Goal: Task Accomplishment & Management: Manage account settings

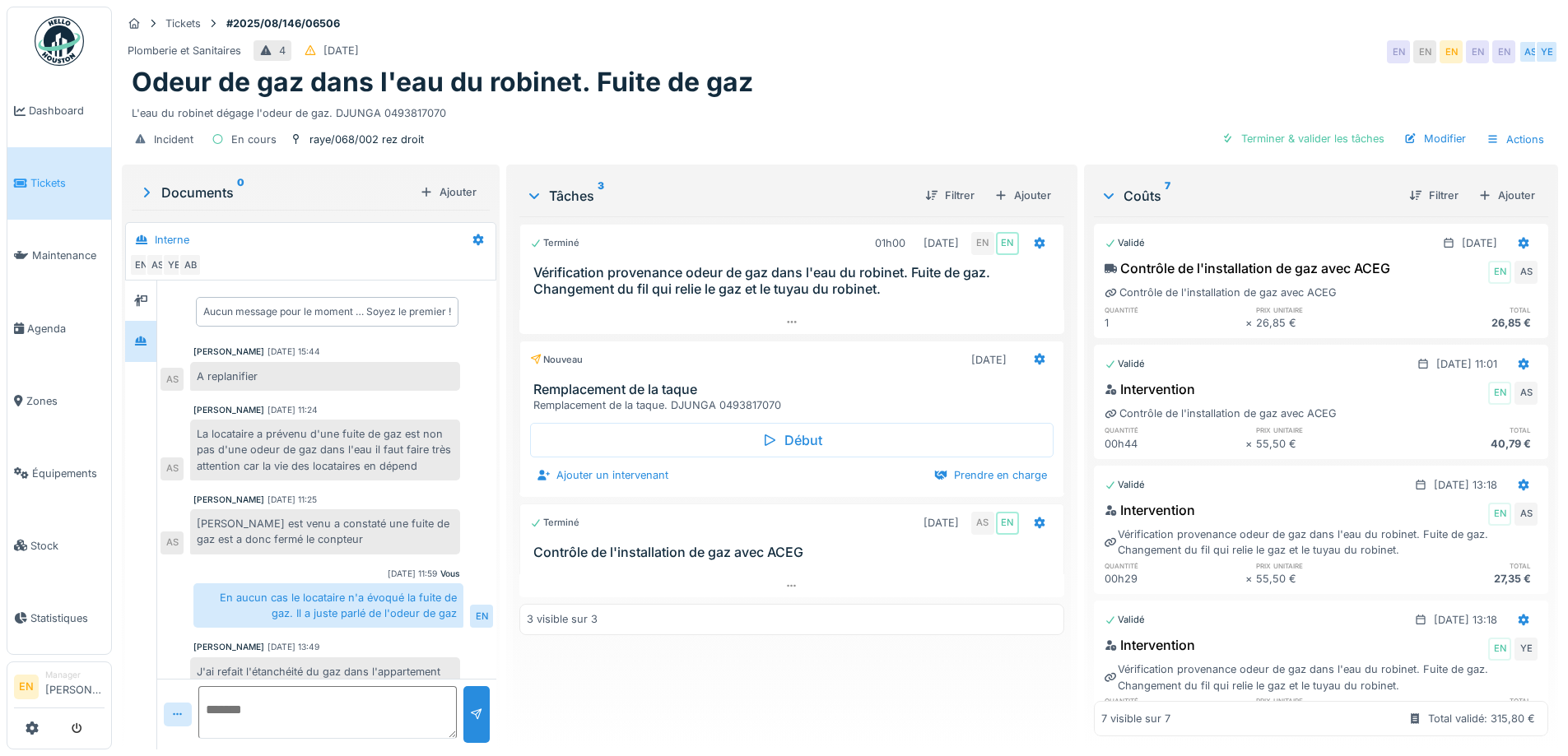
click at [226, 183] on div "Documents 0" at bounding box center [275, 192] width 274 height 20
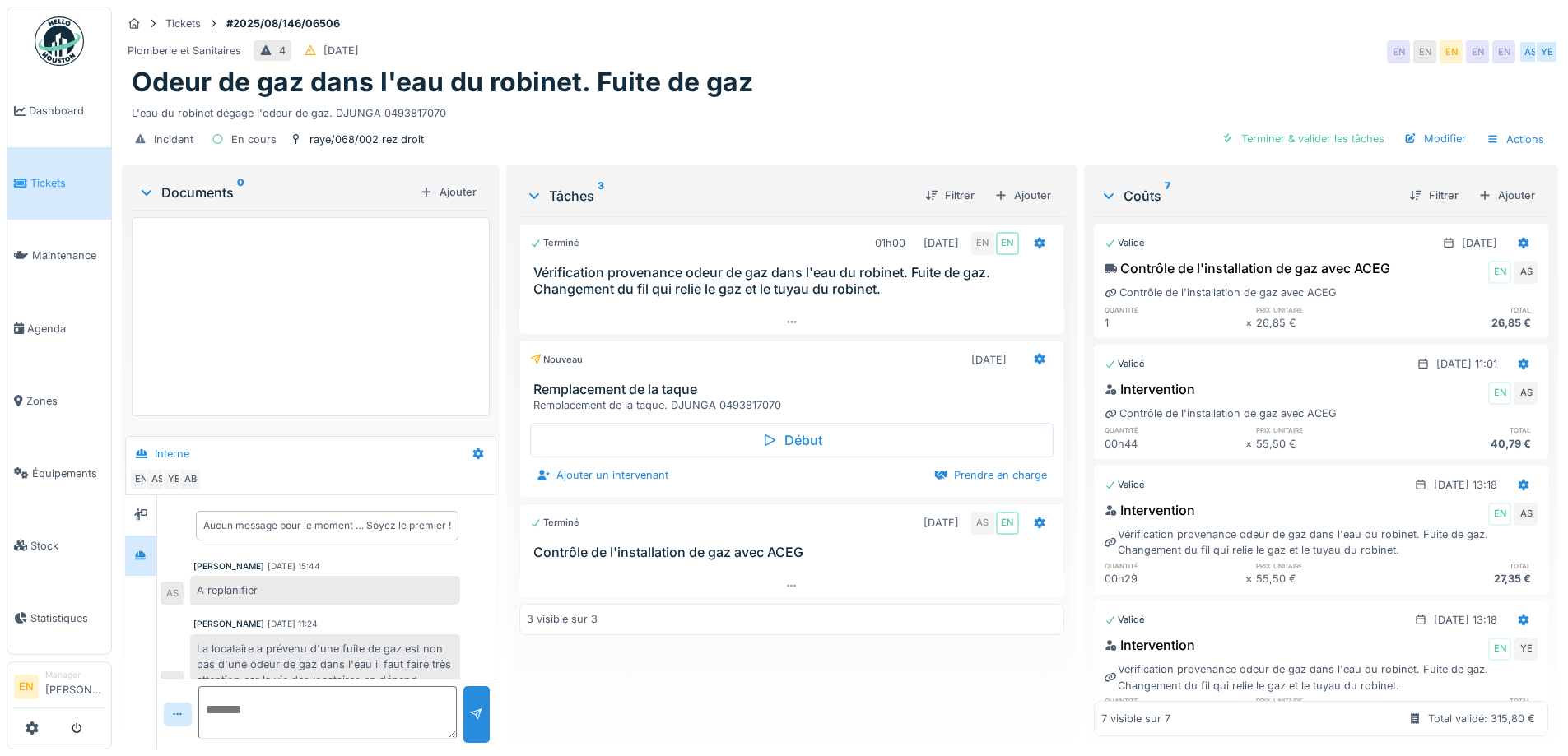
click at [218, 198] on div "Documents 0" at bounding box center [275, 192] width 274 height 20
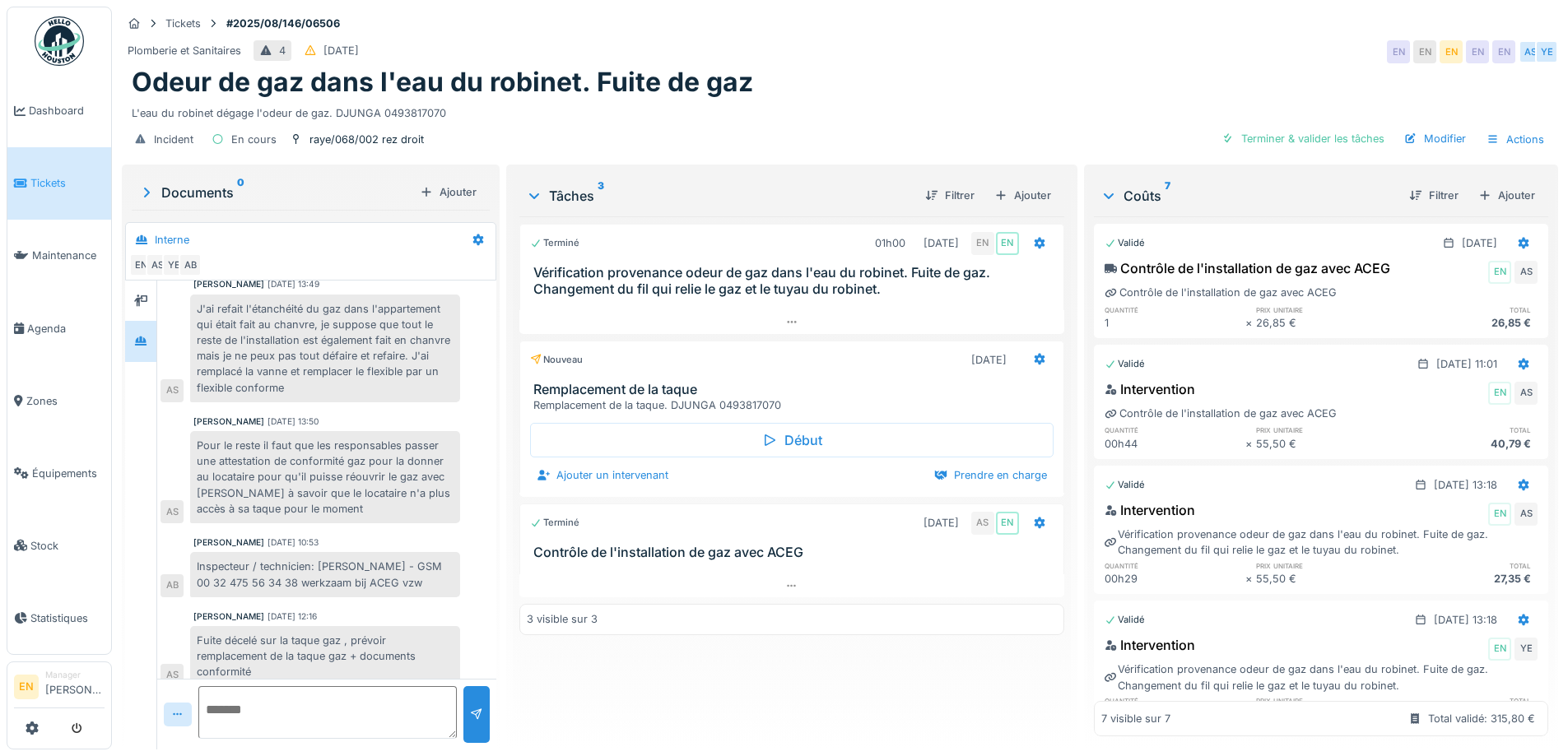
scroll to position [378, 0]
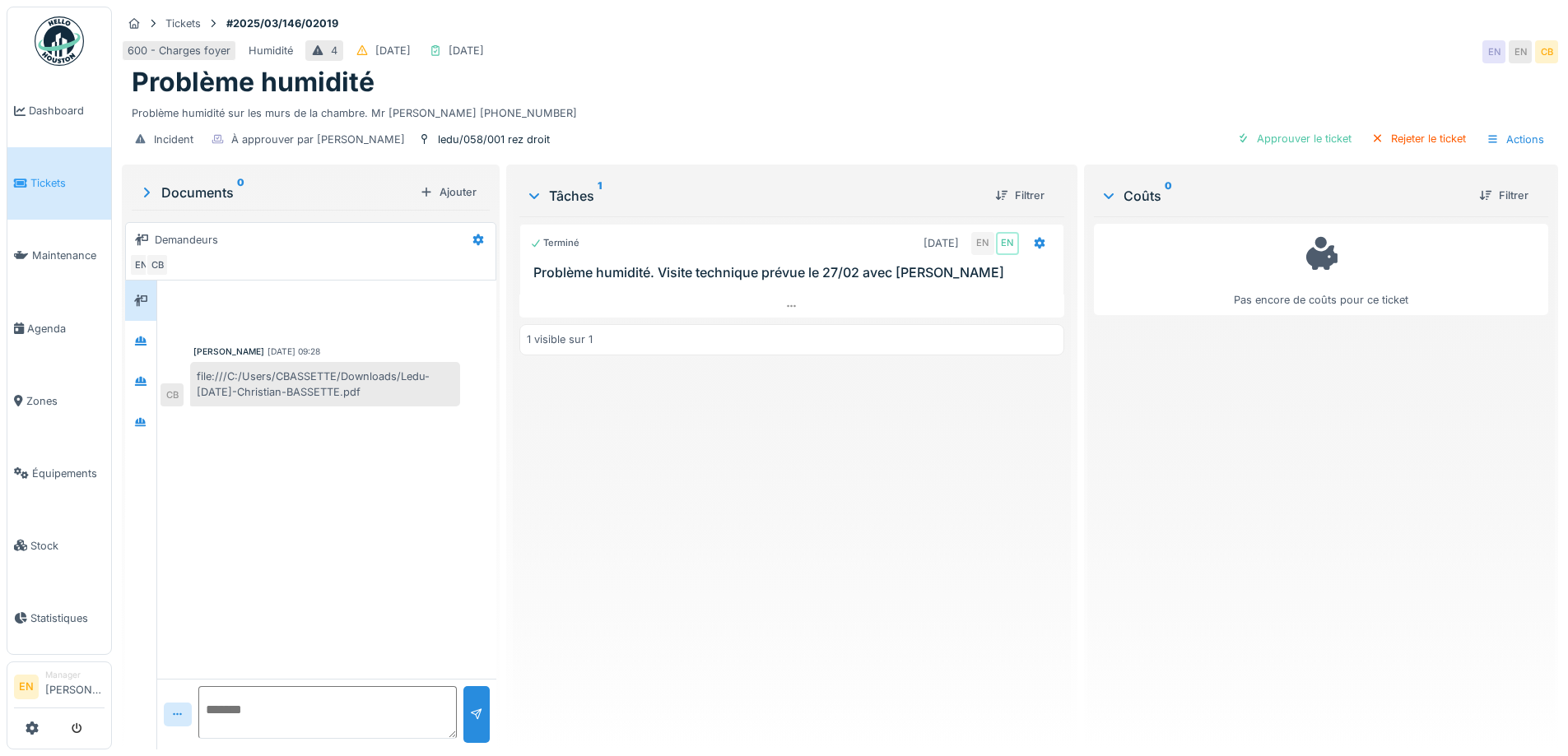
scroll to position [13, 0]
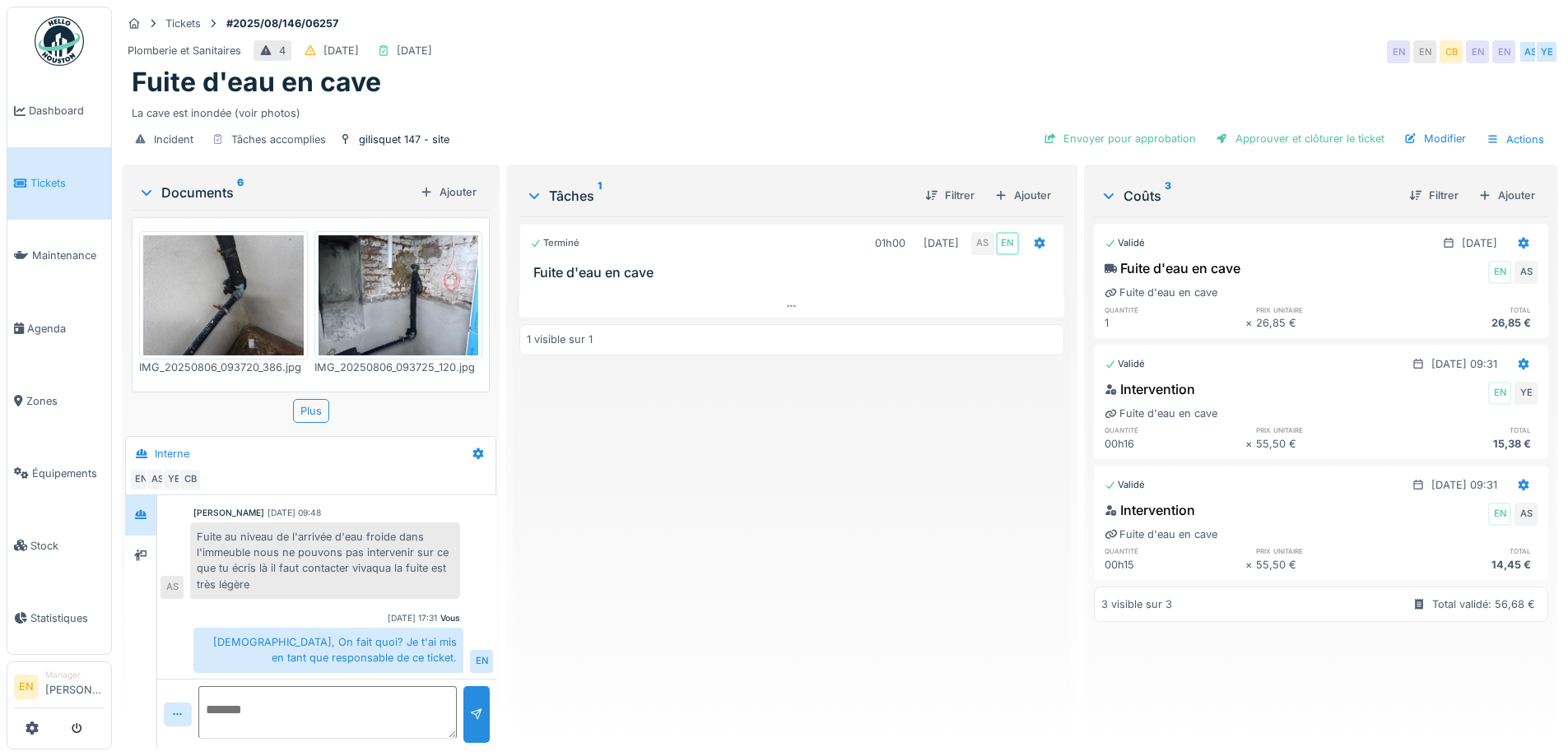
click at [721, 593] on div "Terminé 01h00 06/08/2025 AS EN Fuite d'eau en cave 1 visible sur 1" at bounding box center [791, 476] width 544 height 520
drag, startPoint x: 837, startPoint y: 505, endPoint x: 803, endPoint y: 505, distance: 34.0
click at [835, 505] on div "Terminé 01h00 06/08/2025 AS EN Fuite d'eau en cave 1 visible sur 1" at bounding box center [791, 476] width 544 height 520
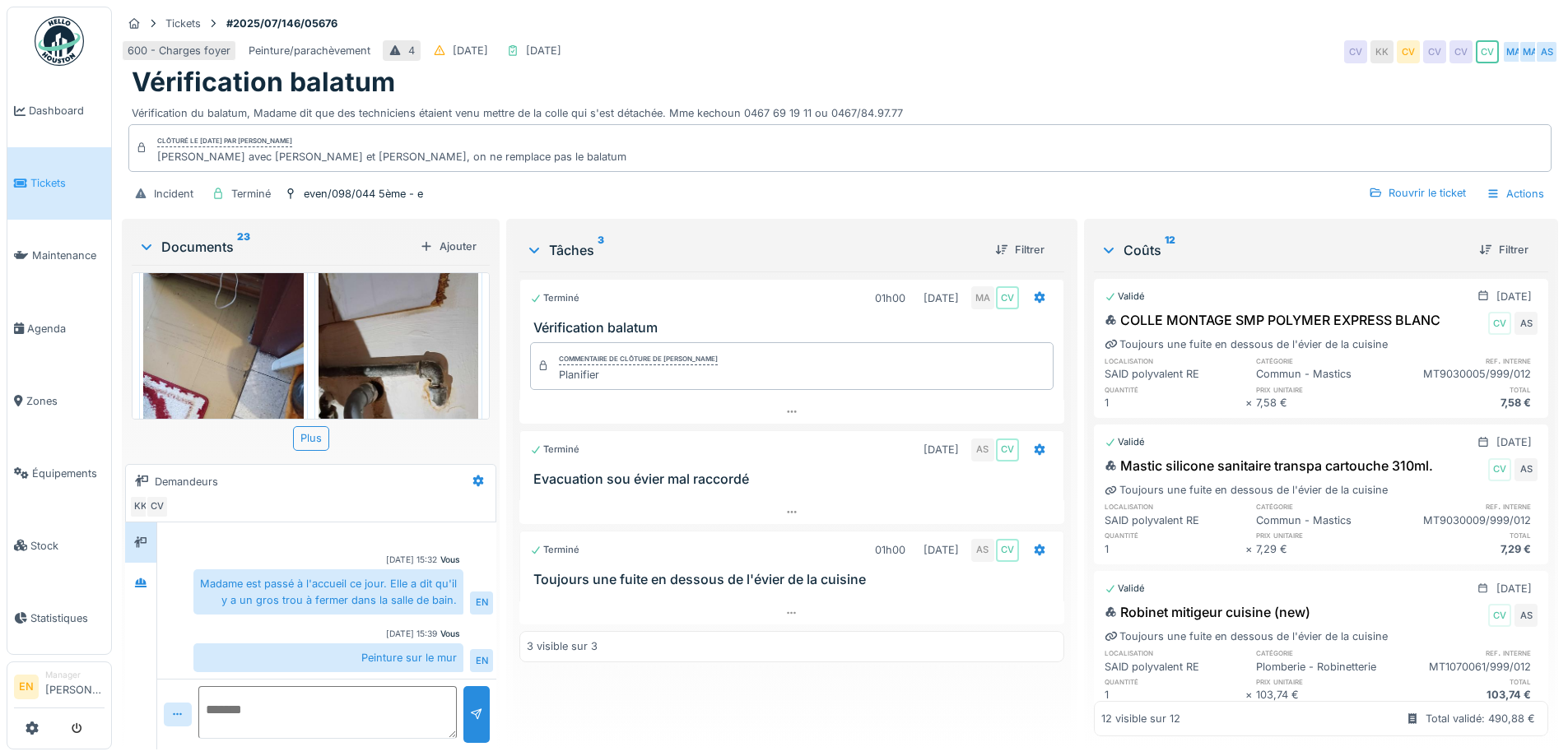
scroll to position [13, 0]
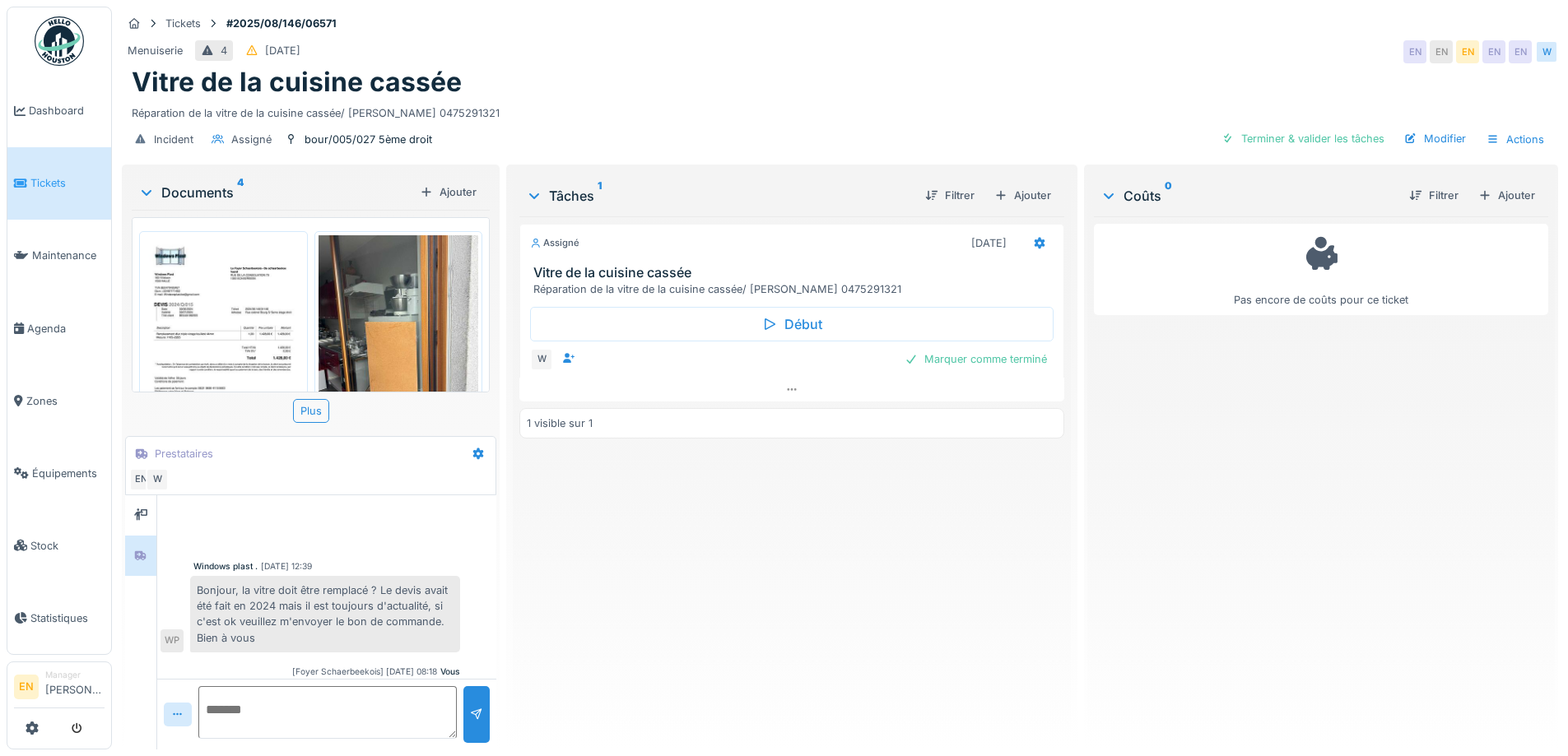
scroll to position [422, 0]
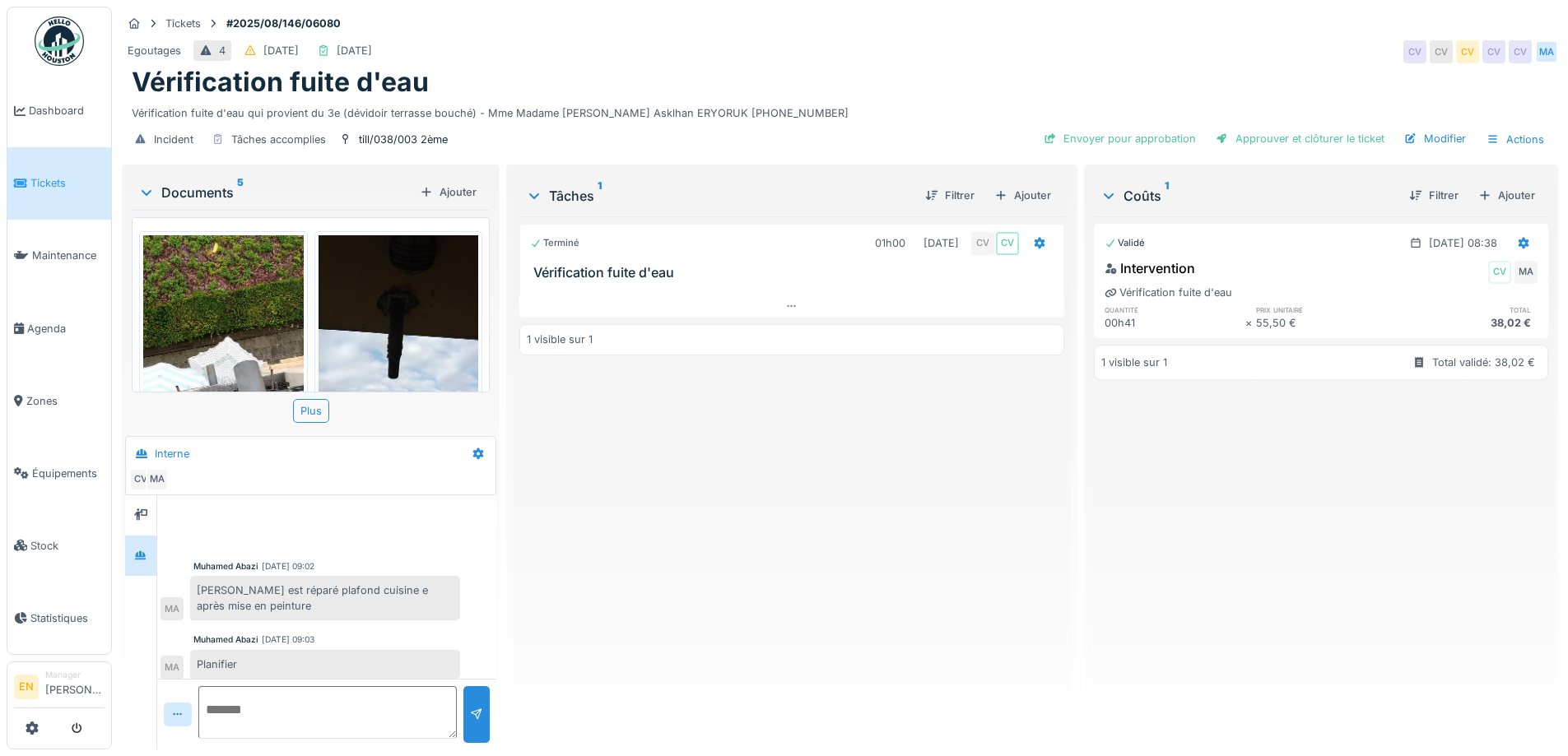
scroll to position [154, 0]
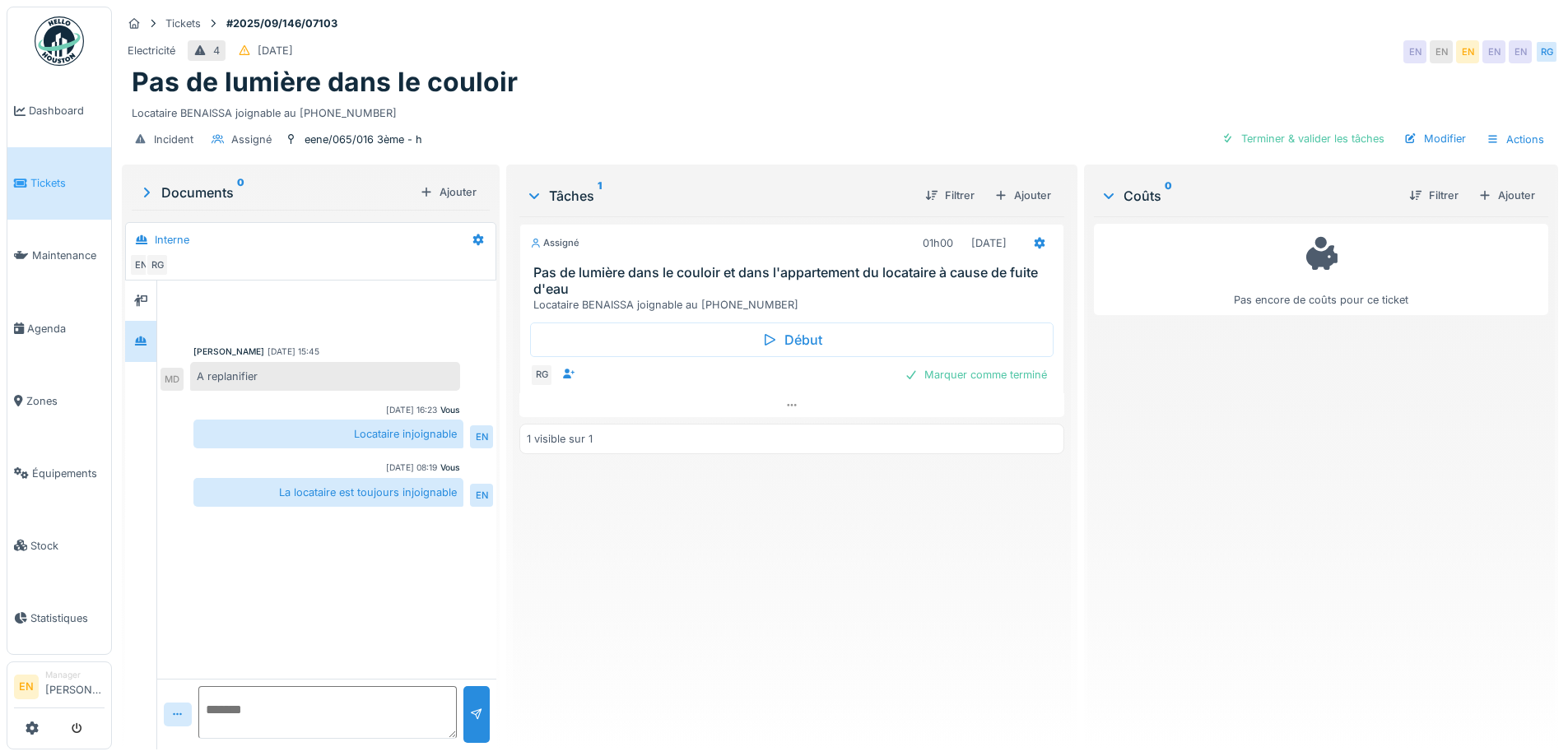
click at [733, 45] on div "Electricité 4 14/09/2025 EN EN EN EN EN RG" at bounding box center [839, 52] width 1436 height 30
click at [351, 139] on div "eene/065/016 3ème - h" at bounding box center [362, 139] width 118 height 16
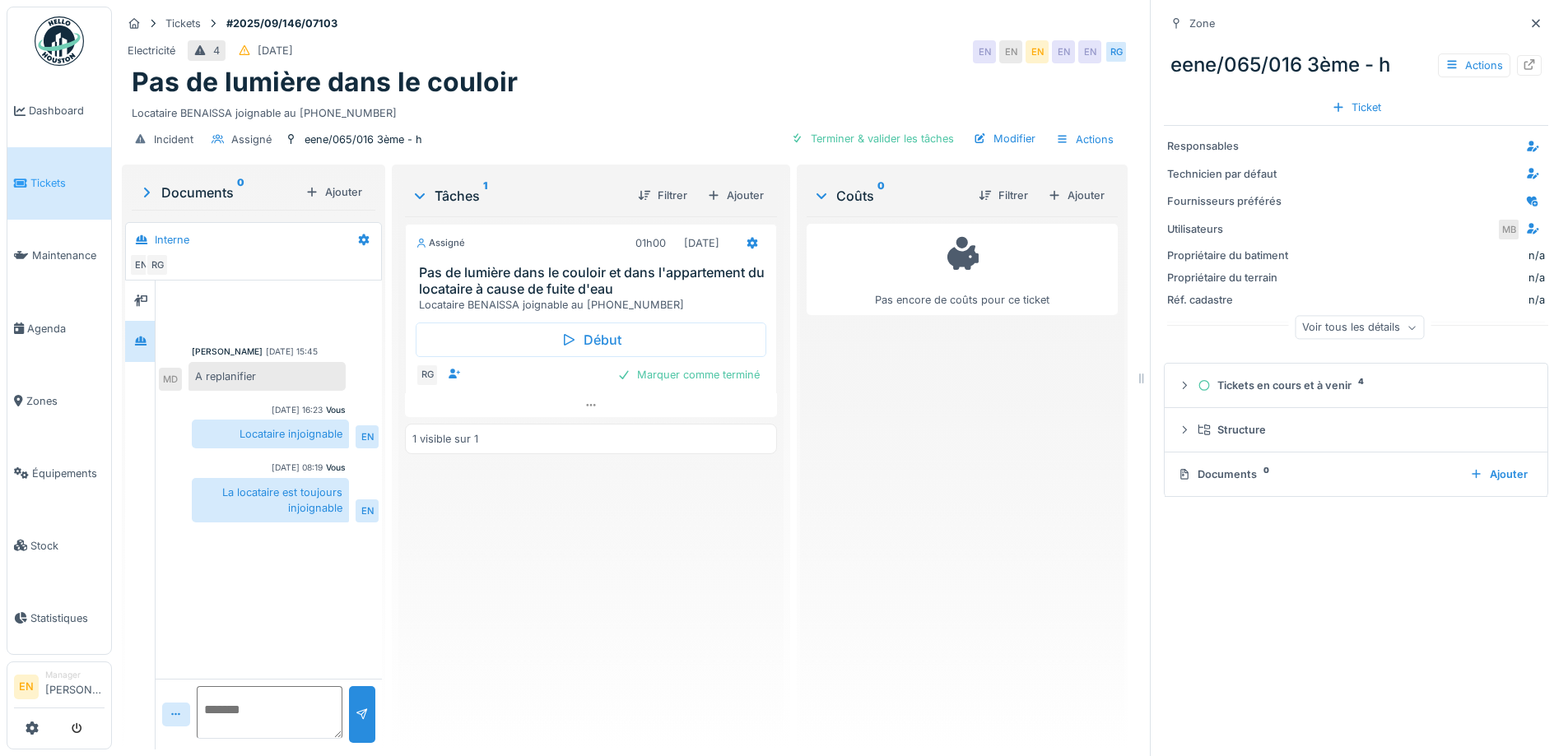
click at [674, 97] on div "Pas de lumière dans le couloir" at bounding box center [624, 83] width 986 height 32
click at [1525, 65] on icon at bounding box center [1529, 64] width 11 height 11
click at [778, 52] on div "Electricité 4 14/09/2025 EN EN EN EN EN RG" at bounding box center [624, 52] width 1006 height 30
click at [674, 78] on div "Pas de lumière dans le couloir" at bounding box center [624, 83] width 986 height 32
click at [766, 67] on div "Pas de lumière dans le couloir" at bounding box center [624, 83] width 986 height 32
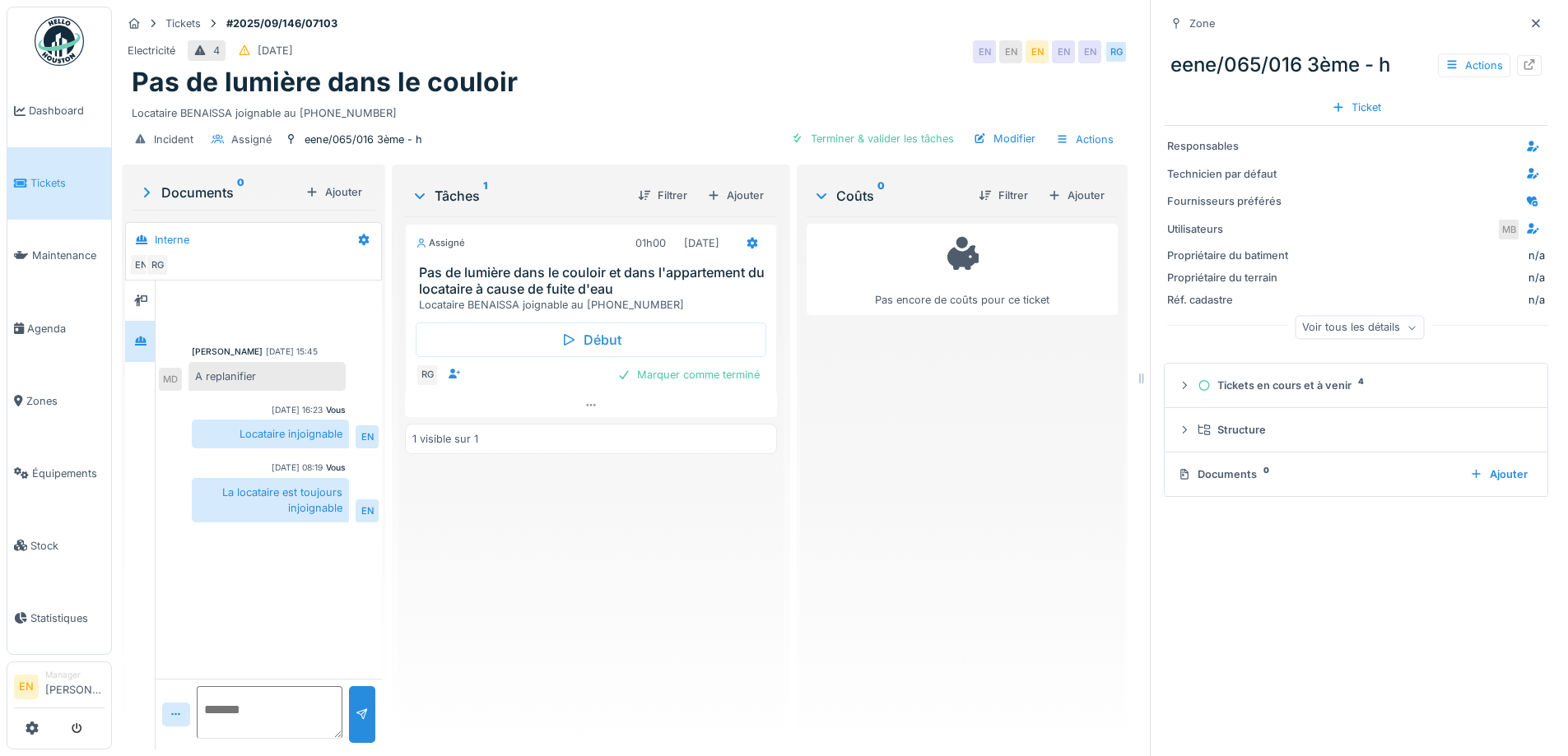
click at [739, 77] on div "Pas de lumière dans le couloir" at bounding box center [624, 83] width 986 height 32
click at [1529, 23] on icon at bounding box center [1535, 23] width 13 height 11
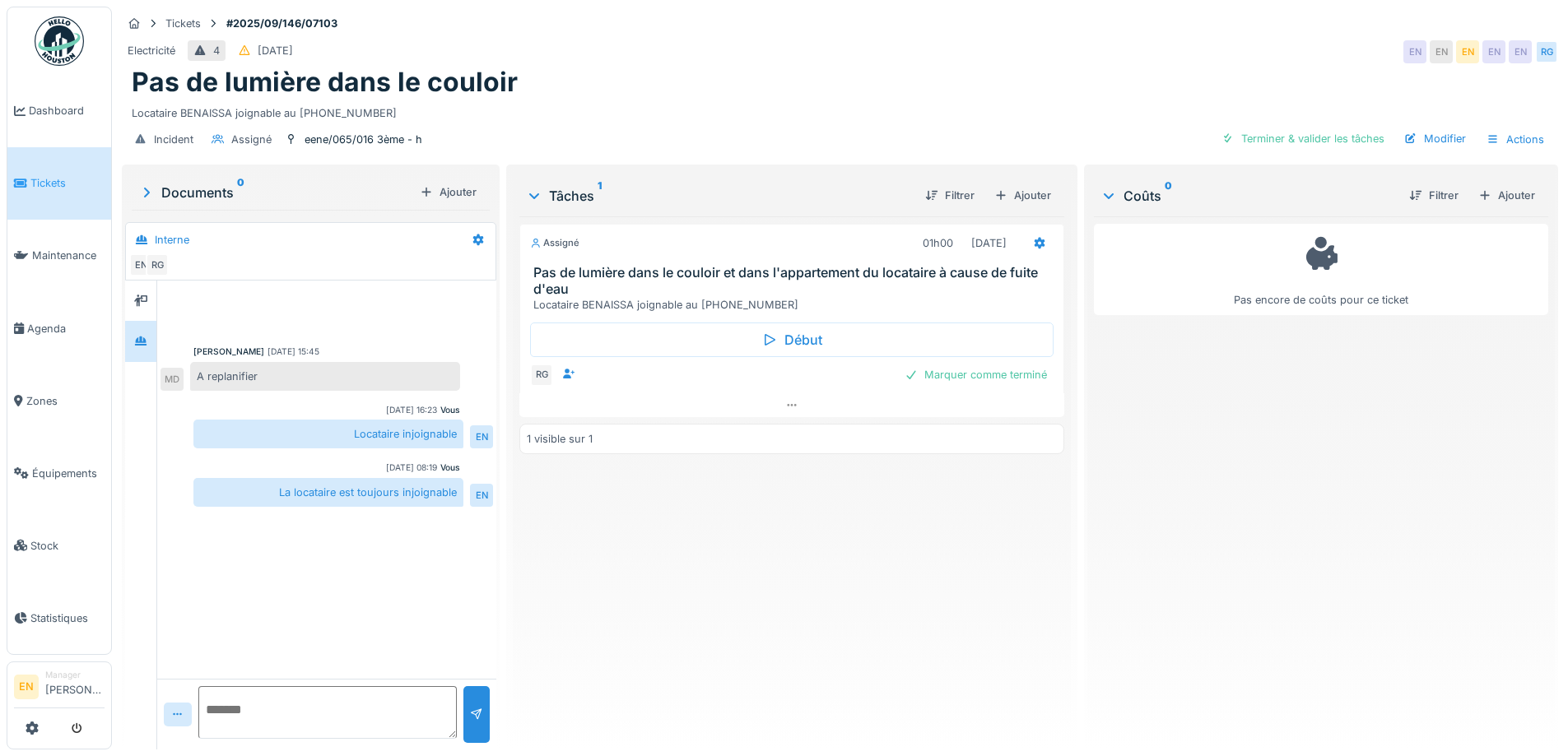
click at [944, 78] on div "Pas de lumière dans le couloir" at bounding box center [839, 83] width 1416 height 32
click at [319, 718] on textarea at bounding box center [328, 712] width 259 height 52
click at [844, 638] on div "Assigné 01h00 16/09/2025 Pas de lumière dans le couloir et dans l'appartement d…" at bounding box center [791, 476] width 544 height 520
click at [779, 566] on div "Assigné 01h00 16/09/2025 Pas de lumière dans le couloir et dans l'appartement d…" at bounding box center [791, 476] width 544 height 520
click at [778, 585] on div "Assigné 01h00 16/09/2025 Pas de lumière dans le couloir et dans l'appartement d…" at bounding box center [791, 476] width 544 height 520
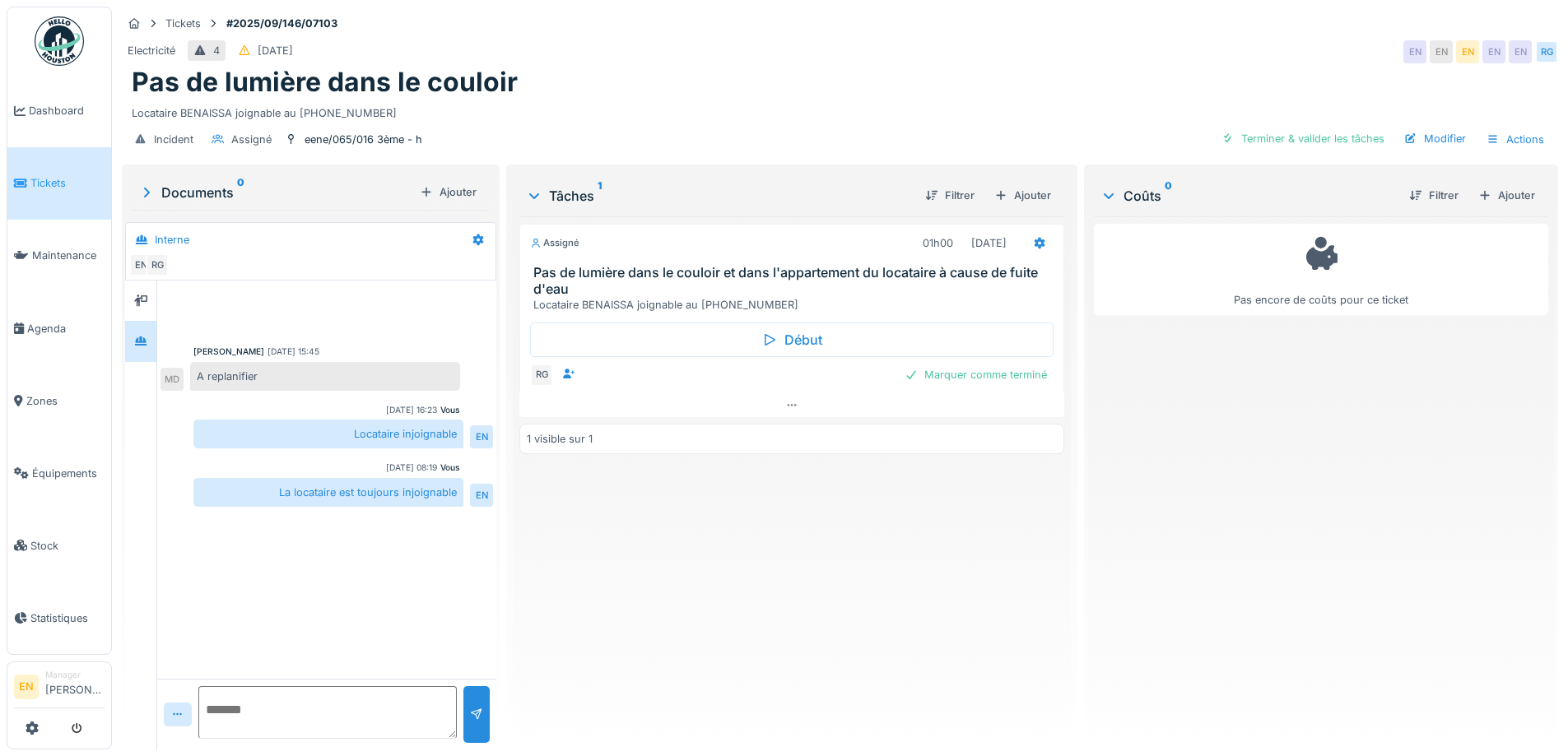
click at [796, 85] on div "Pas de lumière dans le couloir" at bounding box center [839, 83] width 1416 height 32
click at [710, 97] on div "Pas de lumière dans le couloir" at bounding box center [839, 83] width 1416 height 32
click at [640, 603] on div "Assigné 01h00 16/09/2025 Pas de lumière dans le couloir et dans l'appartement d…" at bounding box center [791, 476] width 544 height 520
click at [640, 605] on div "Assigné 01h00 16/09/2025 Pas de lumière dans le couloir et dans l'appartement d…" at bounding box center [791, 476] width 544 height 520
click at [793, 405] on div at bounding box center [791, 405] width 544 height 24
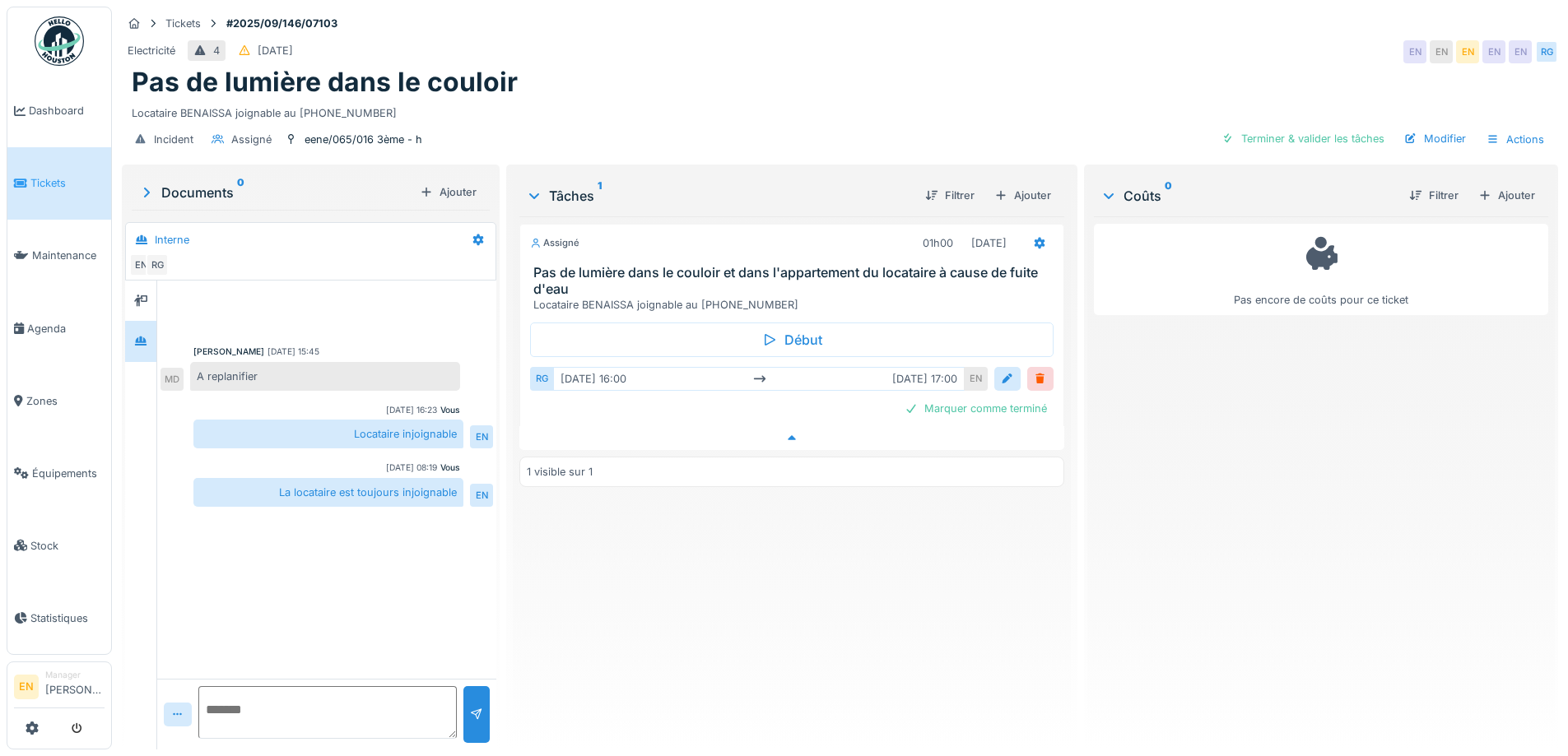
scroll to position [13, 0]
click at [697, 582] on div "Assigné 01h00 16/09/2025 Pas de lumière dans le couloir et dans l'appartement d…" at bounding box center [791, 476] width 544 height 520
click at [697, 67] on div "Pas de lumière dans le couloir" at bounding box center [839, 83] width 1416 height 32
click at [1034, 238] on icon at bounding box center [1039, 244] width 11 height 12
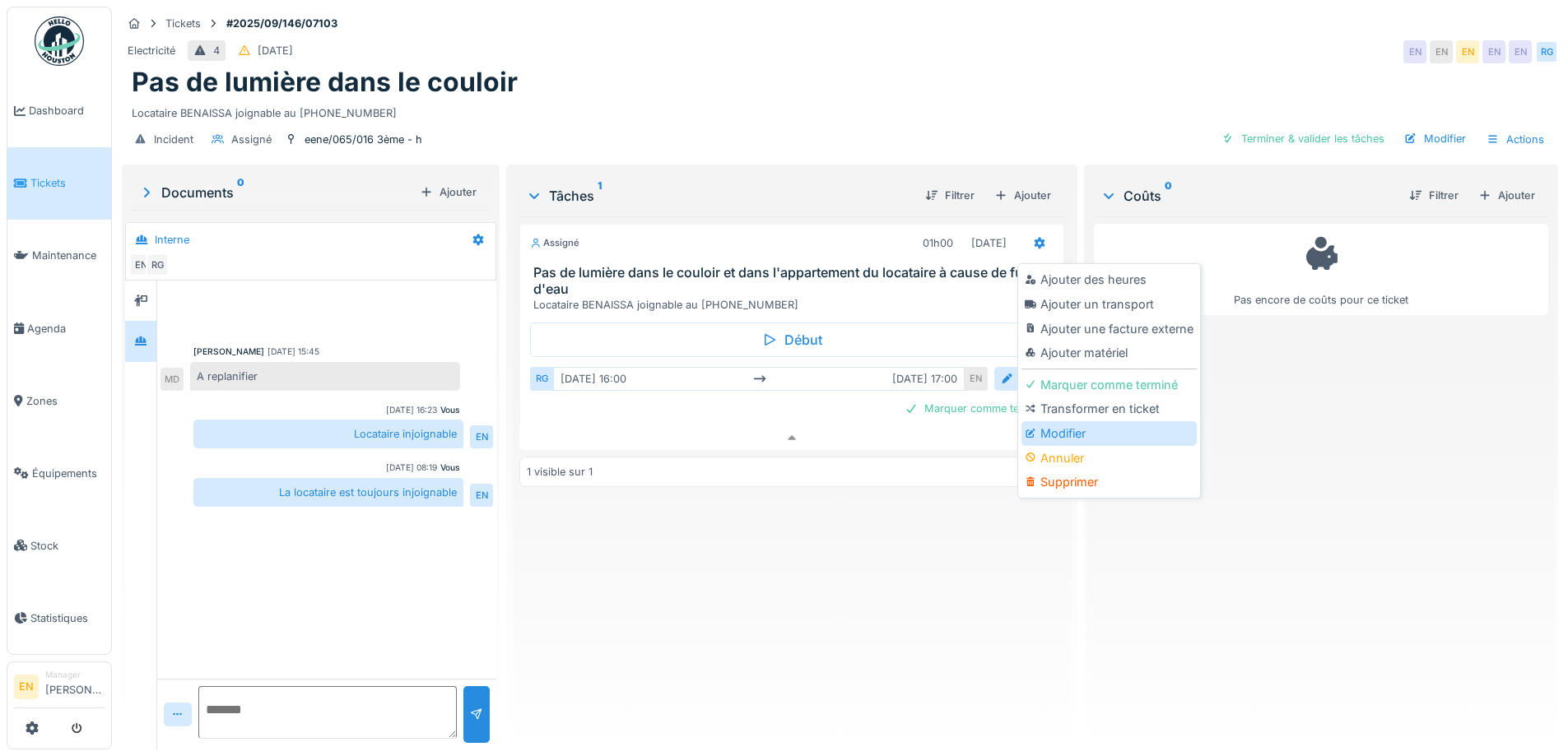
click at [1065, 423] on div "Modifier" at bounding box center [1109, 433] width 176 height 25
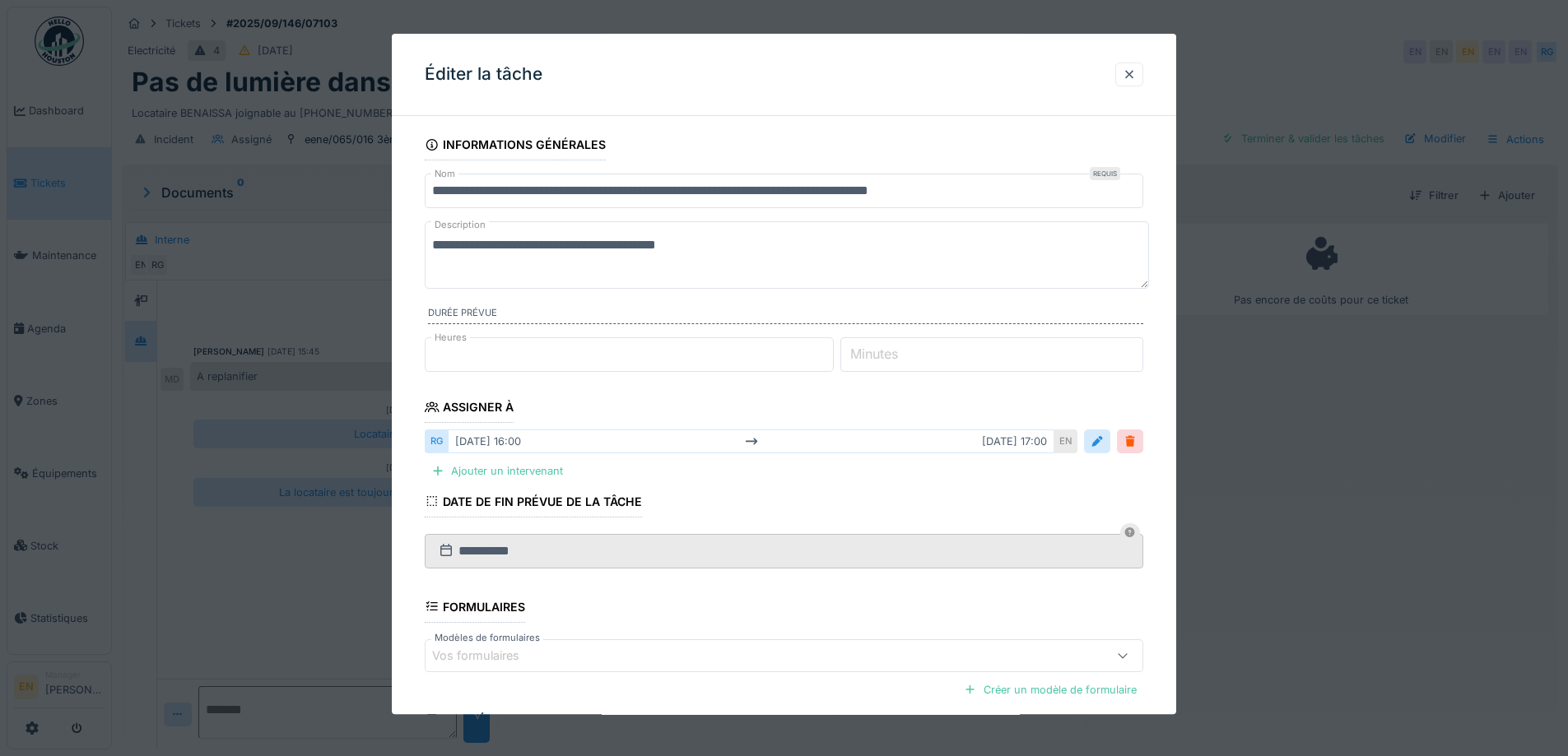
click at [829, 348] on input "*" at bounding box center [629, 354] width 409 height 35
type input "*"
click at [833, 359] on input "*" at bounding box center [629, 354] width 409 height 35
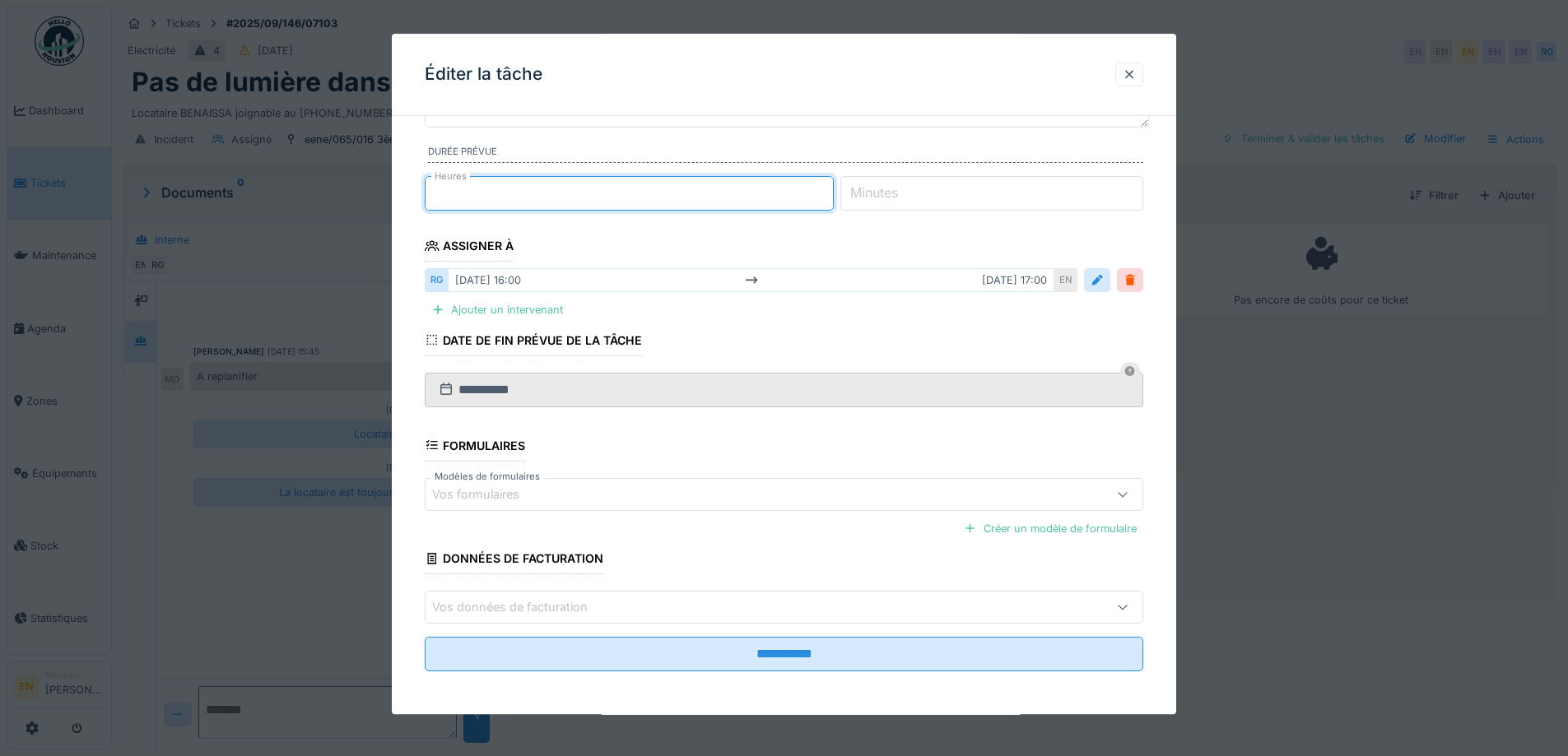
scroll to position [165, 0]
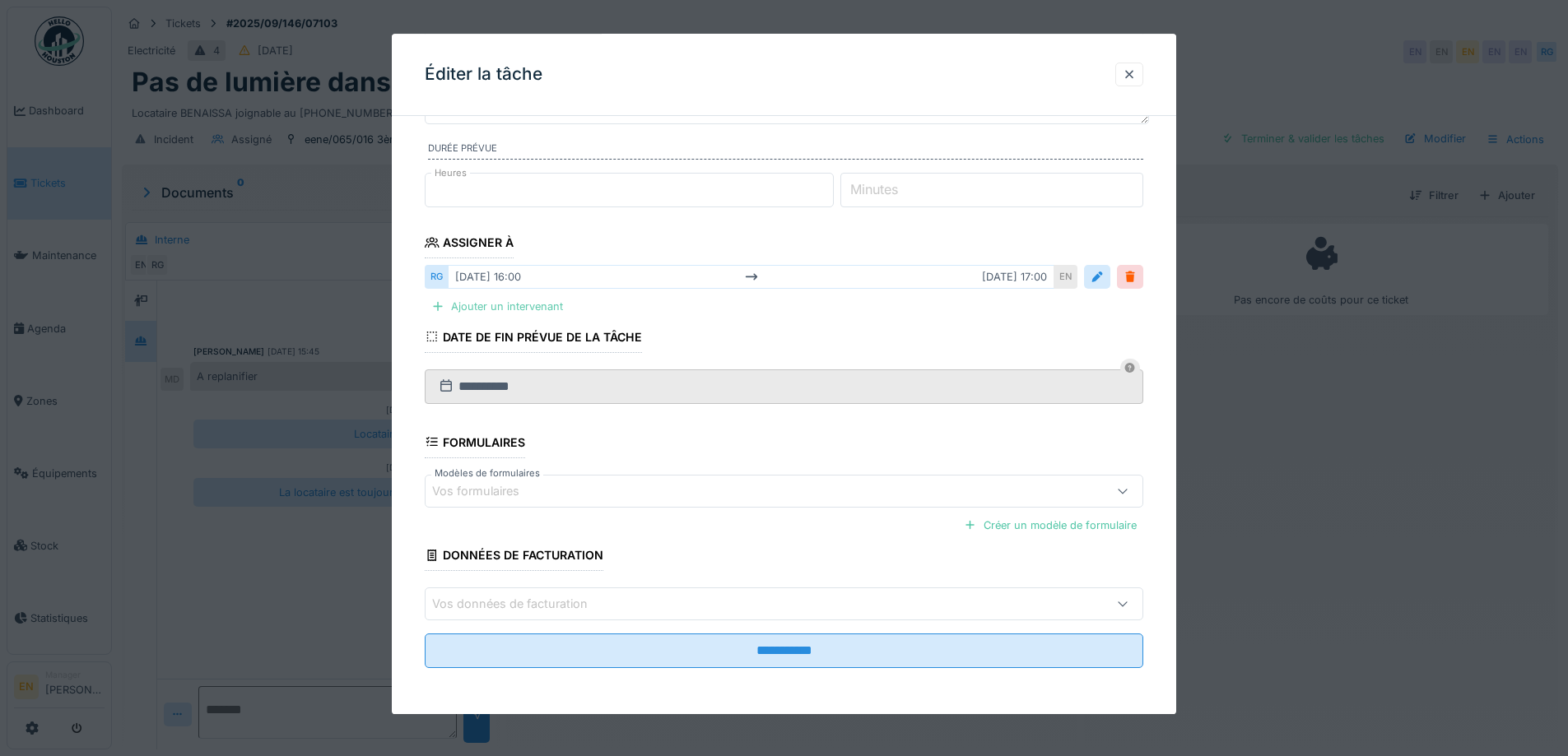
drag, startPoint x: 503, startPoint y: 309, endPoint x: 507, endPoint y: 318, distance: 9.8
click at [507, 318] on div "Ajouter un intervenant" at bounding box center [497, 307] width 145 height 23
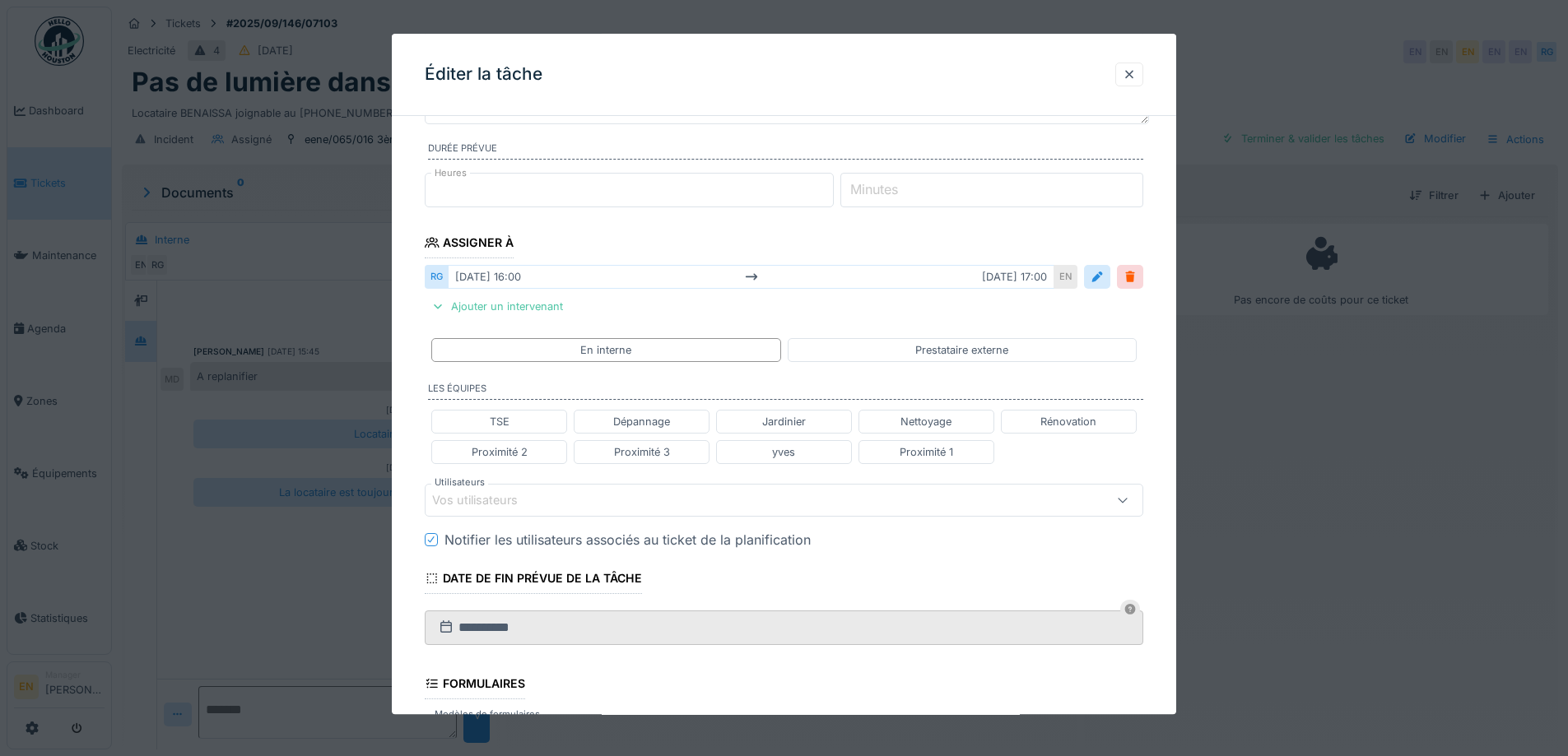
click at [539, 501] on div "Vos utilisateurs" at bounding box center [487, 500] width 109 height 18
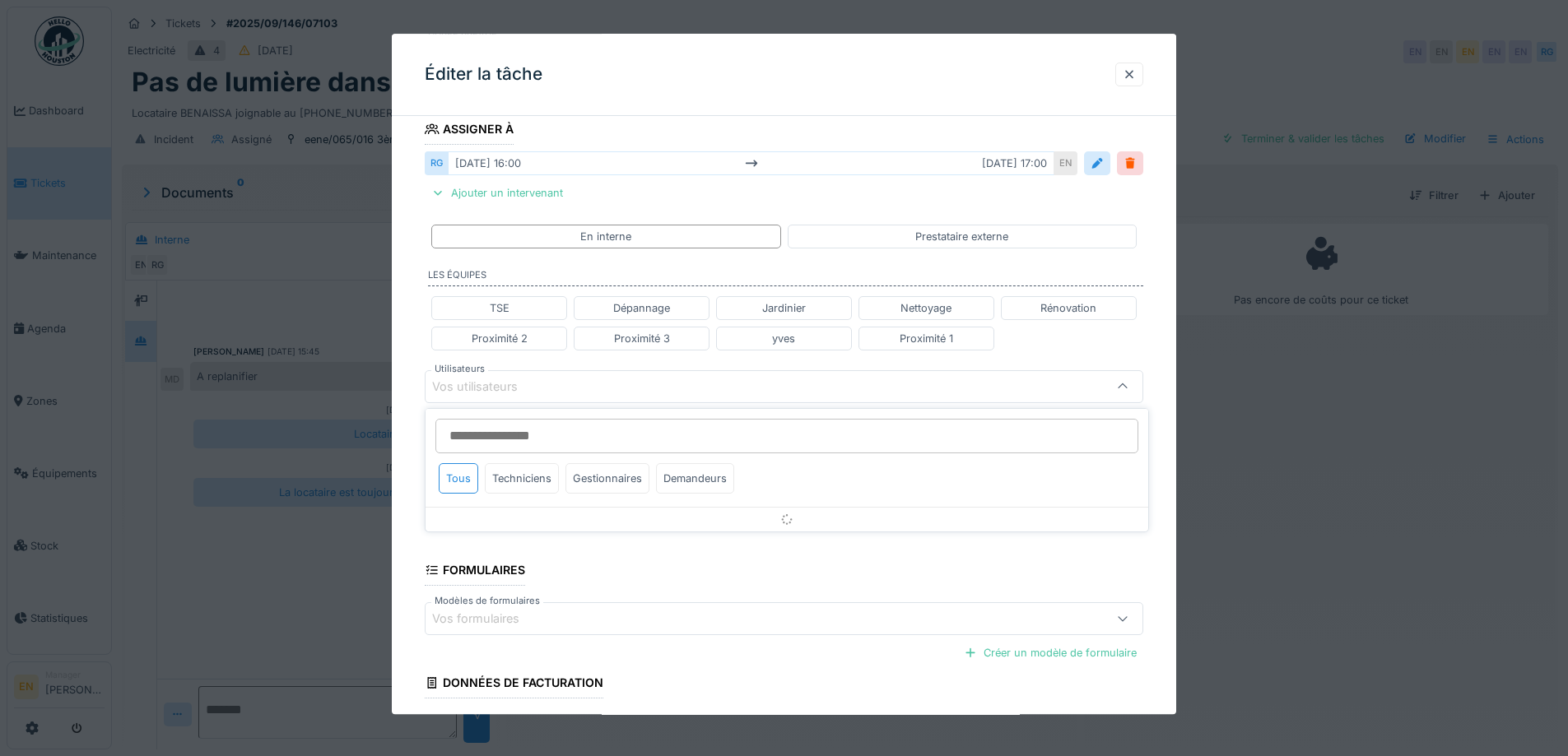
scroll to position [290, 0]
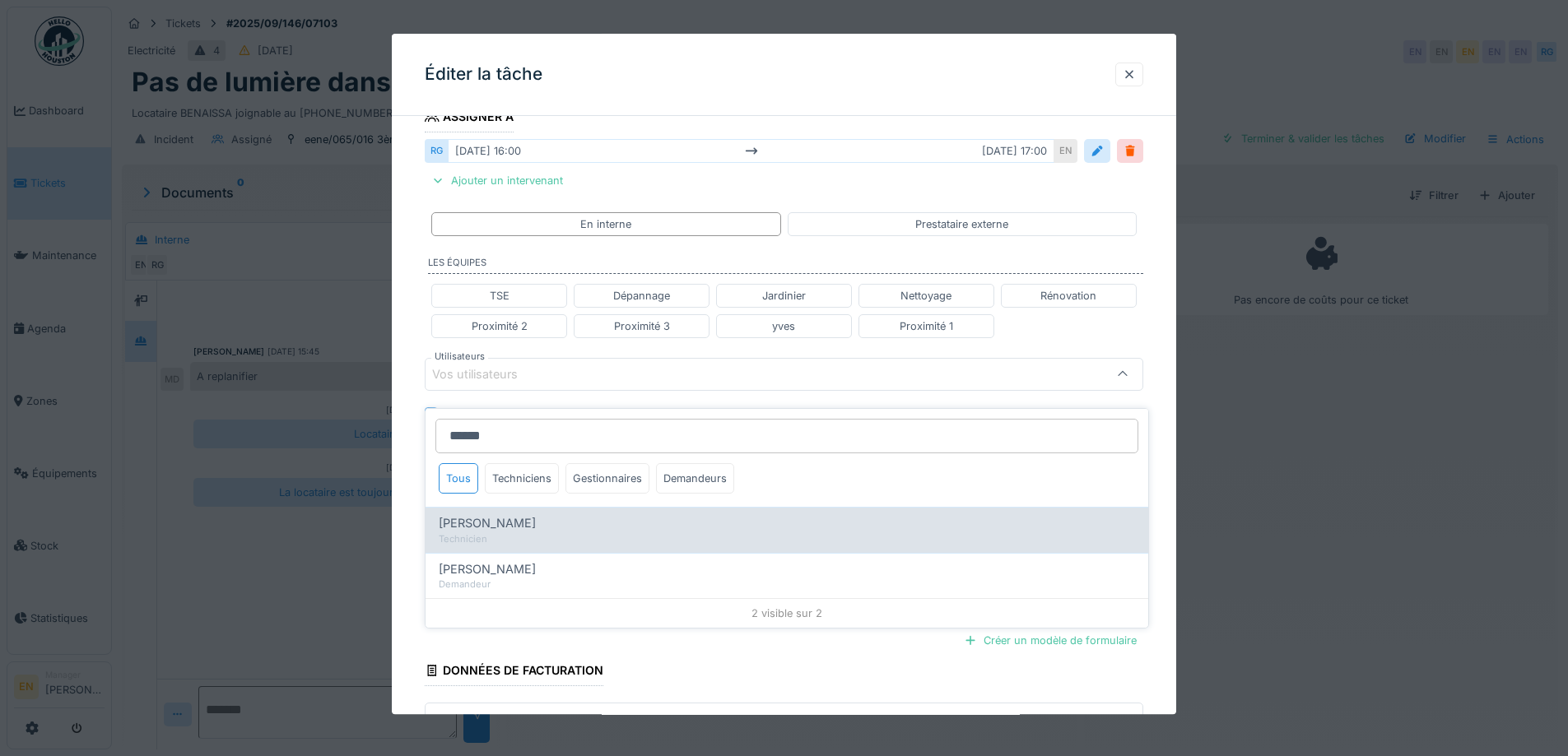
type input "******"
click at [512, 514] on span "[PERSON_NAME]" at bounding box center [487, 523] width 97 height 18
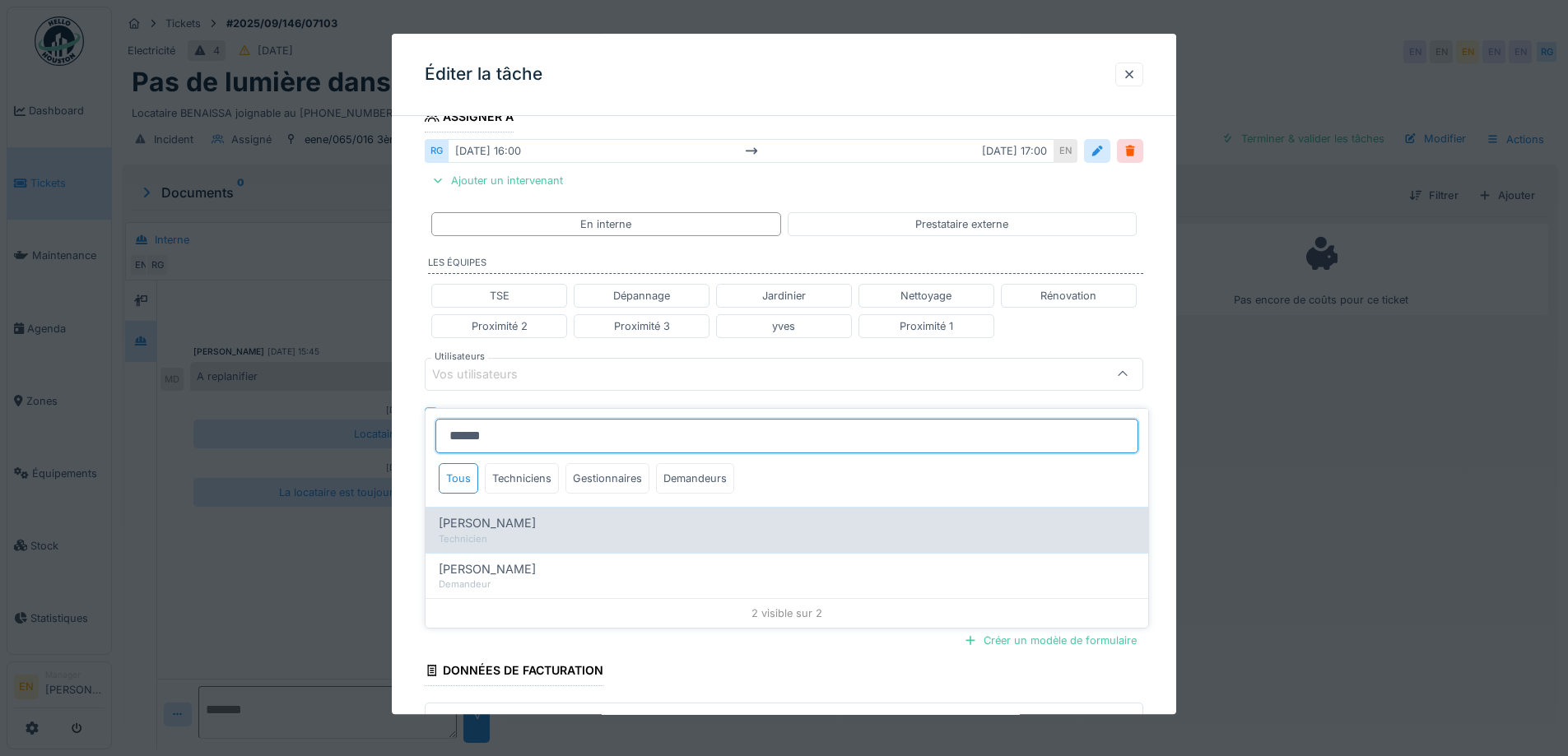
type input "****"
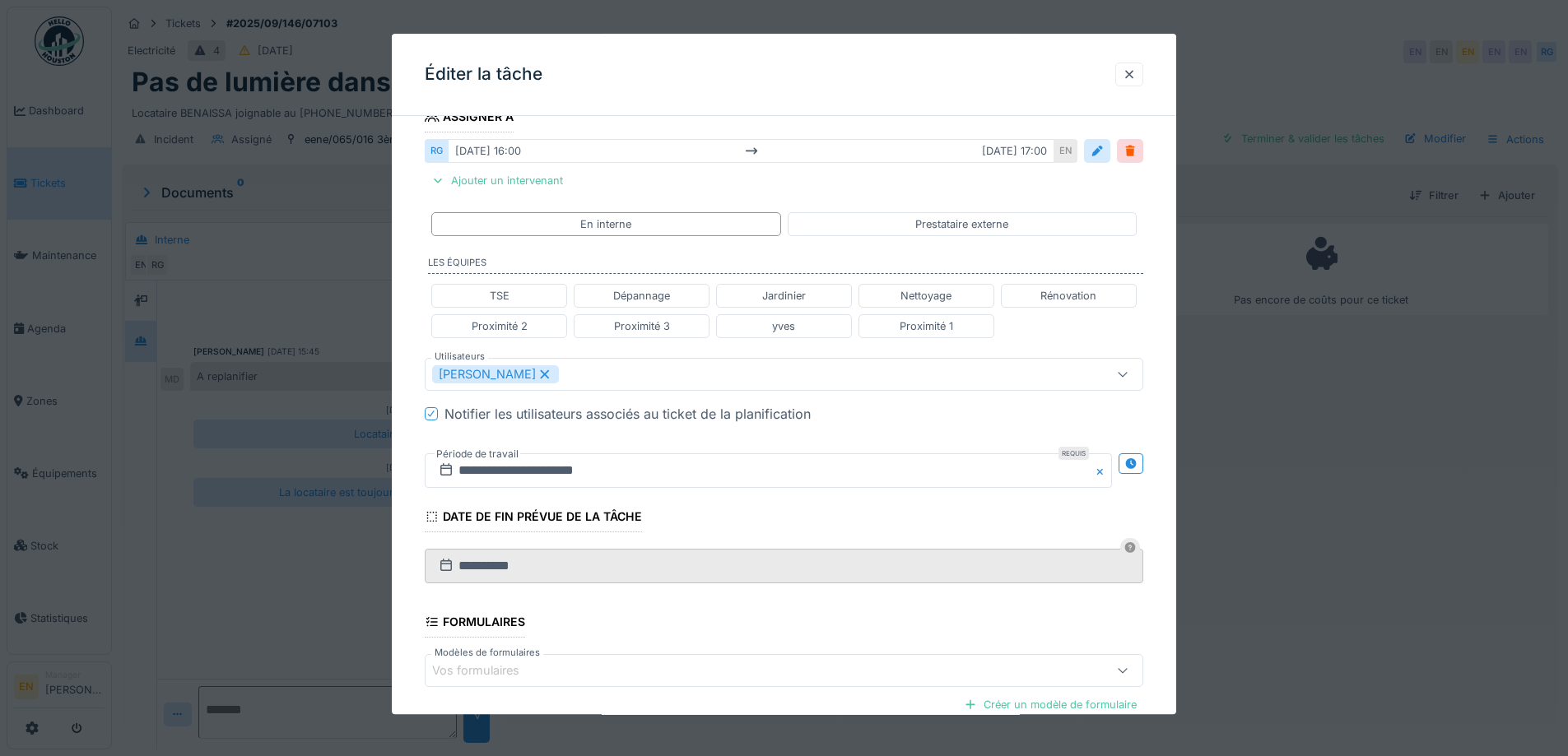
click at [1164, 461] on div "**********" at bounding box center [784, 366] width 784 height 1055
click at [1136, 463] on icon at bounding box center [1130, 463] width 11 height 11
click at [563, 468] on input "**********" at bounding box center [590, 470] width 332 height 35
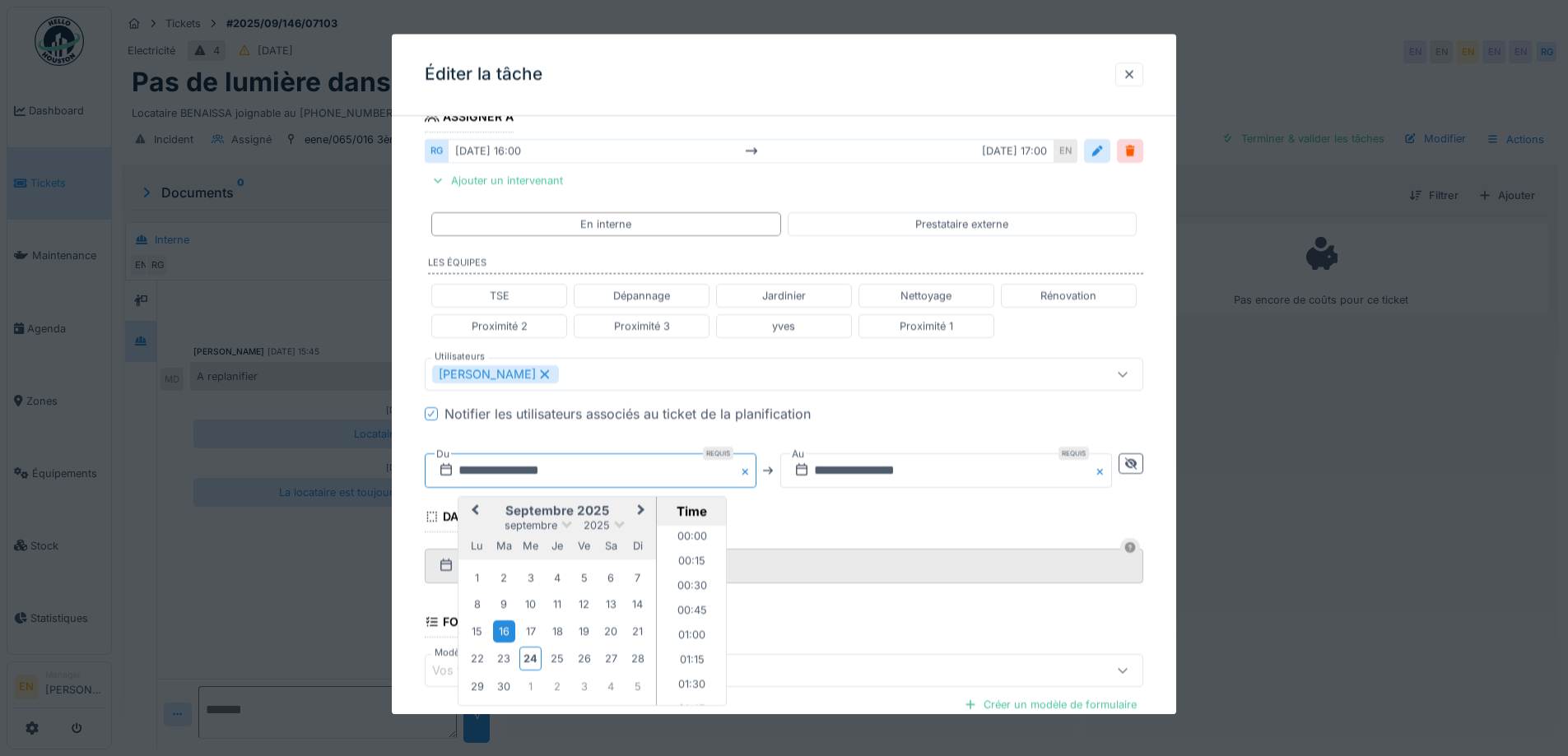
scroll to position [1502, 0]
click at [642, 512] on button "Next Month" at bounding box center [643, 511] width 27 height 27
click at [580, 580] on div "3" at bounding box center [584, 577] width 23 height 23
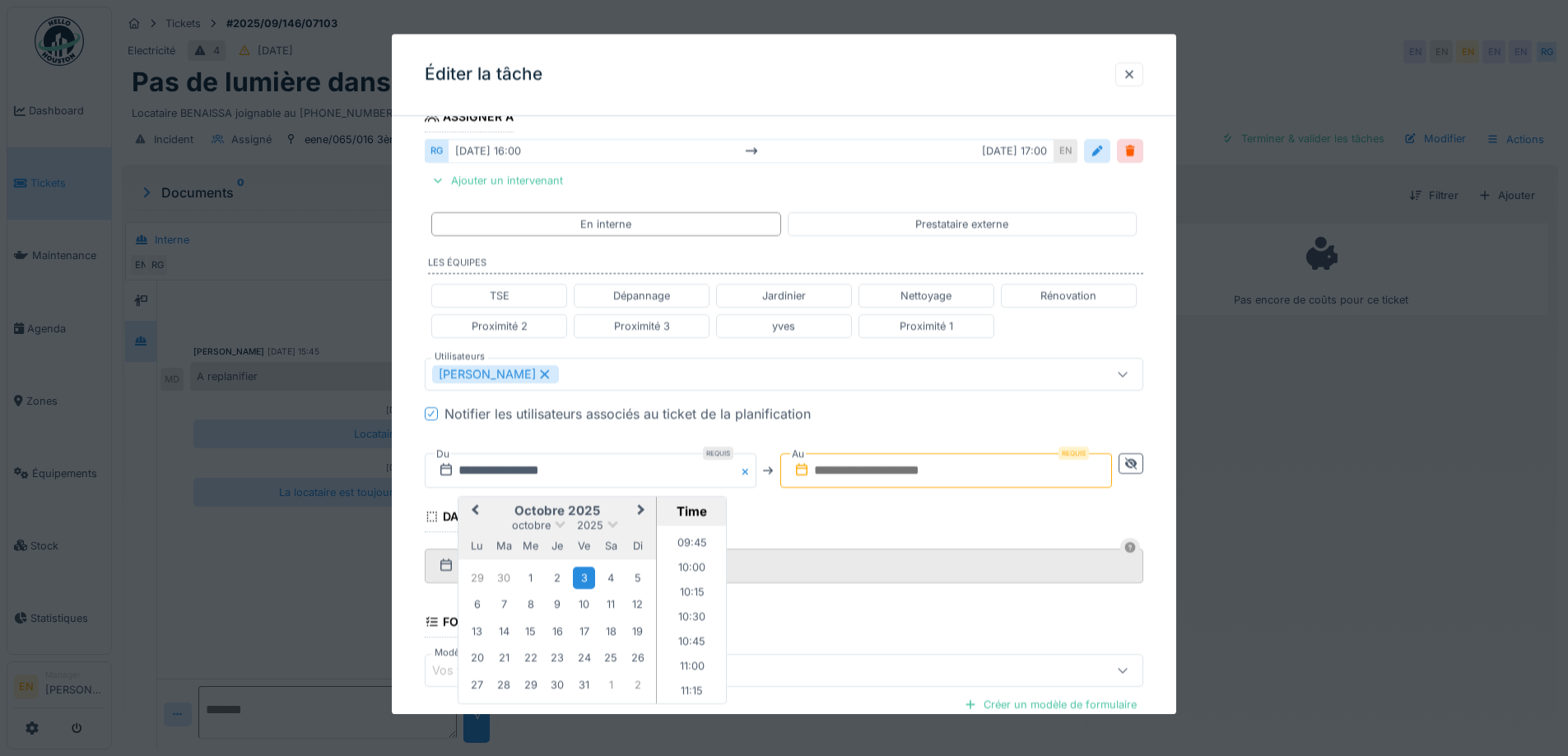
scroll to position [927, 0]
click at [684, 598] on li "10:00" at bounding box center [691, 598] width 70 height 25
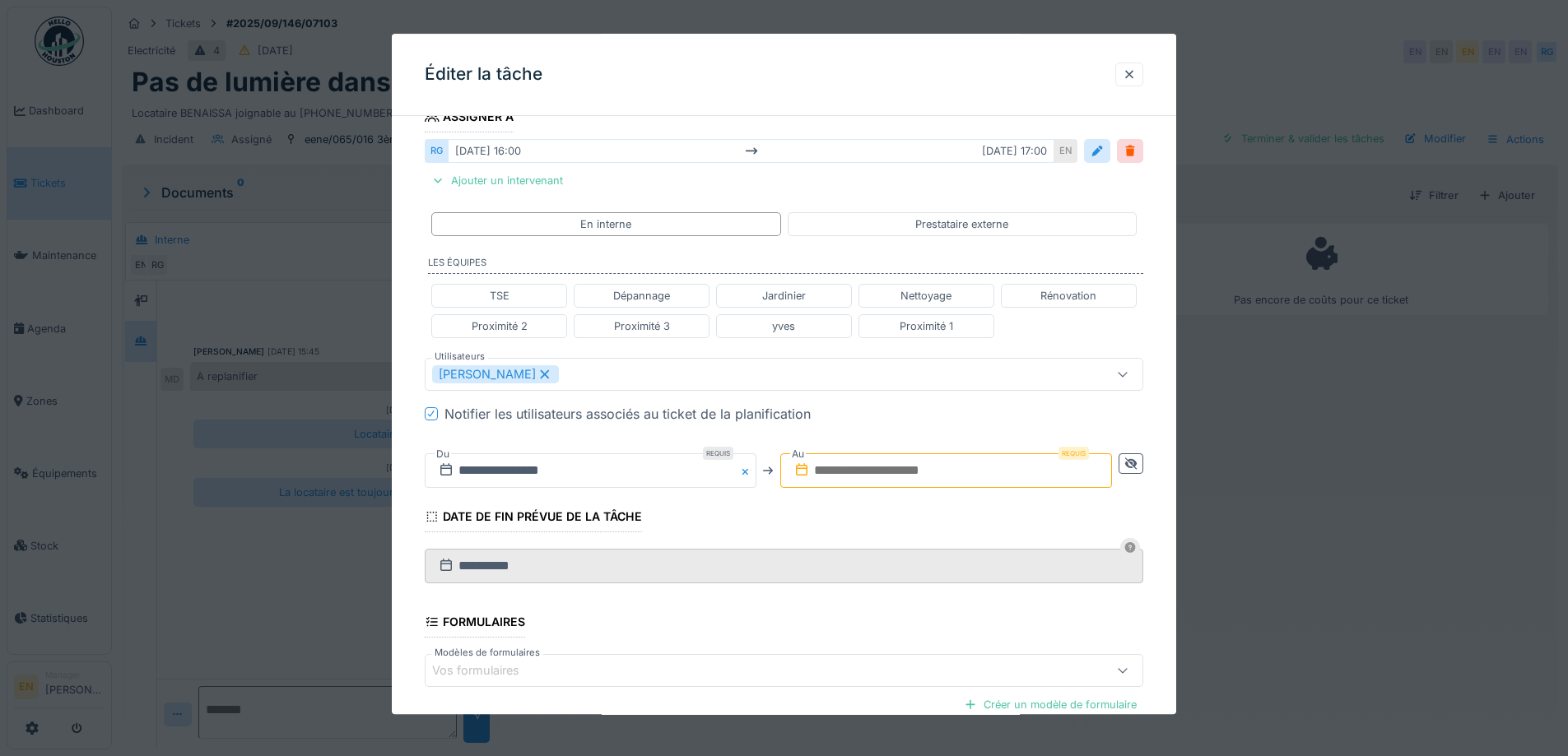
click at [946, 474] on input "text" at bounding box center [946, 470] width 332 height 35
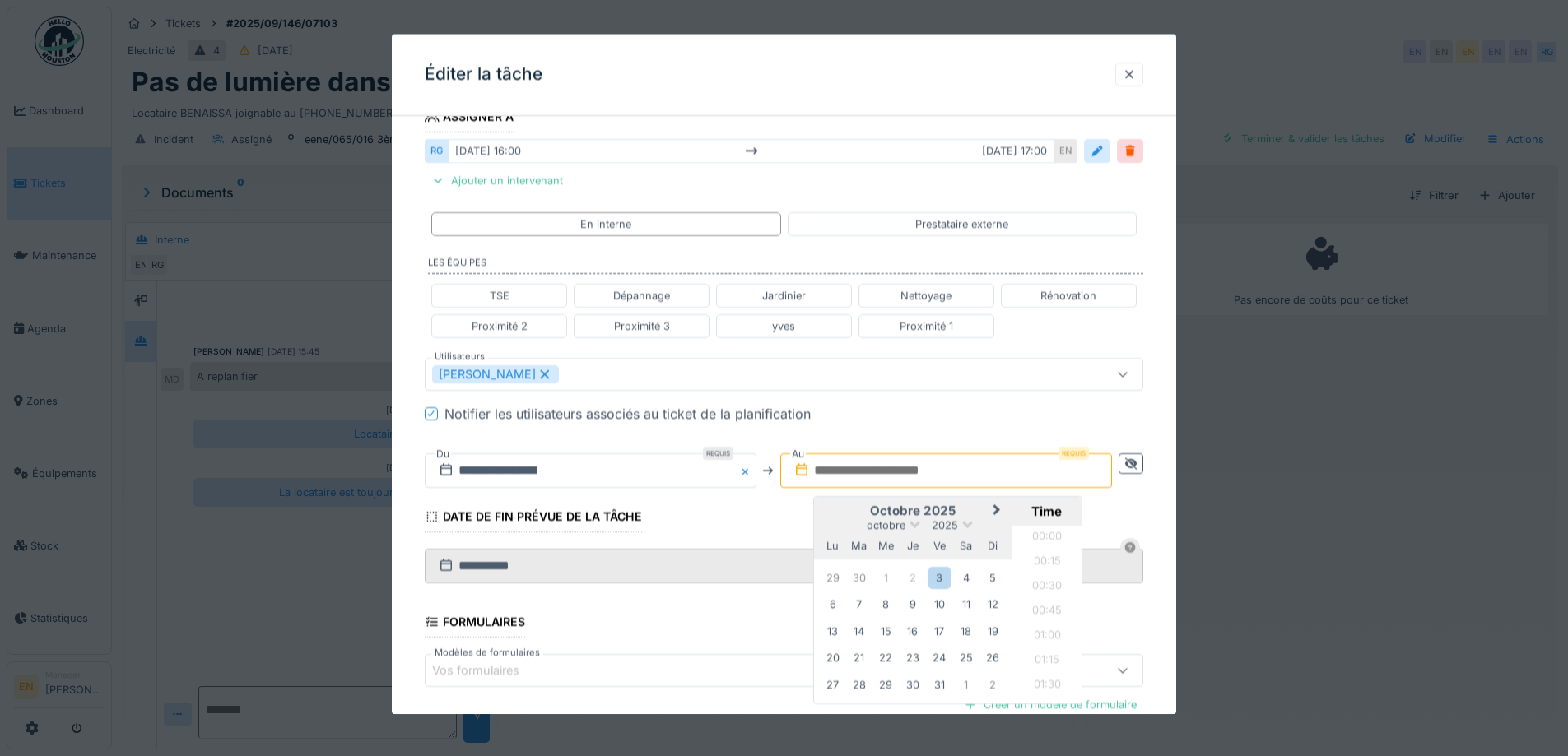
scroll to position [1651, 0]
click at [938, 578] on div "3" at bounding box center [939, 577] width 23 height 23
click at [1046, 551] on li "11:00" at bounding box center [1047, 548] width 70 height 25
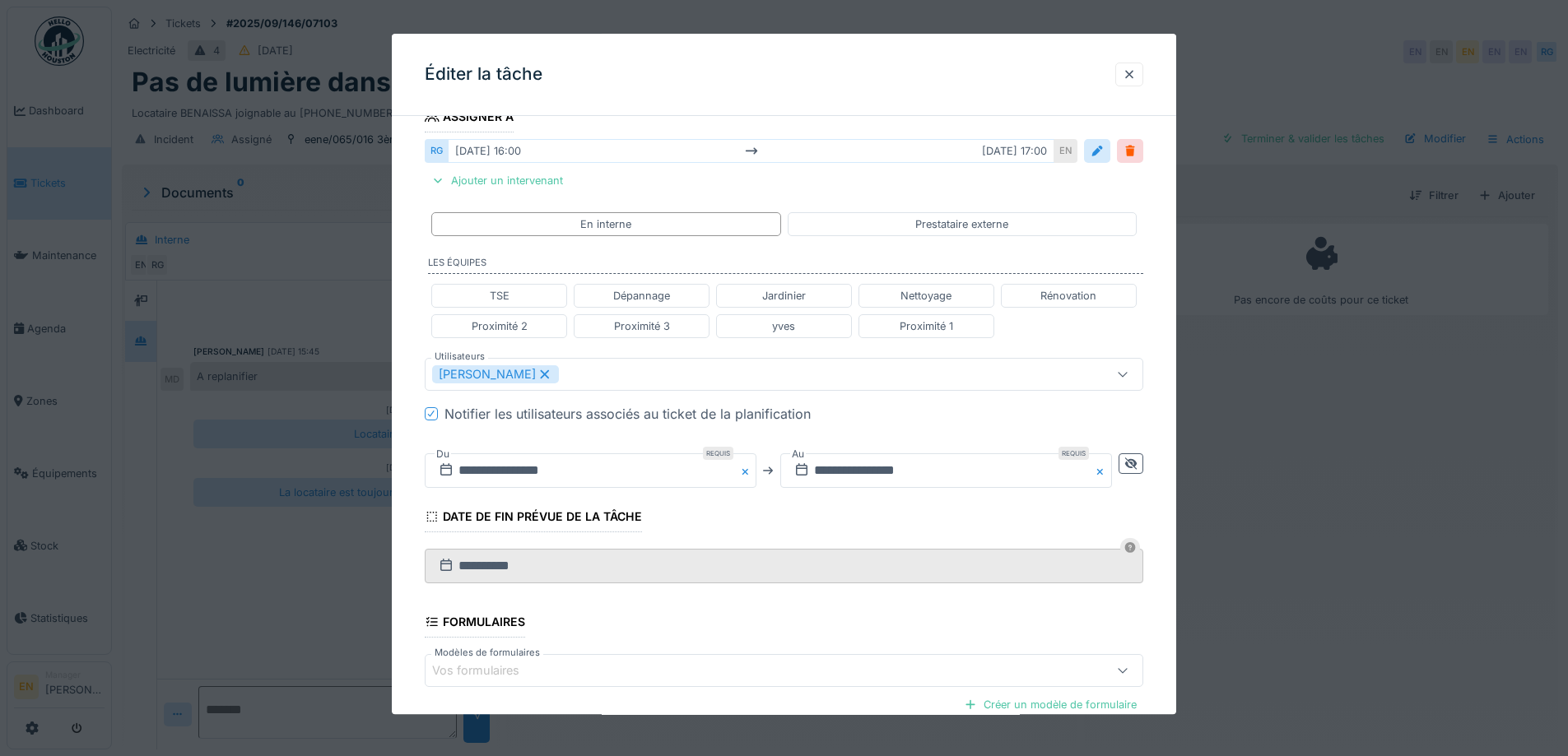
click at [872, 511] on fieldset "**********" at bounding box center [784, 349] width 719 height 1021
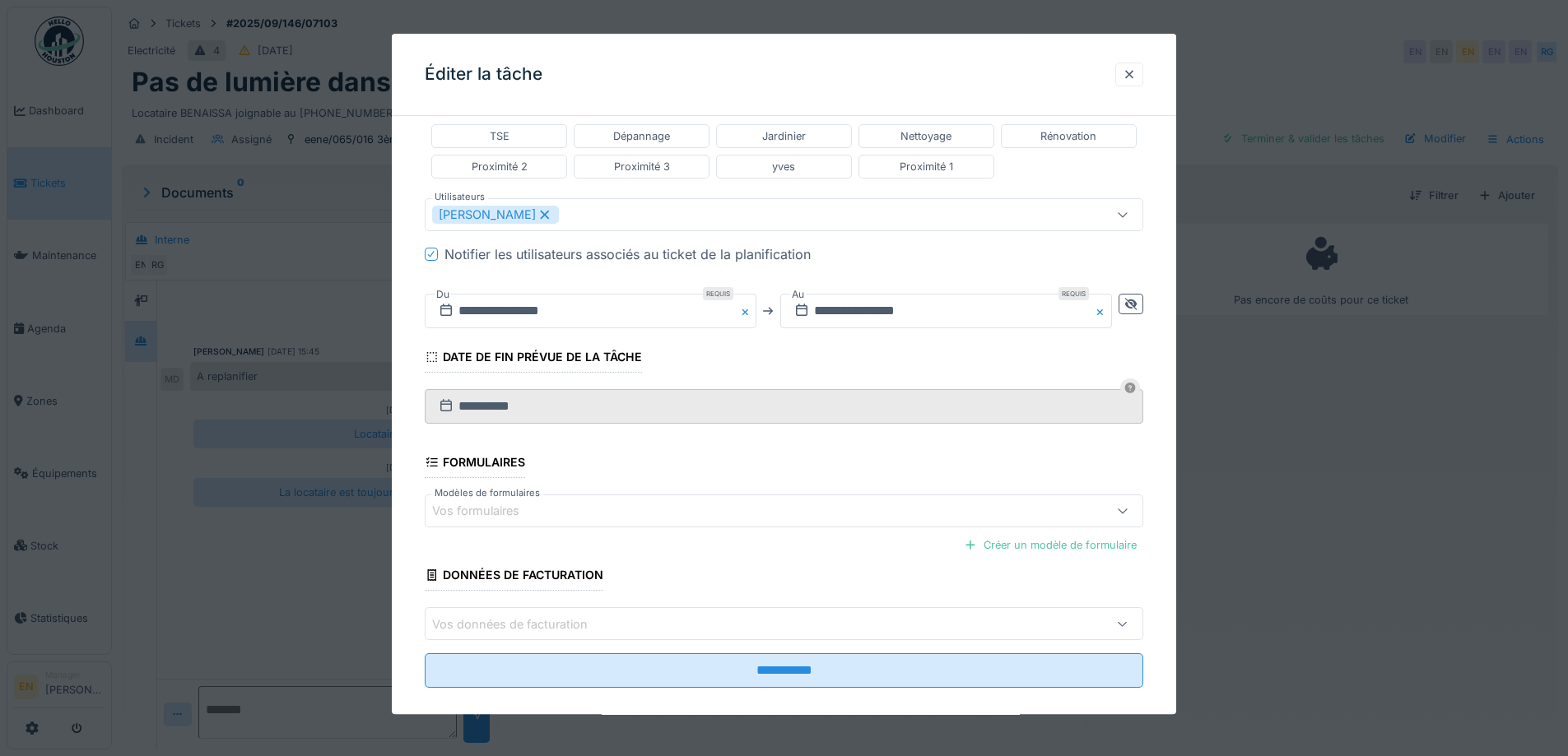
scroll to position [470, 0]
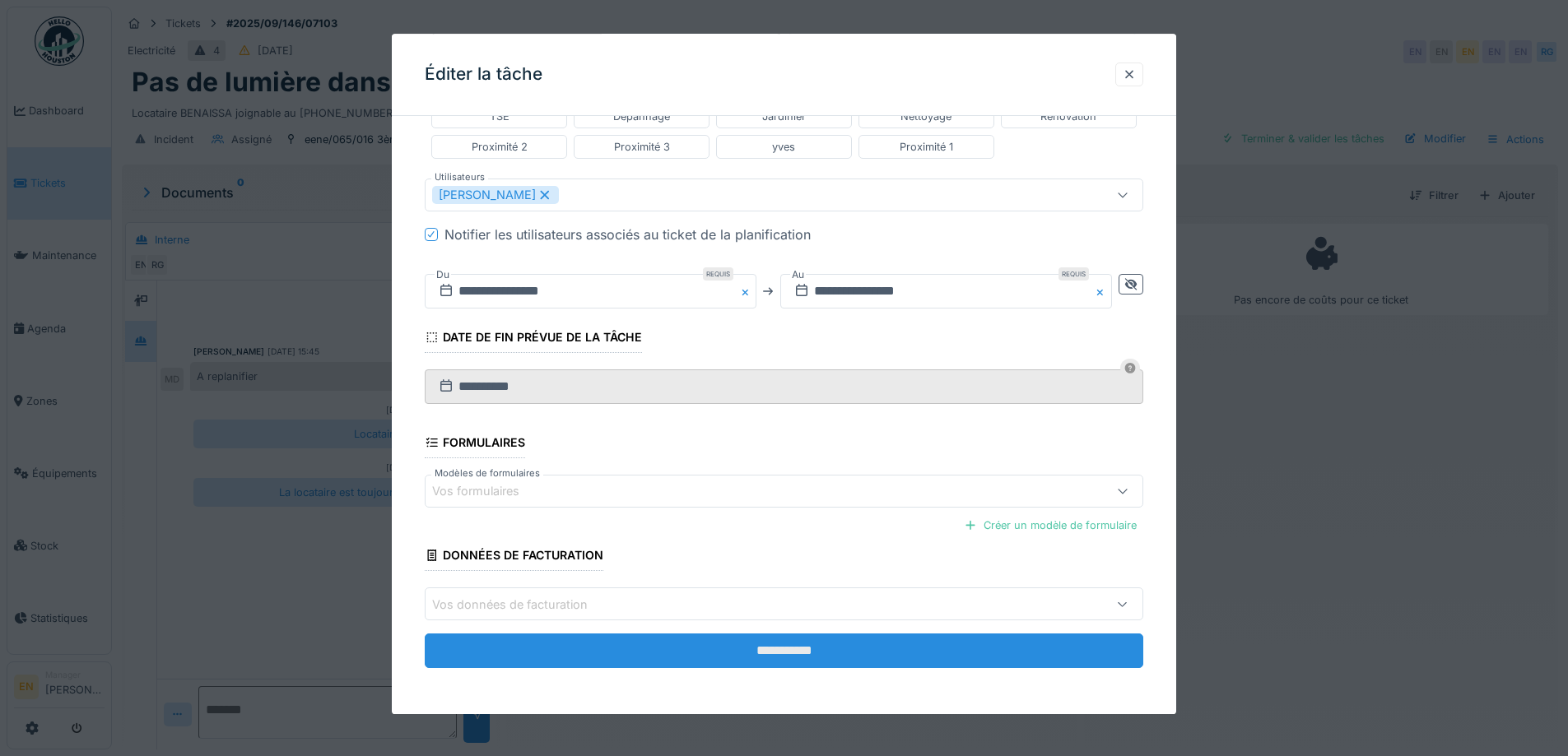
click at [803, 650] on input "**********" at bounding box center [784, 651] width 719 height 35
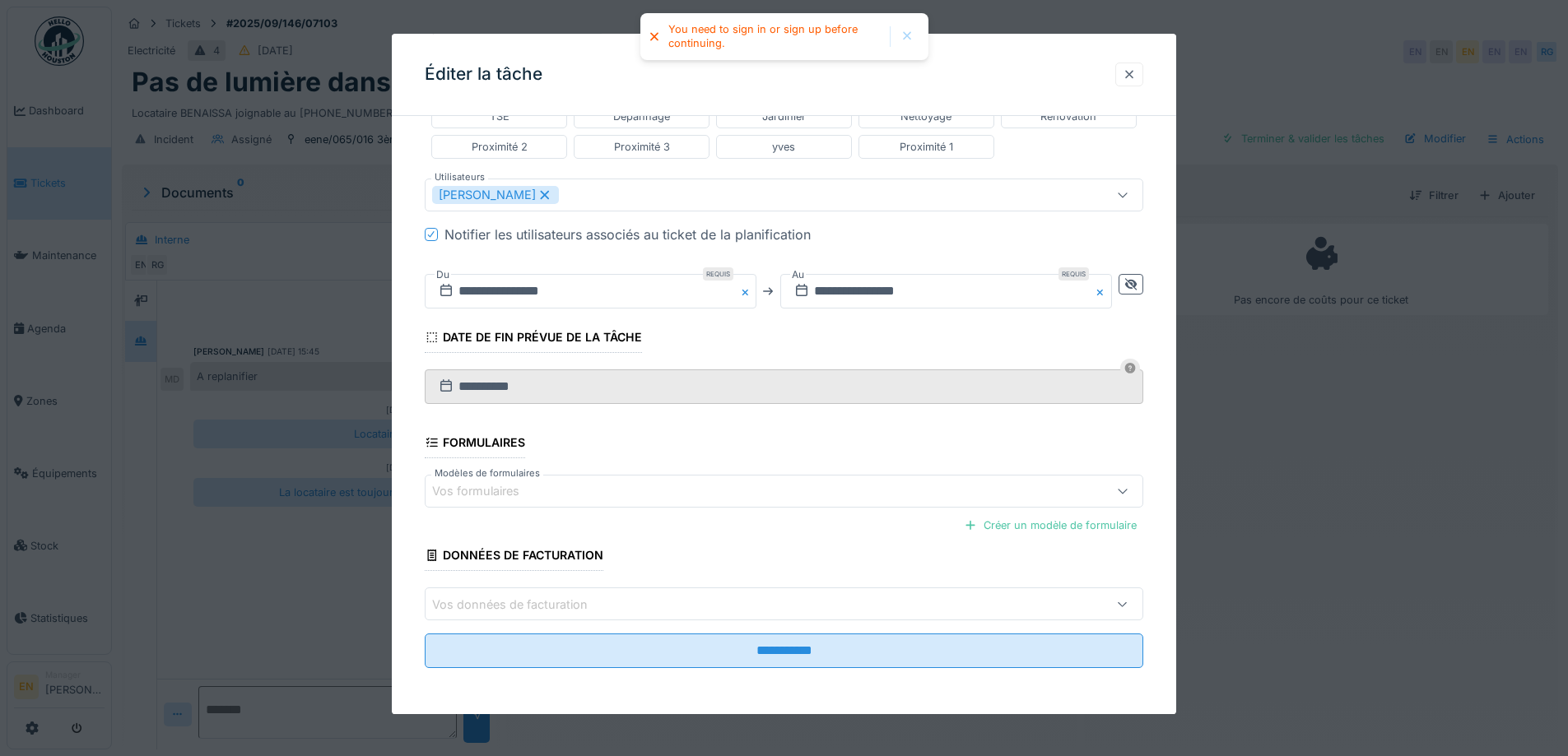
click at [1136, 73] on div at bounding box center [1129, 75] width 13 height 16
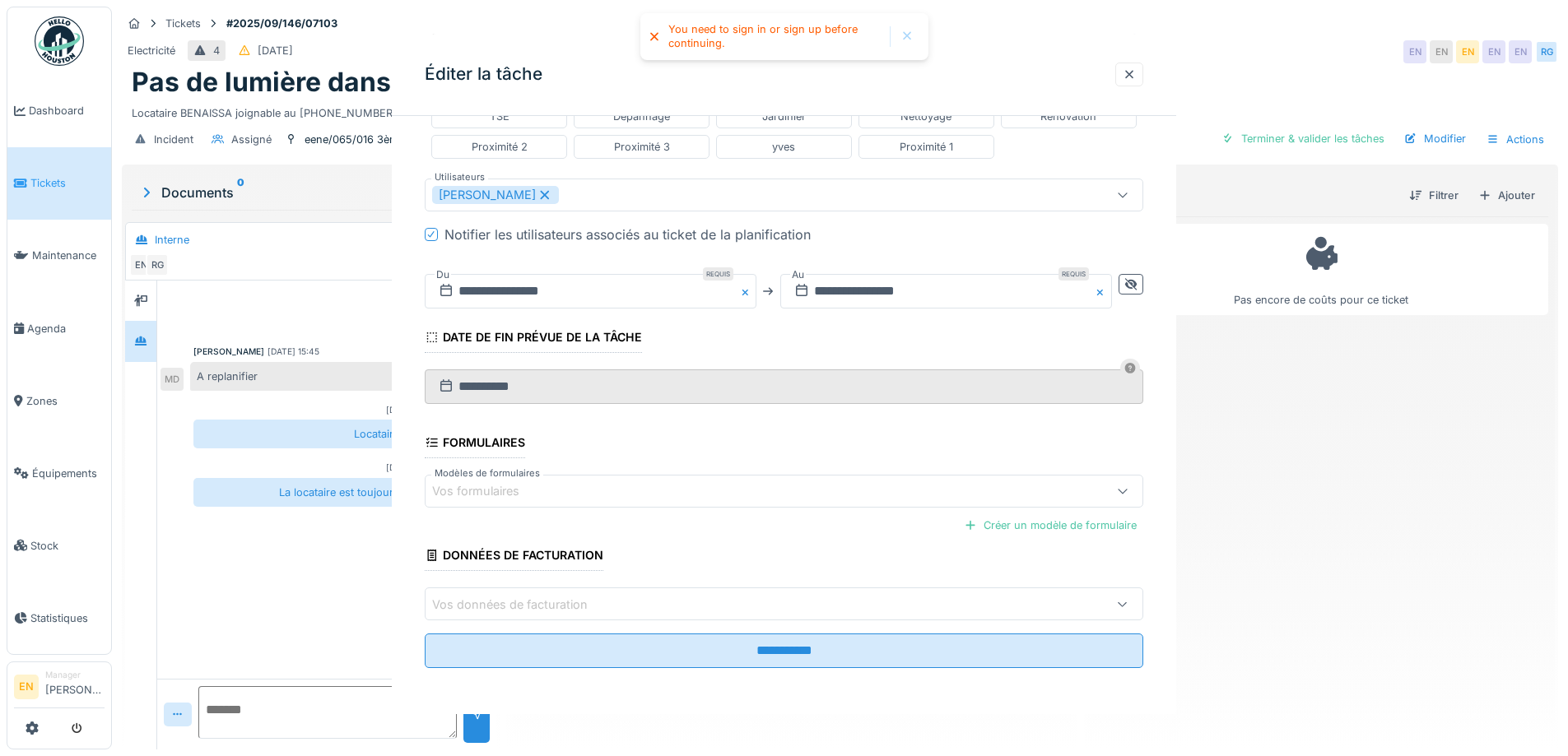
scroll to position [0, 0]
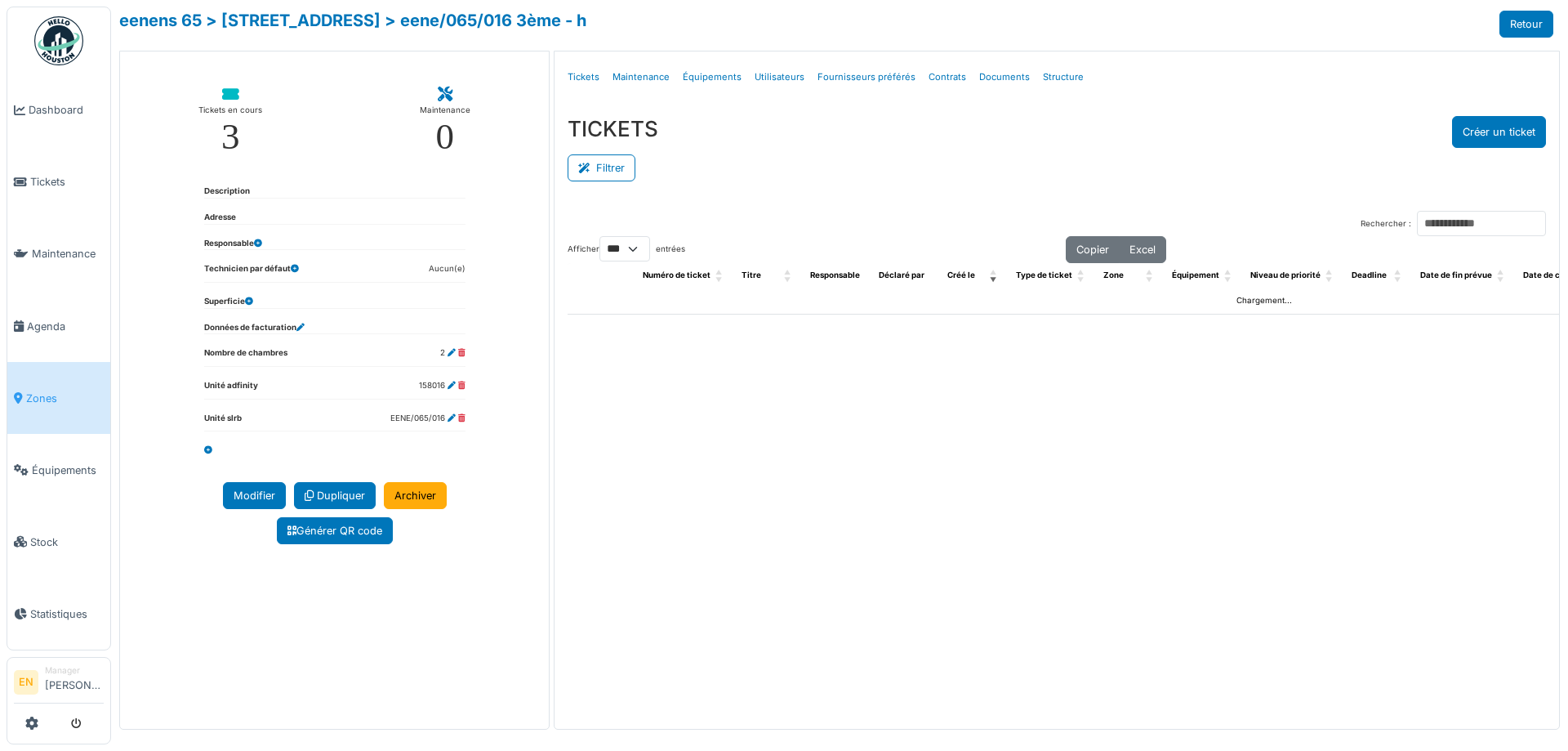
select select "***"
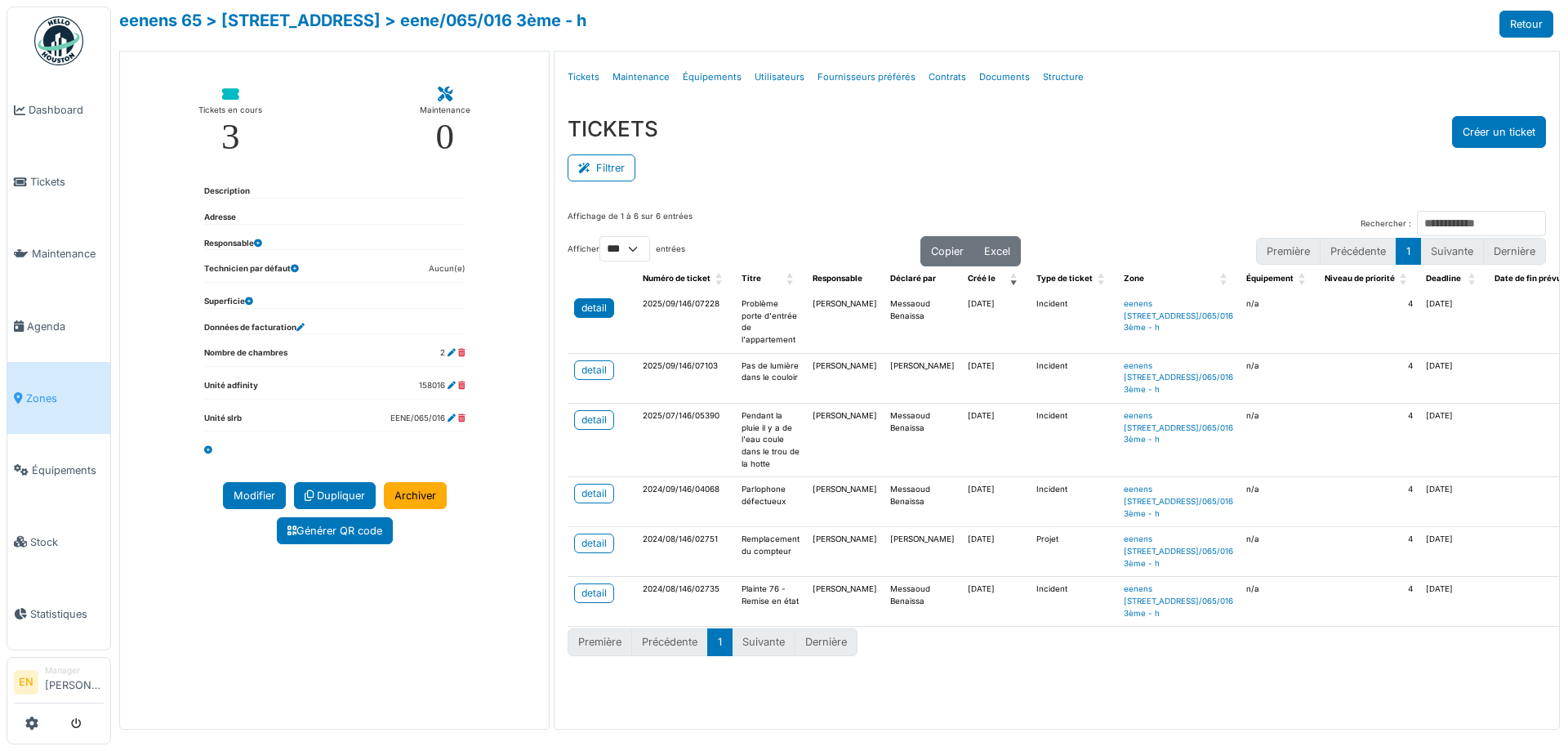
click at [586, 304] on div "detail" at bounding box center [594, 308] width 25 height 15
click at [815, 194] on div "TICKETS Créer un ticket Filtrer Responsable **** Tous Remove item Tous Ahmed Be…" at bounding box center [1056, 150] width 1004 height 95
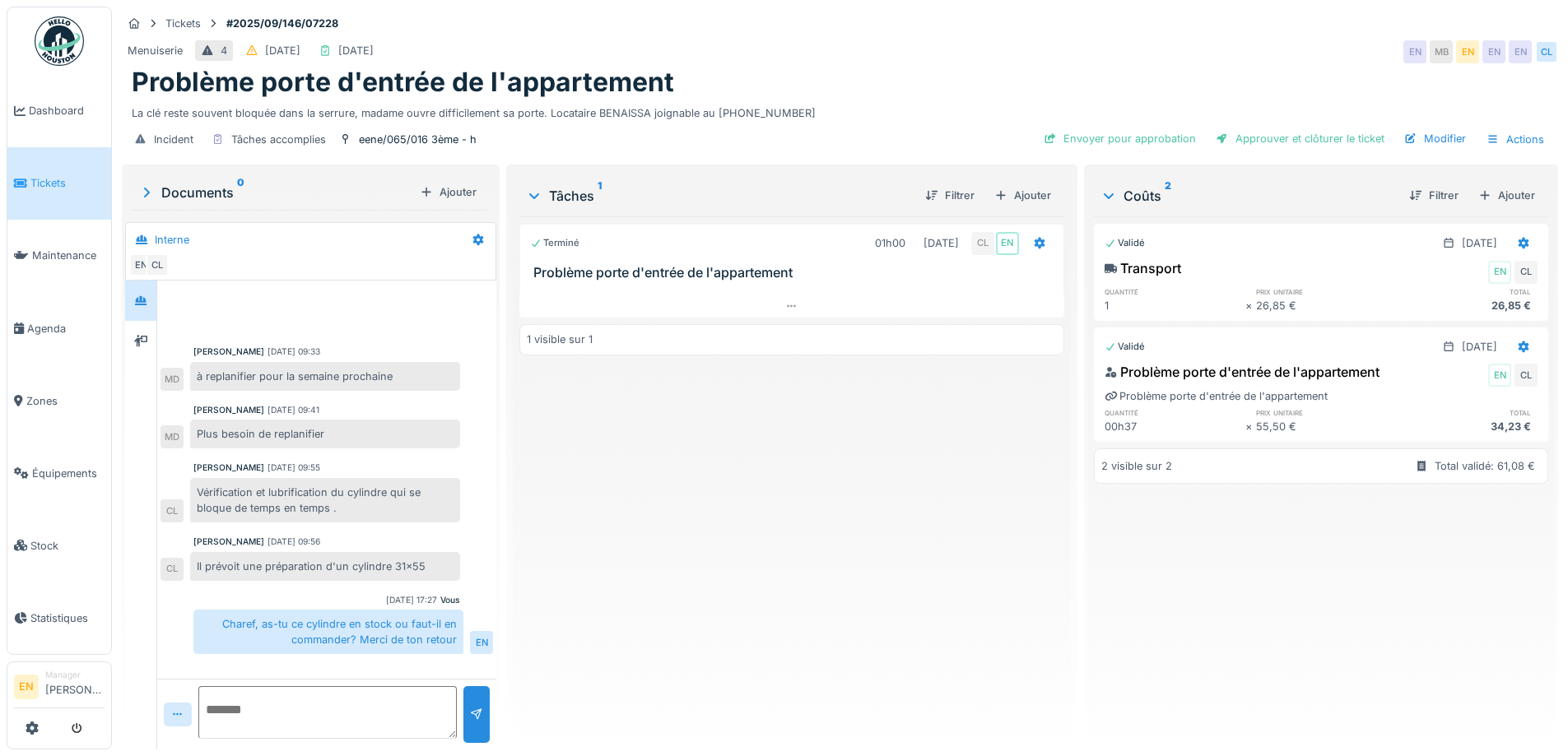
click at [685, 538] on div "Terminé 01h00 19/09/2025 CL EN Problème porte d'entrée de l'appartement 1 visib…" at bounding box center [791, 476] width 544 height 520
click at [590, 546] on div "Terminé 01h00 19/09/2025 CL EN Problème porte d'entrée de l'appartement 1 visib…" at bounding box center [791, 476] width 544 height 520
click at [380, 712] on textarea at bounding box center [328, 712] width 259 height 52
click at [695, 551] on div "Terminé 01h00 19/09/2025 CL EN Problème porte d'entrée de l'appartement 1 visib…" at bounding box center [791, 476] width 544 height 520
click at [698, 545] on div "Terminé 01h00 19/09/2025 CL EN Problème porte d'entrée de l'appartement 1 visib…" at bounding box center [791, 476] width 544 height 520
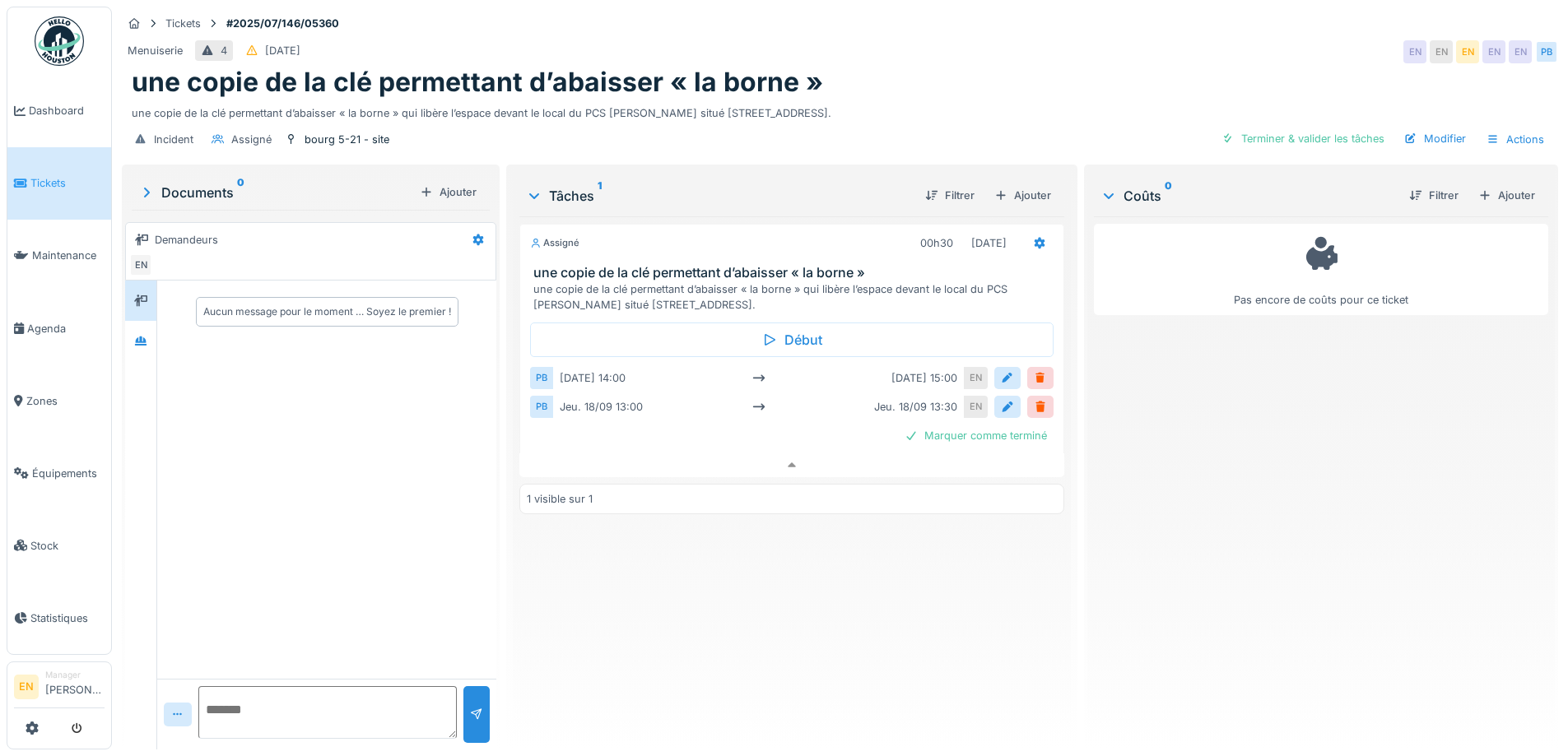
scroll to position [13, 0]
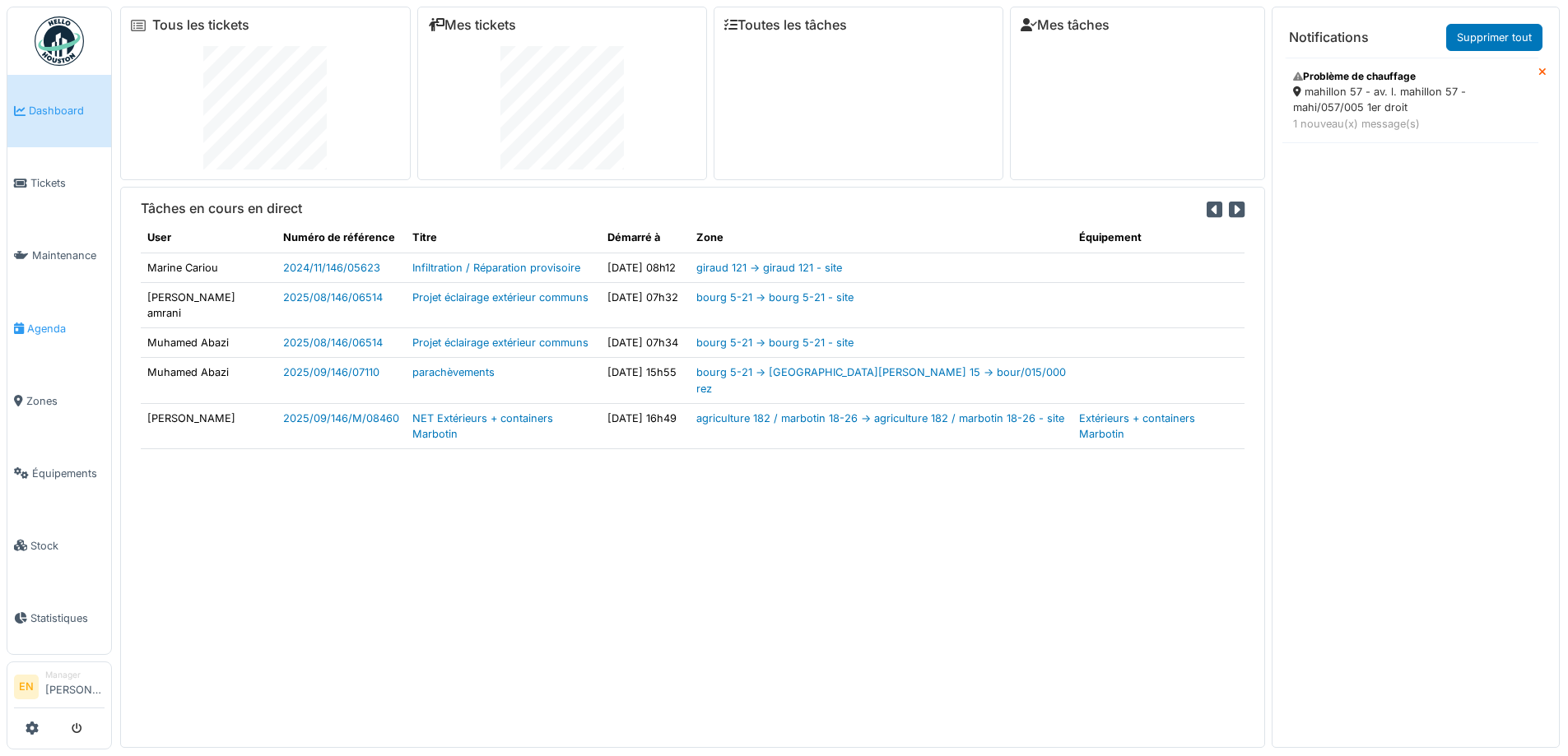
click at [56, 325] on span "Agenda" at bounding box center [66, 329] width 77 height 16
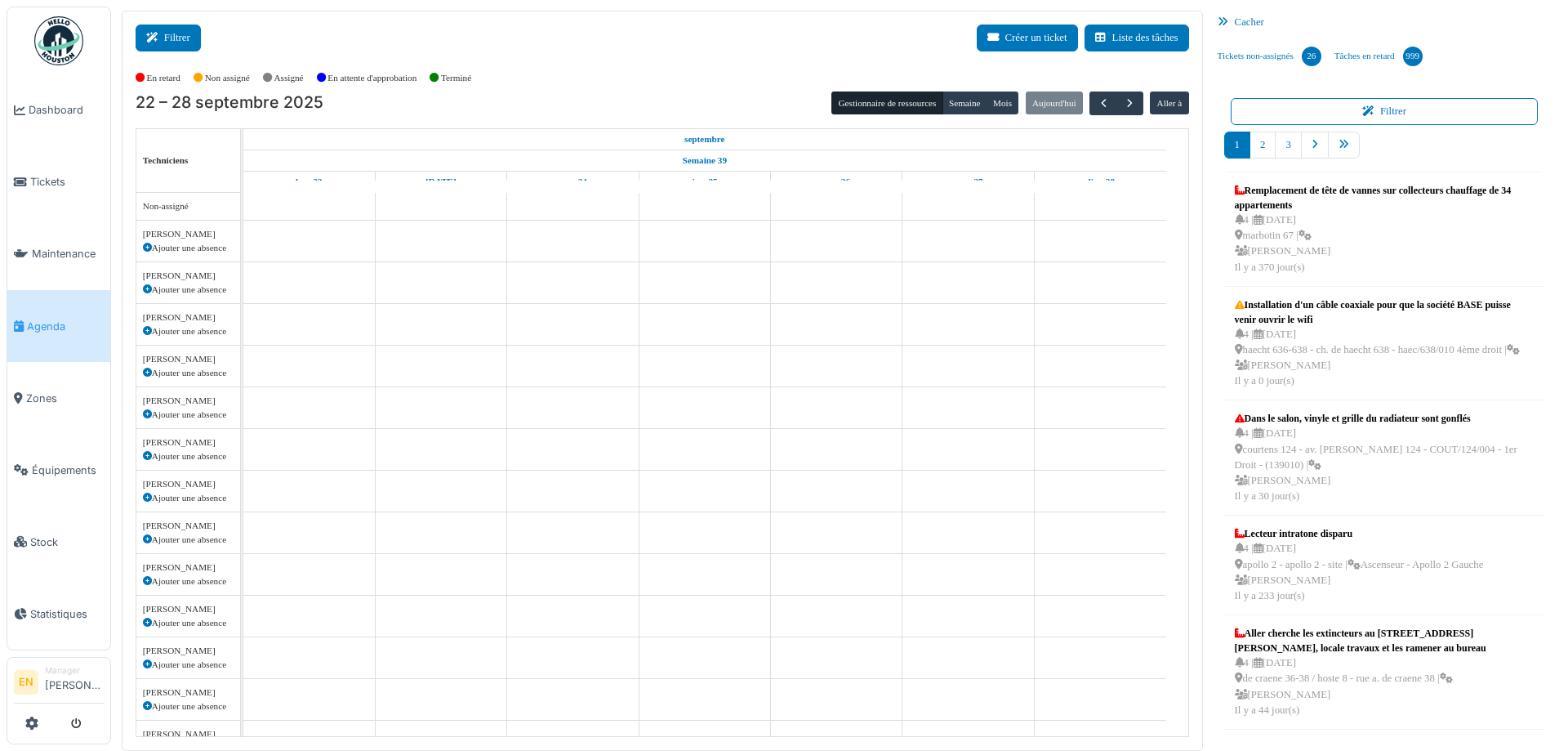
click at [185, 34] on button "Filtrer" at bounding box center [168, 38] width 66 height 27
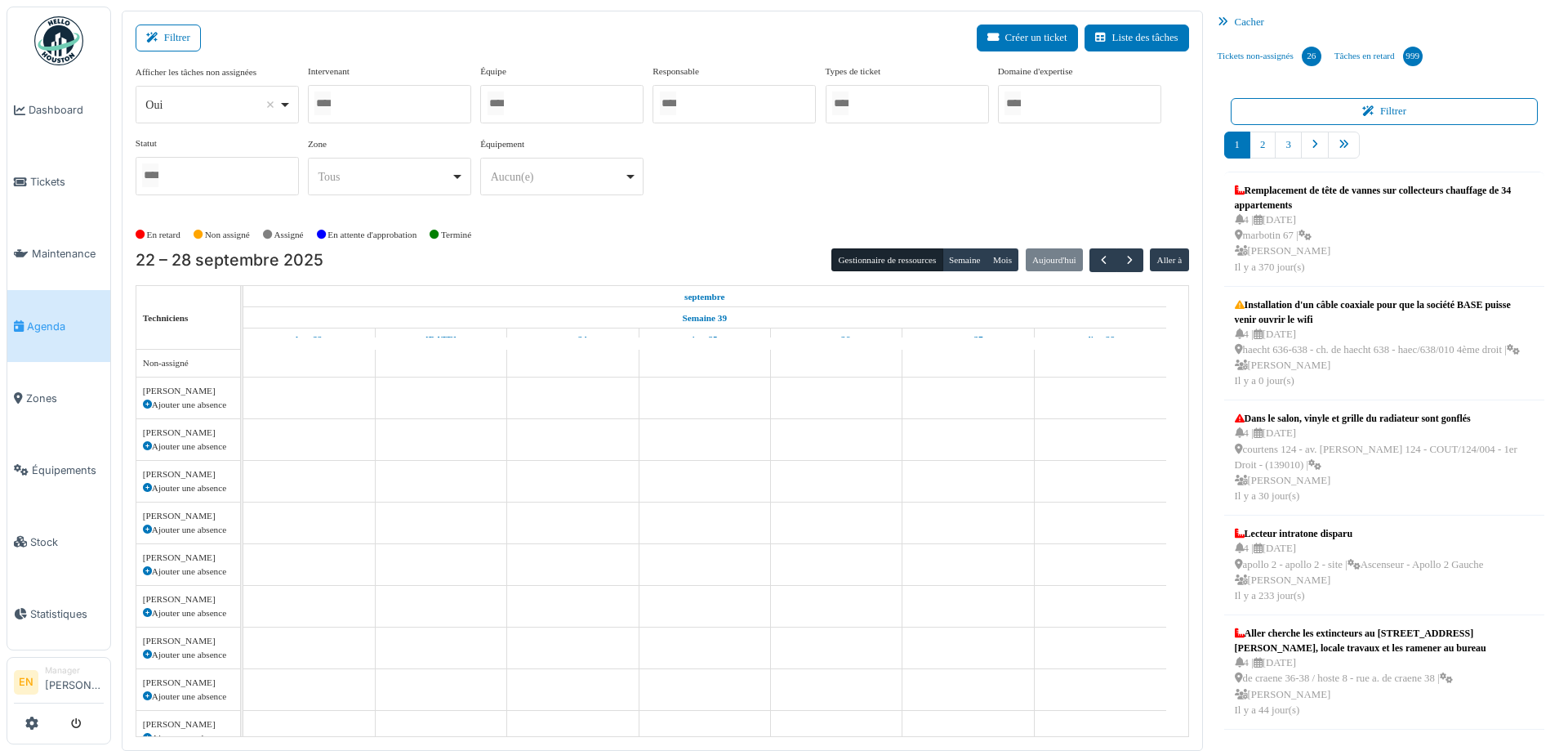
click at [283, 108] on div "Oui Remove item" at bounding box center [217, 105] width 150 height 24
select select "**"
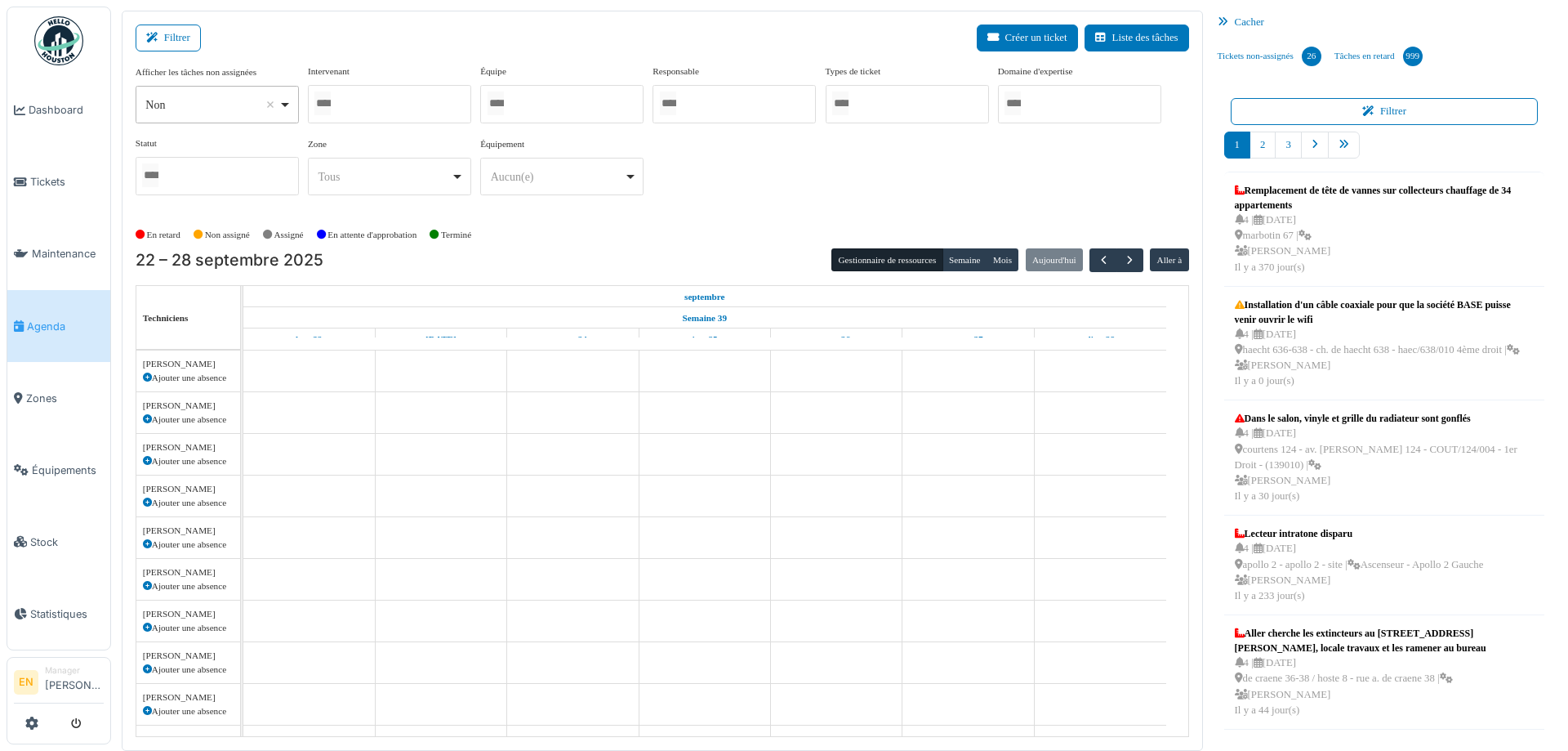
click at [381, 104] on div at bounding box center [389, 104] width 164 height 38
type input "******"
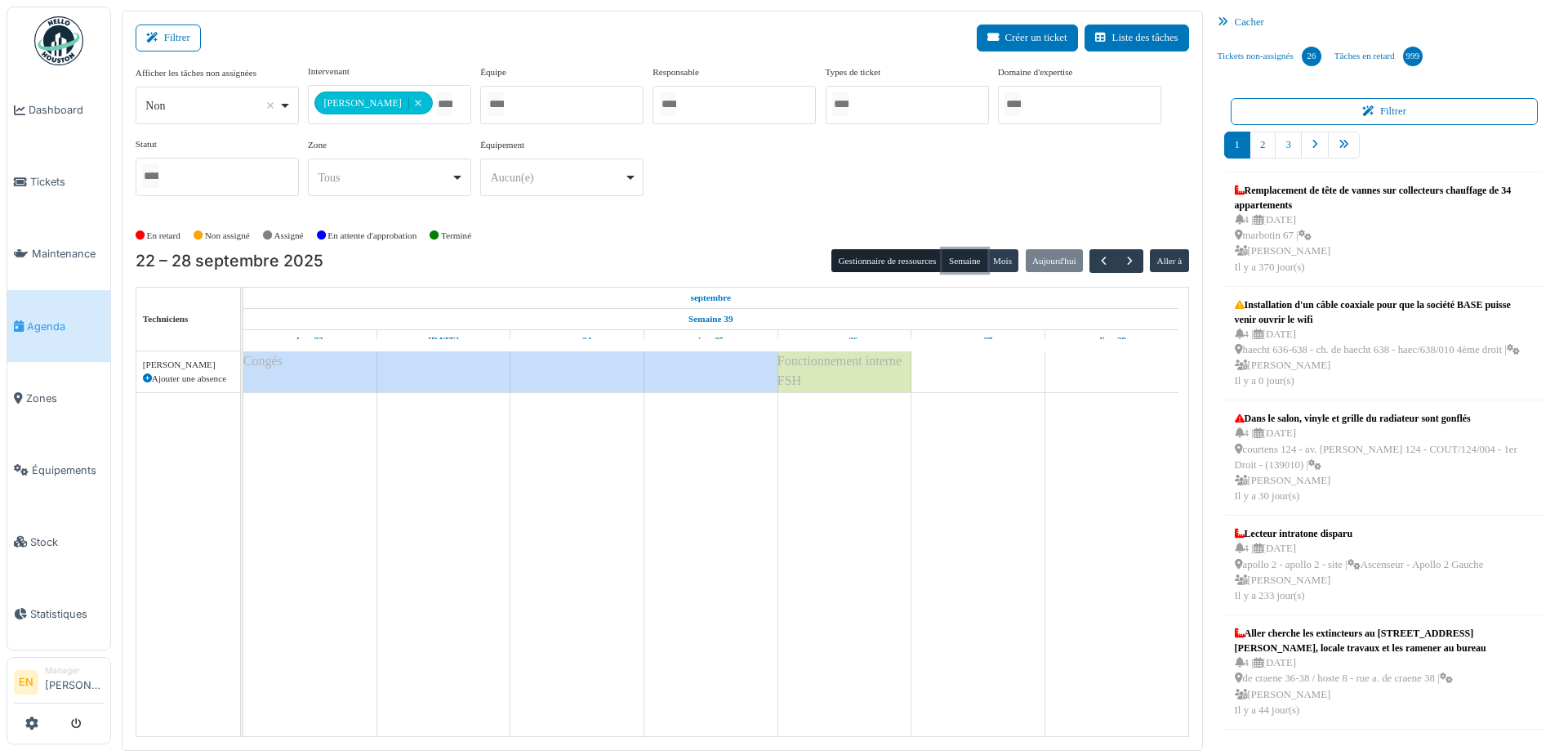
click at [952, 262] on button "Semaine" at bounding box center [965, 260] width 45 height 23
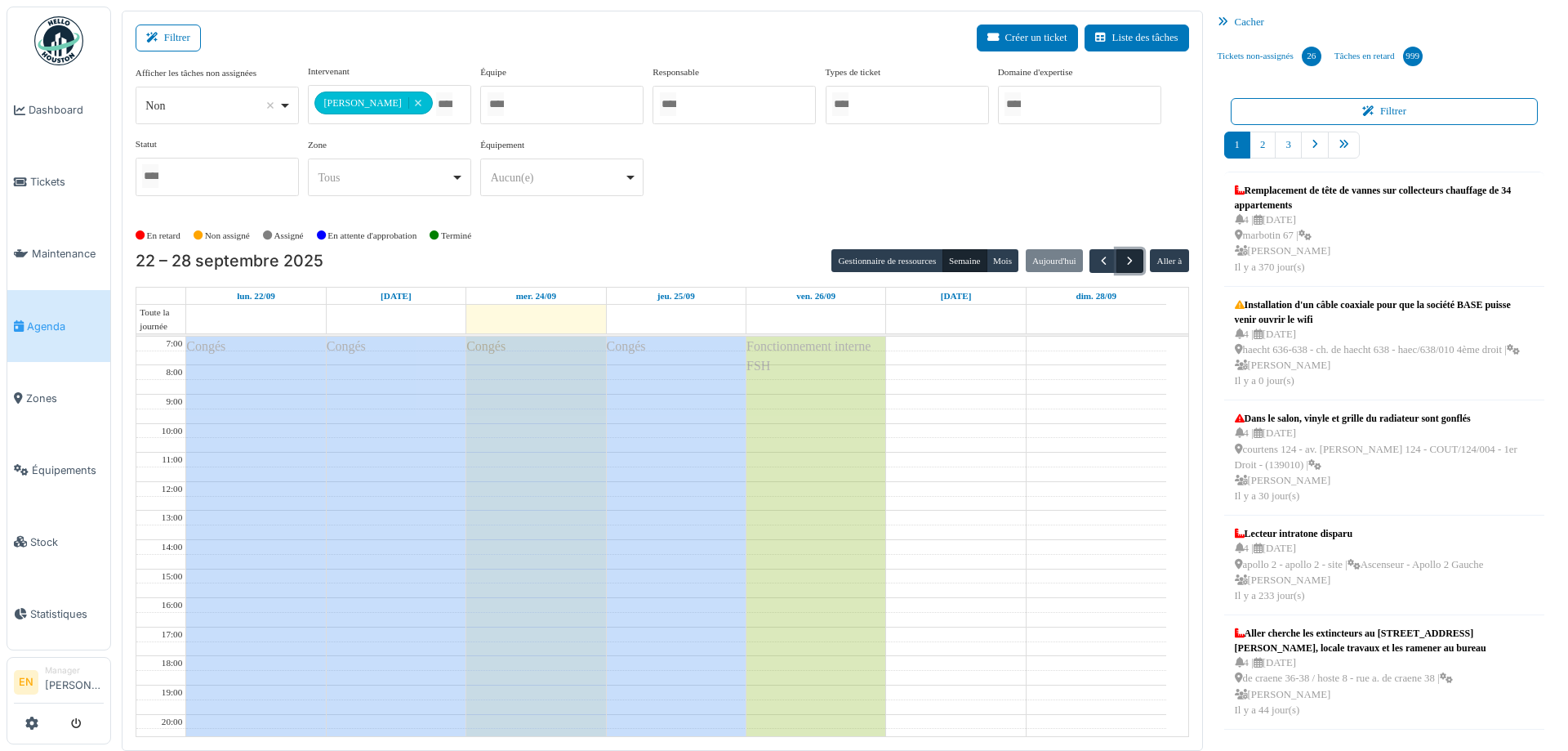
click at [1123, 266] on span "button" at bounding box center [1130, 261] width 14 height 14
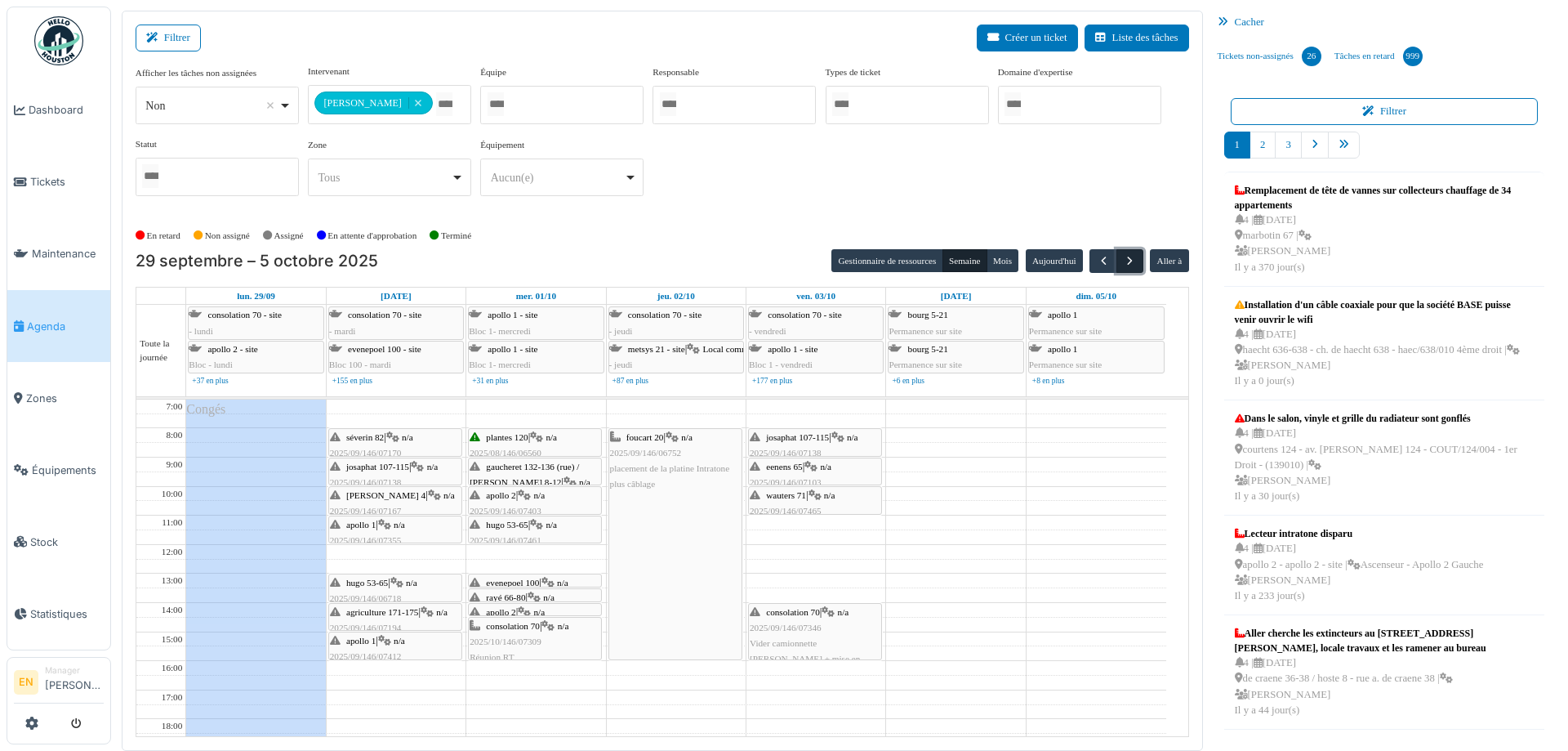
click at [1123, 262] on span "button" at bounding box center [1130, 261] width 14 height 14
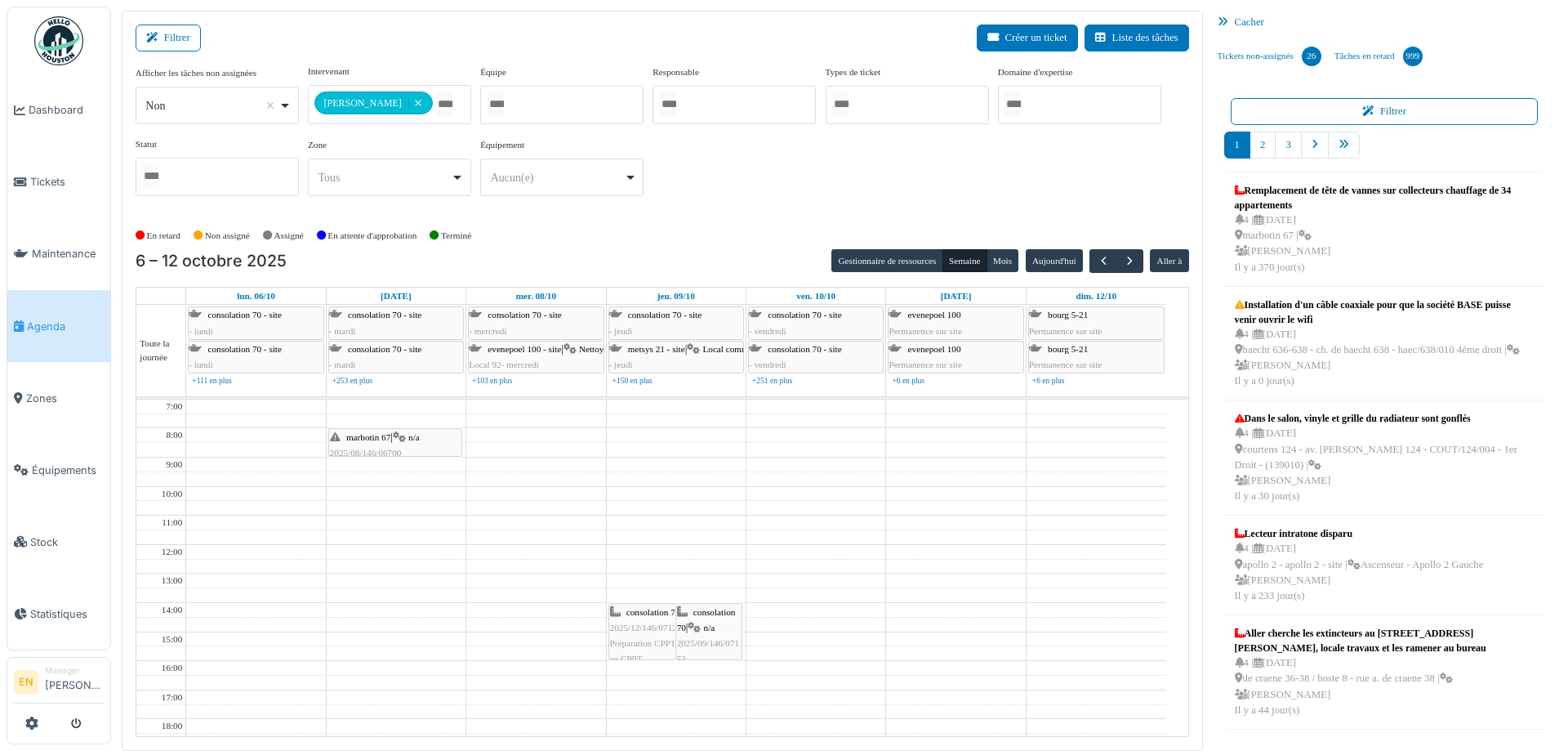
click at [748, 192] on div "**********" at bounding box center [662, 137] width 1054 height 145
click at [1097, 262] on span "button" at bounding box center [1103, 261] width 14 height 14
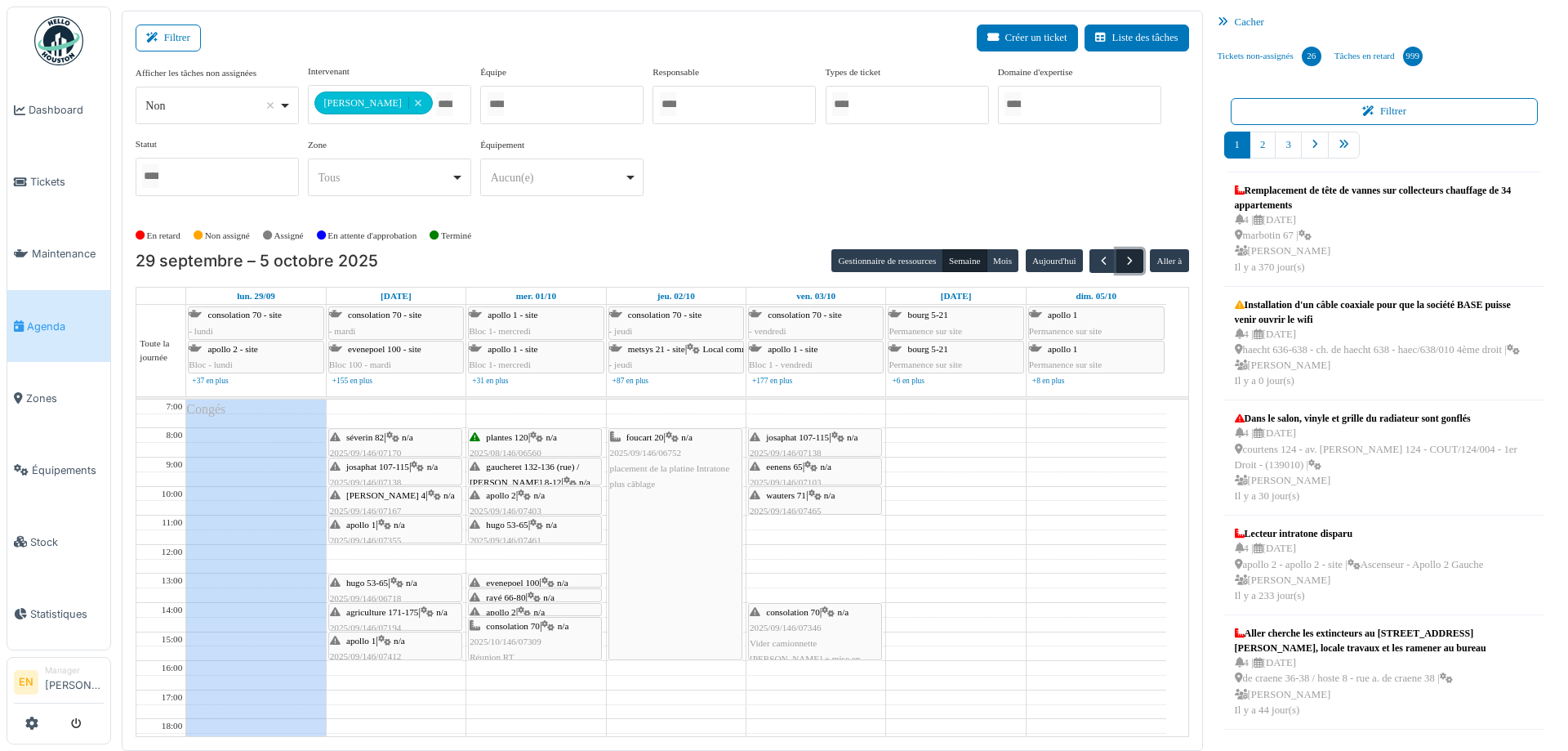
click at [1123, 259] on span "button" at bounding box center [1130, 261] width 14 height 14
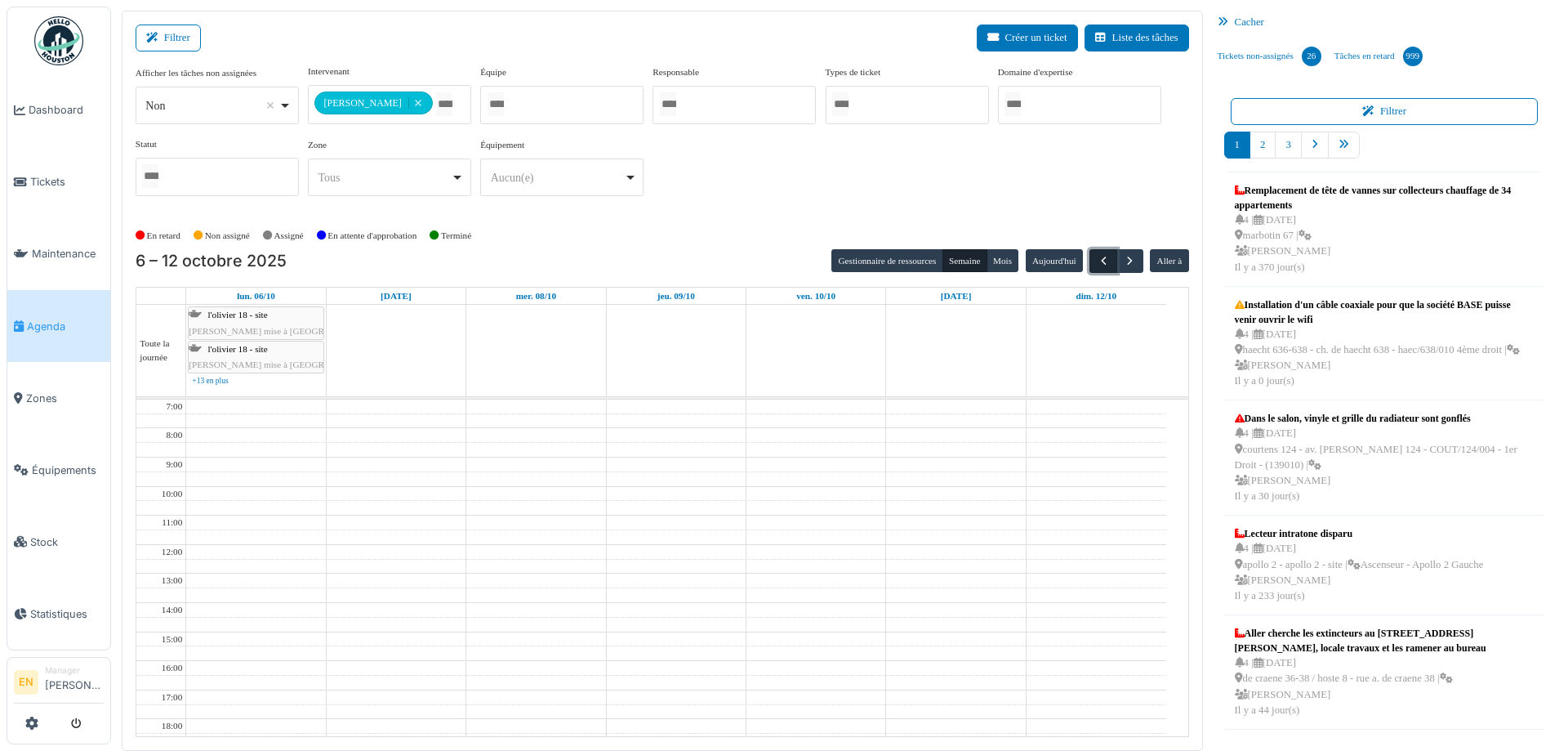
click at [1097, 254] on span "button" at bounding box center [1103, 261] width 14 height 14
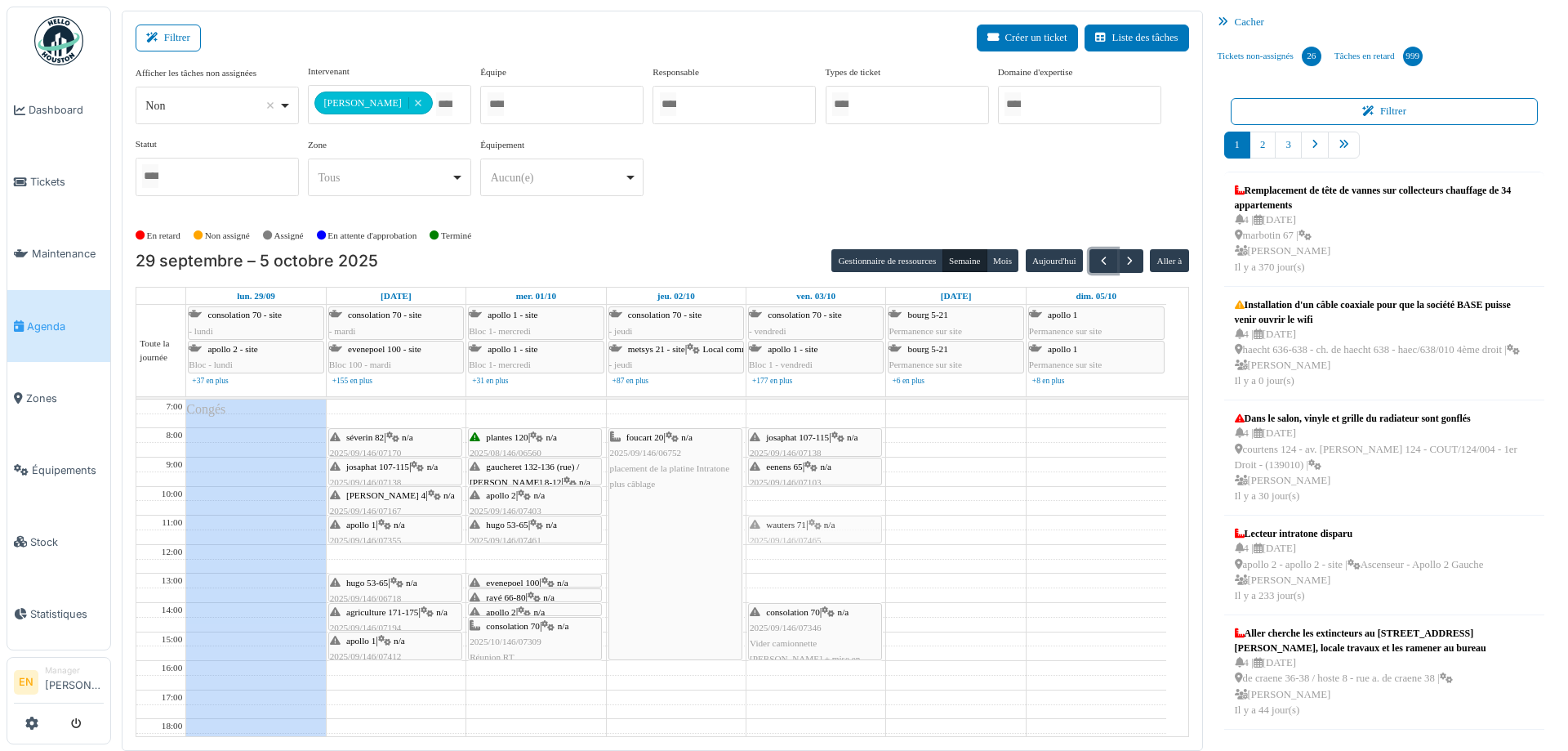
drag, startPoint x: 807, startPoint y: 499, endPoint x: 801, endPoint y: 525, distance: 26.7
click at [801, 525] on div "josaphat 107-115 | n/a 2025/09/146/07138 Problème parlophone eenens 65 | n/a 20…" at bounding box center [816, 646] width 139 height 493
click at [724, 201] on div "**********" at bounding box center [662, 137] width 1054 height 145
click at [718, 190] on div "**********" at bounding box center [662, 137] width 1054 height 145
drag, startPoint x: 799, startPoint y: 526, endPoint x: 800, endPoint y: 507, distance: 19.0
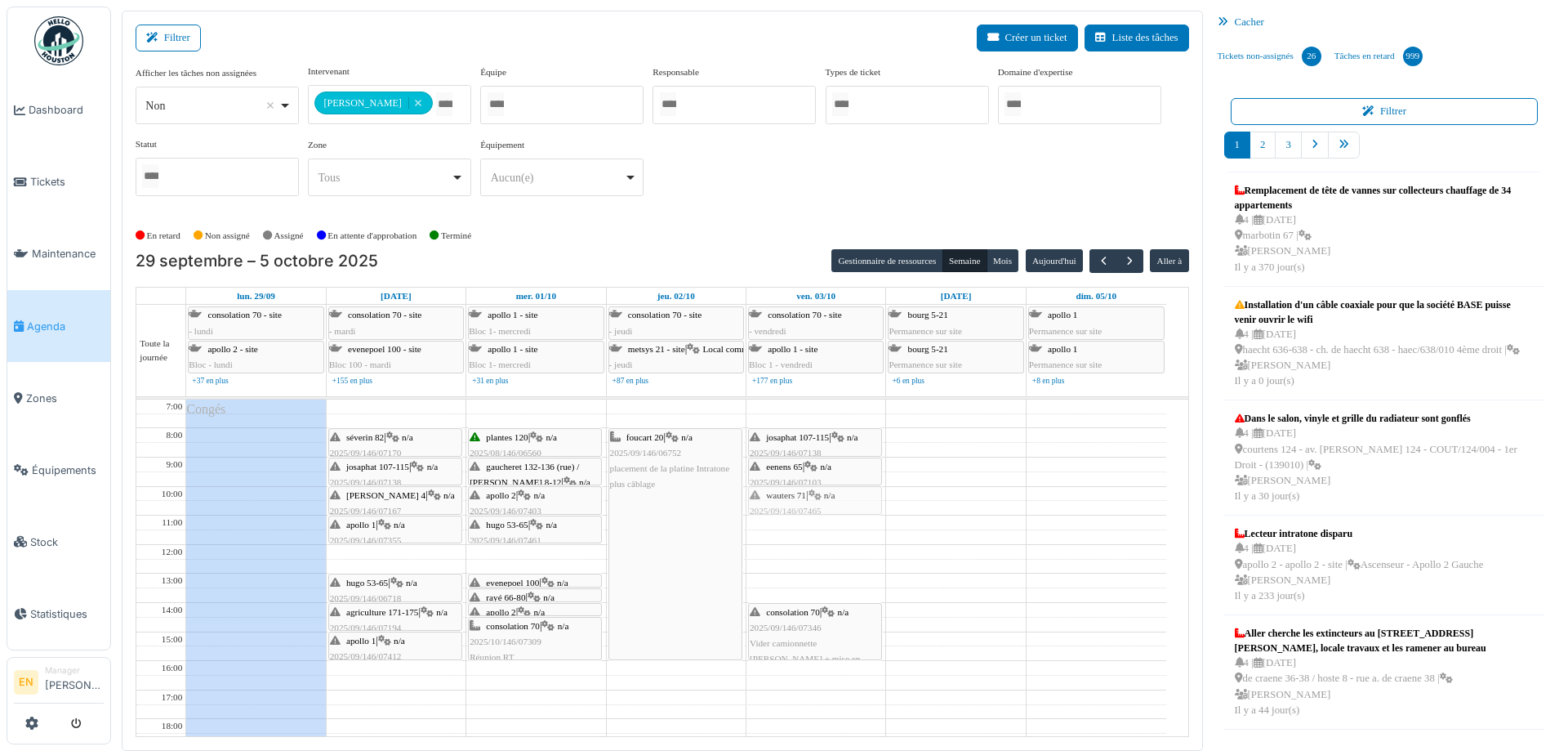
click at [800, 492] on div "josaphat 107-115 | n/a 2025/09/146/07138 Problème parlophone eenens 65 | n/a 20…" at bounding box center [816, 646] width 139 height 493
click at [762, 192] on div "**********" at bounding box center [662, 137] width 1054 height 145
drag, startPoint x: 752, startPoint y: 229, endPoint x: 743, endPoint y: 218, distance: 14.2
click at [751, 227] on div "En retard Non assigné Assigné En attente d'approbation Terminé" at bounding box center [662, 236] width 1054 height 27
click at [778, 179] on div "**********" at bounding box center [662, 137] width 1054 height 145
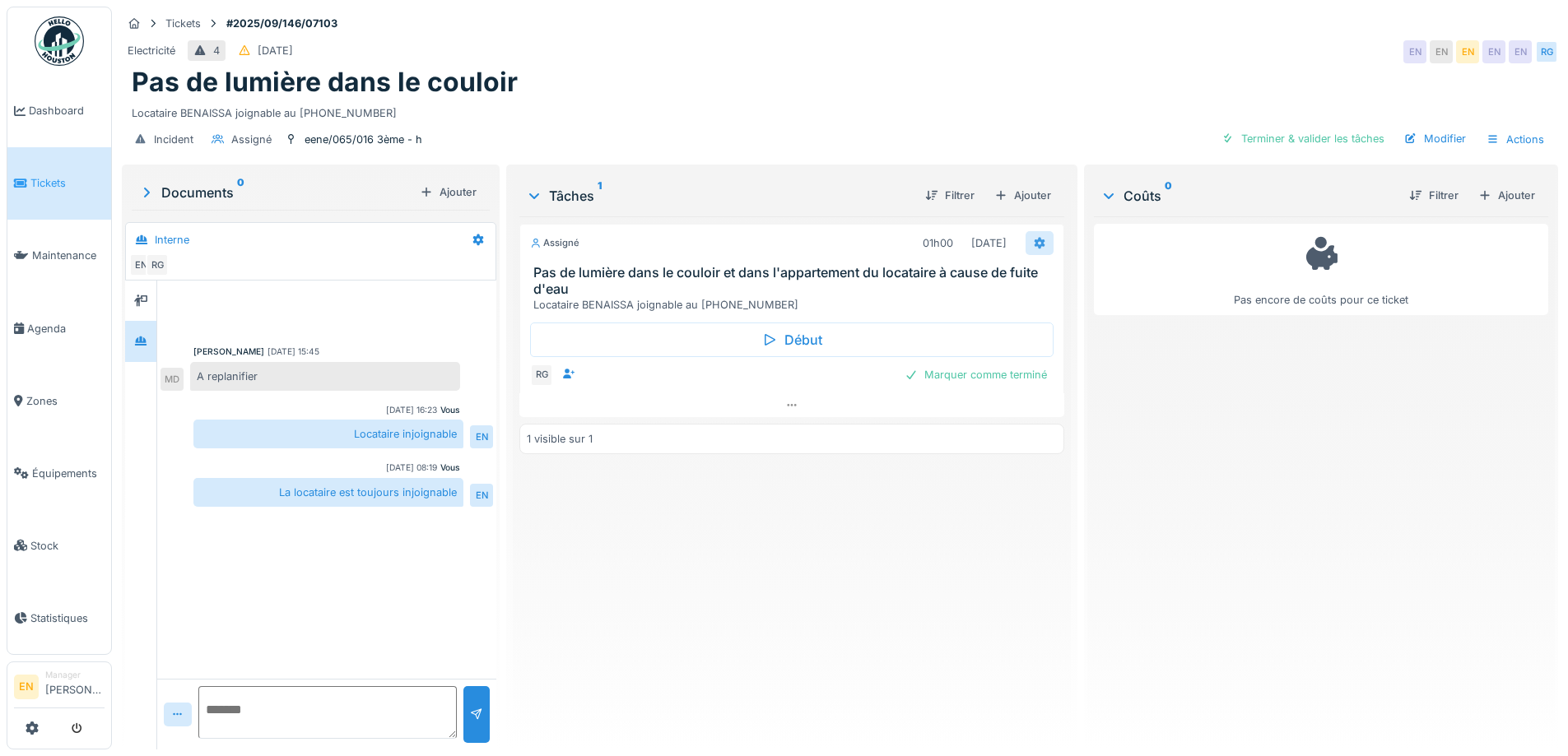
click at [1034, 242] on icon at bounding box center [1039, 244] width 11 height 12
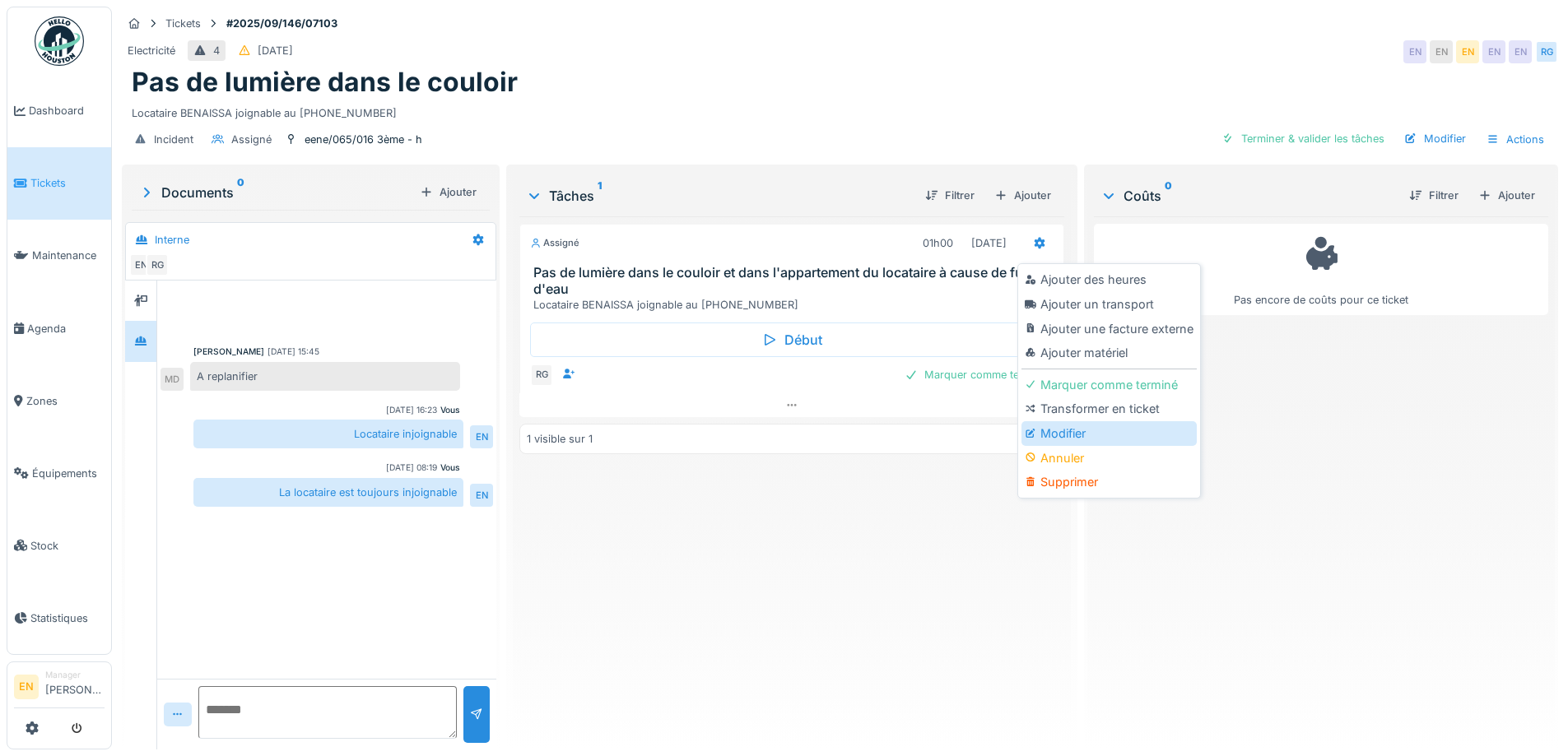
click at [1058, 438] on div "Modifier" at bounding box center [1109, 433] width 176 height 25
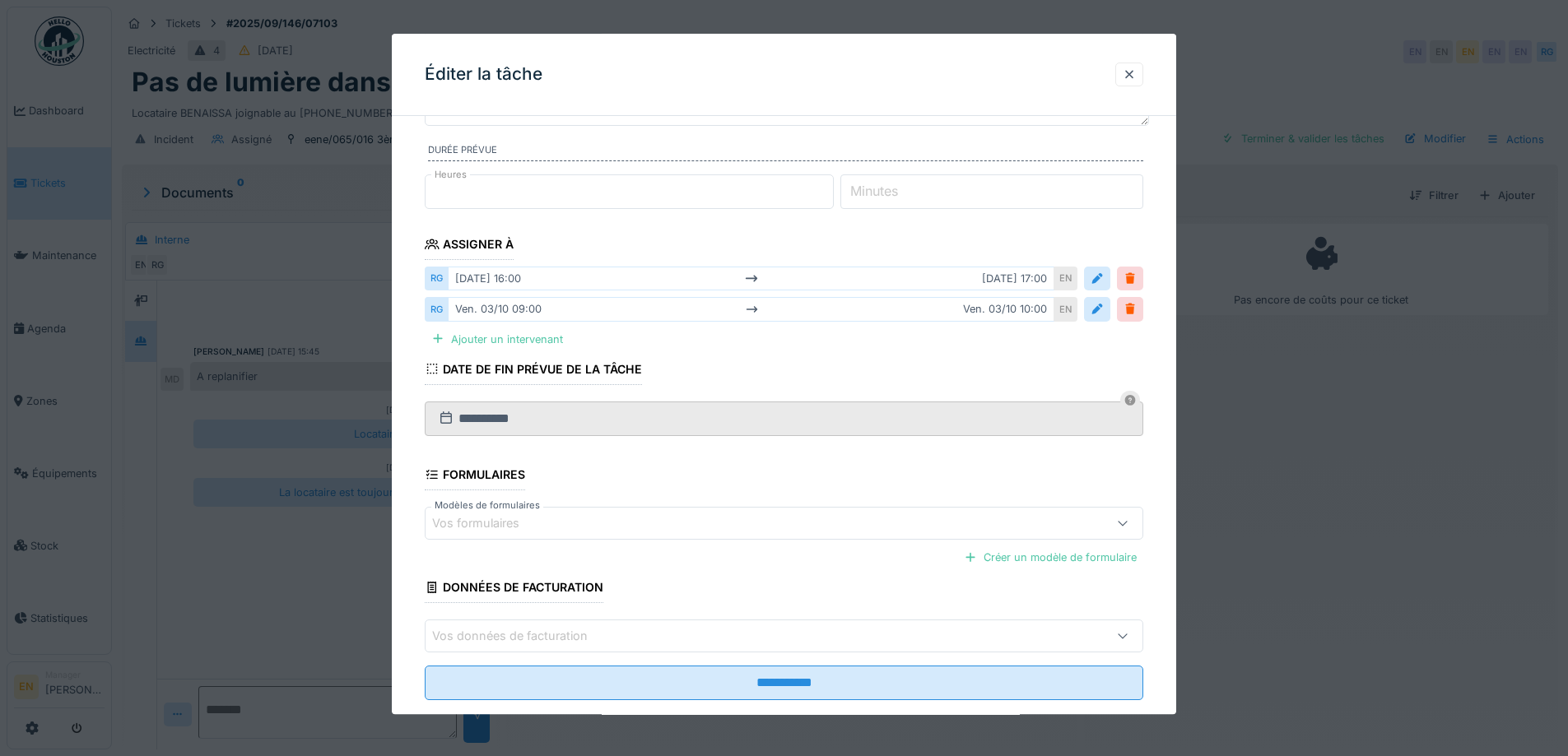
scroll to position [165, 0]
click at [548, 340] on div "Ajouter un intervenant" at bounding box center [497, 338] width 145 height 23
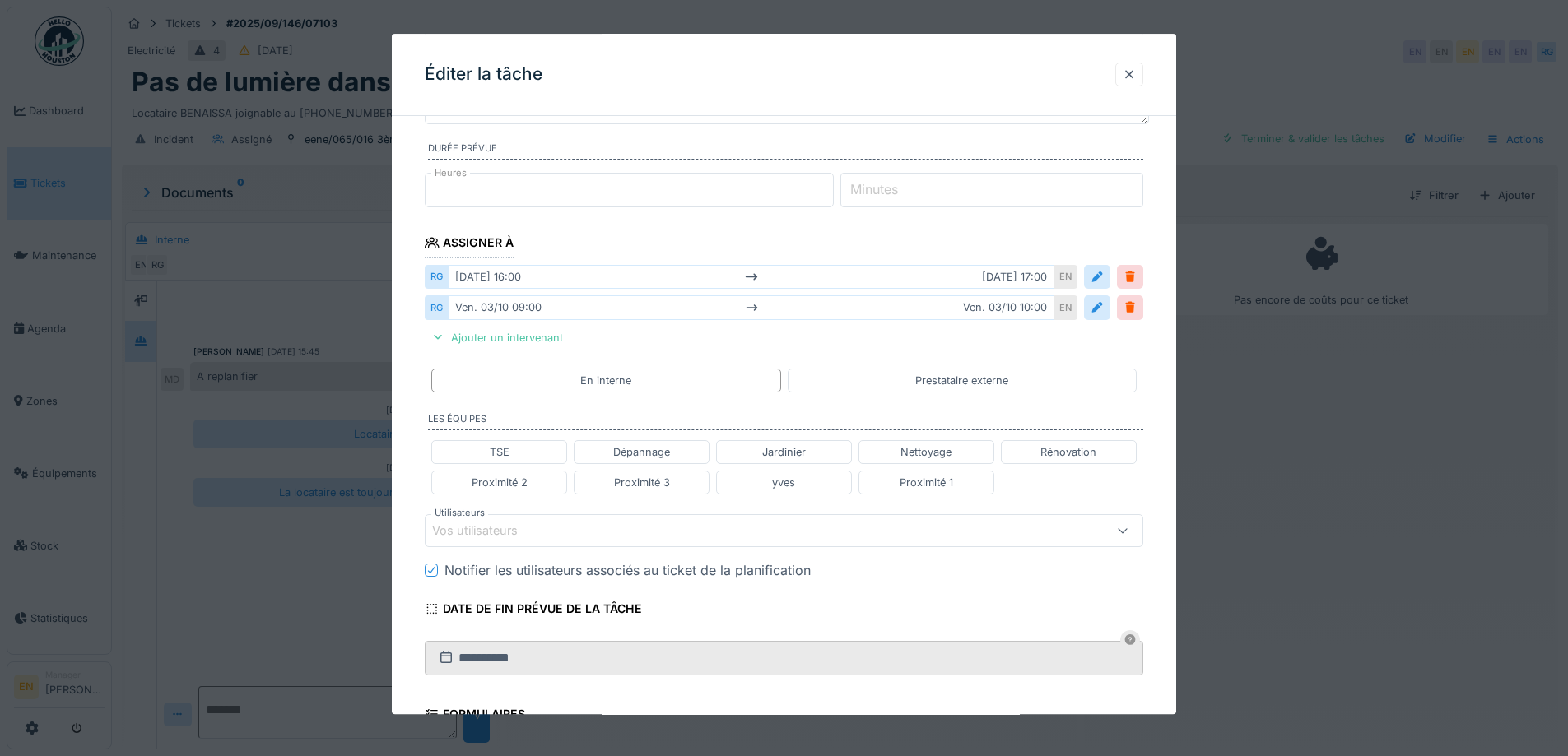
click at [543, 523] on div "Vos utilisateurs" at bounding box center [743, 530] width 620 height 18
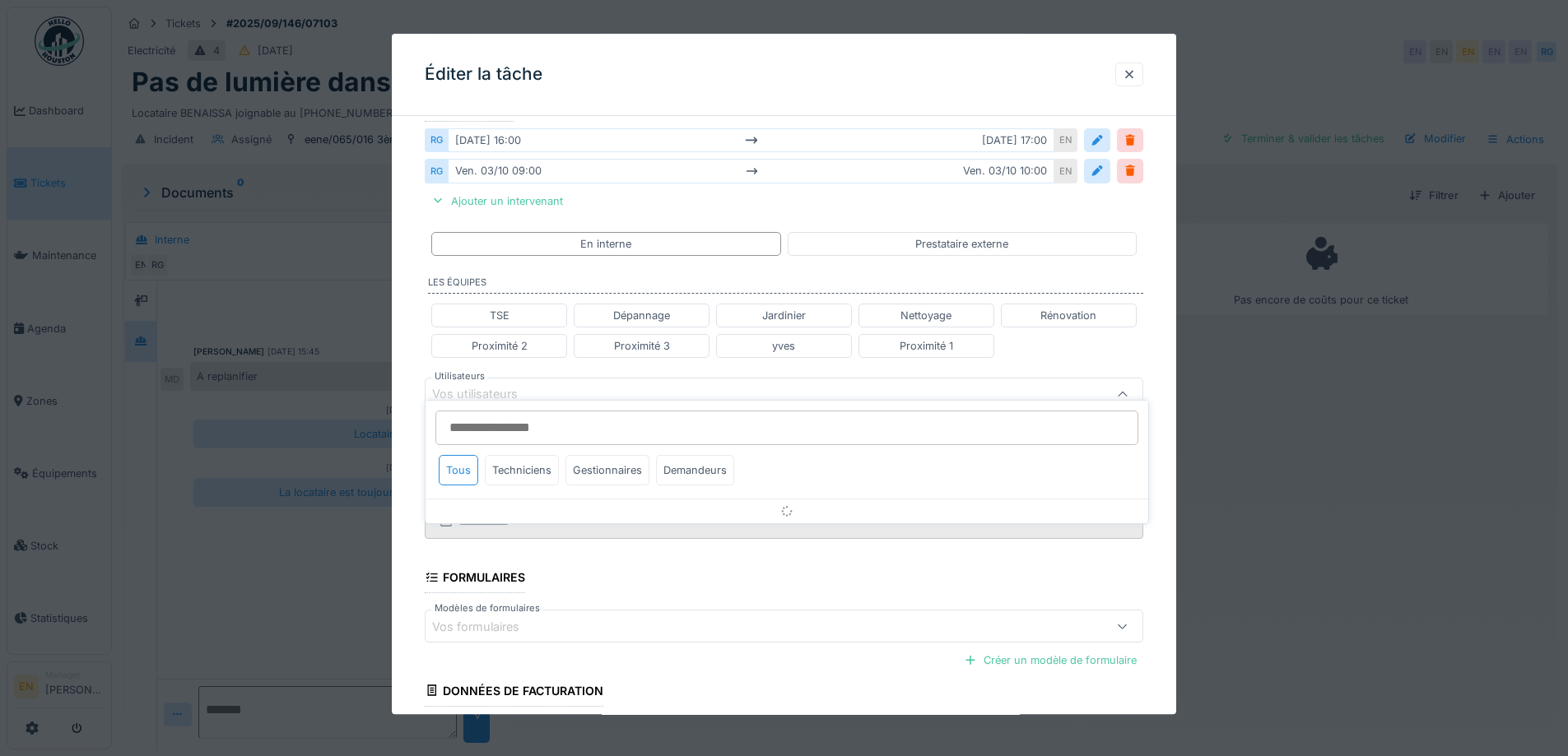
scroll to position [322, 0]
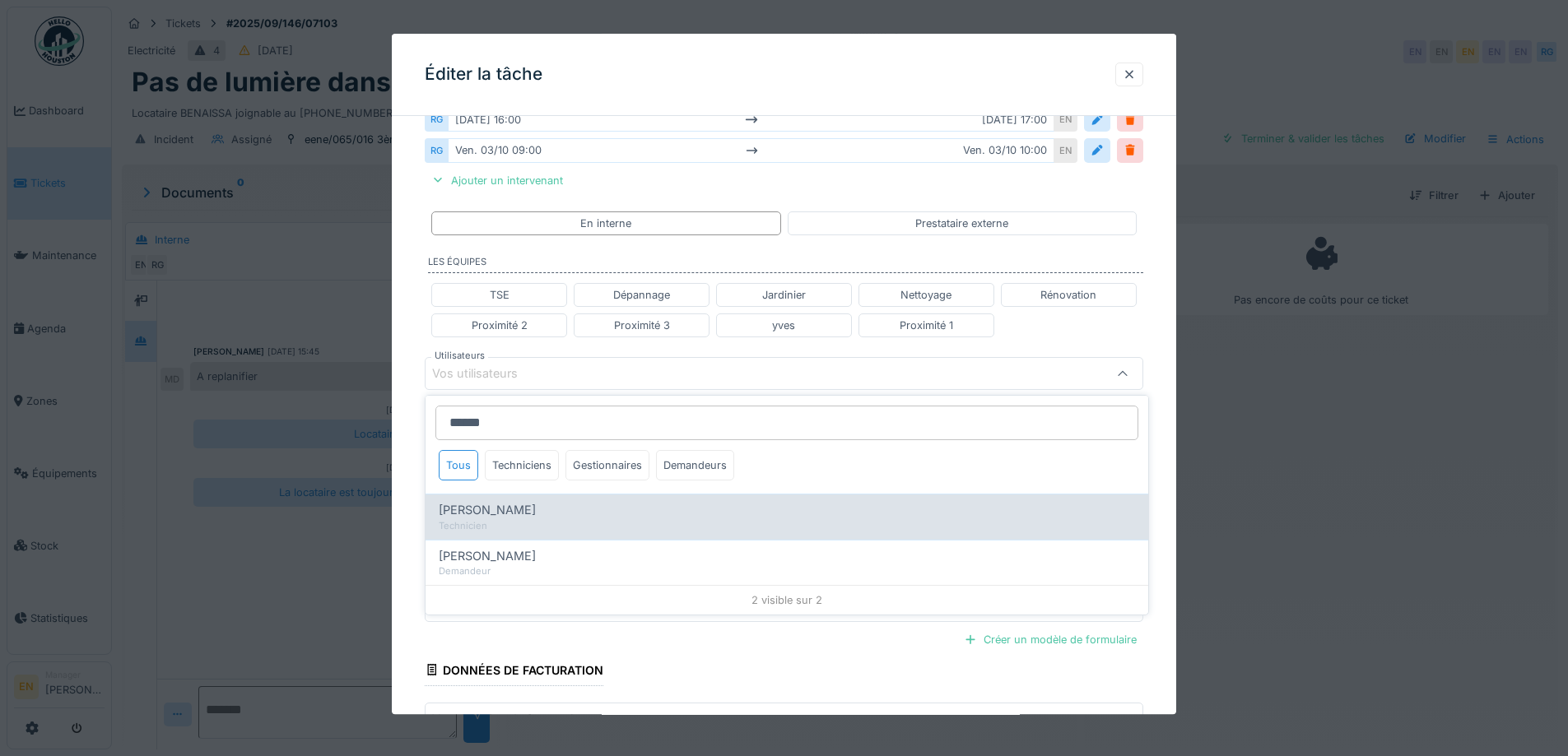
type input "******"
click at [521, 517] on div "[PERSON_NAME]" at bounding box center [786, 510] width 696 height 18
type input "****"
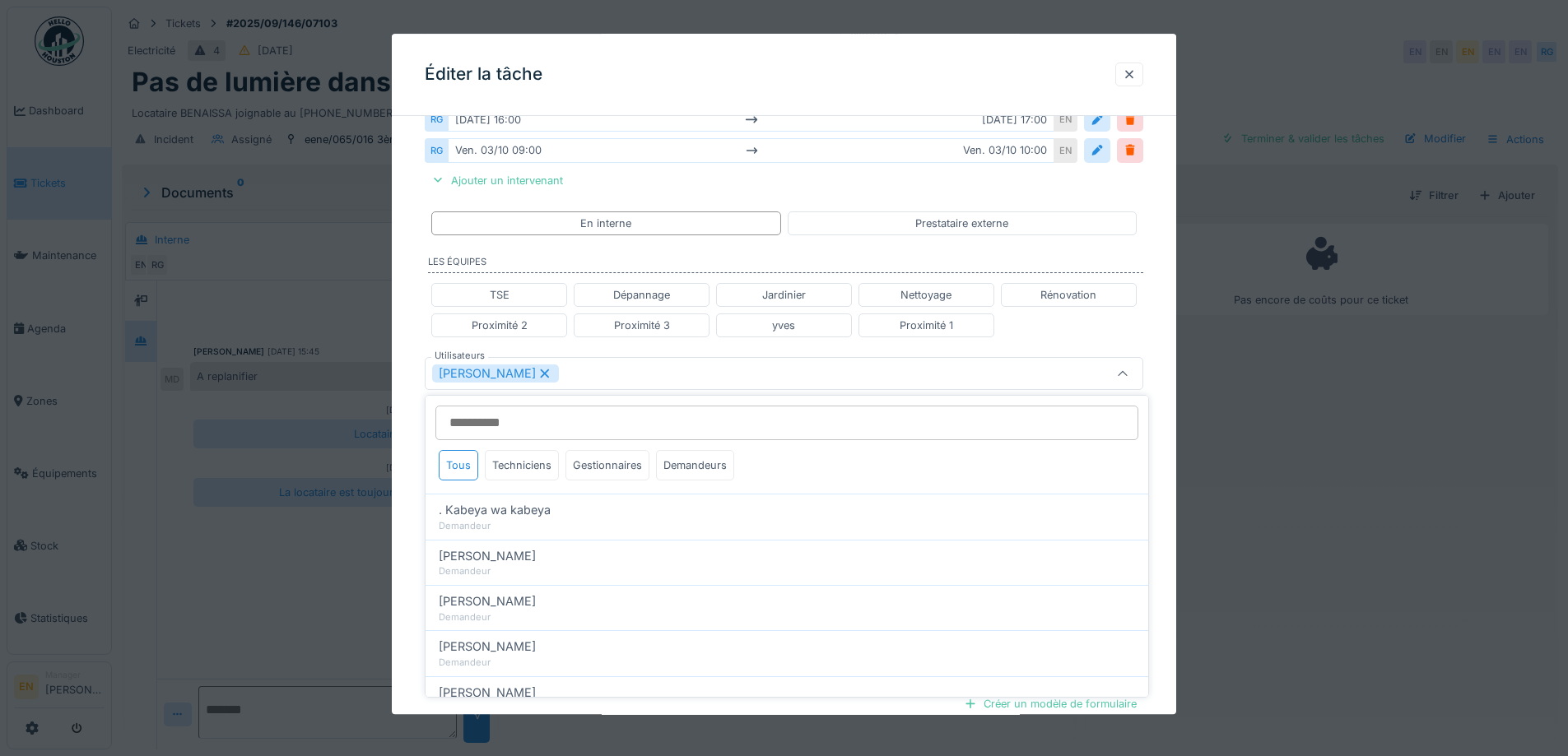
click at [1158, 500] on div "**********" at bounding box center [784, 350] width 784 height 1086
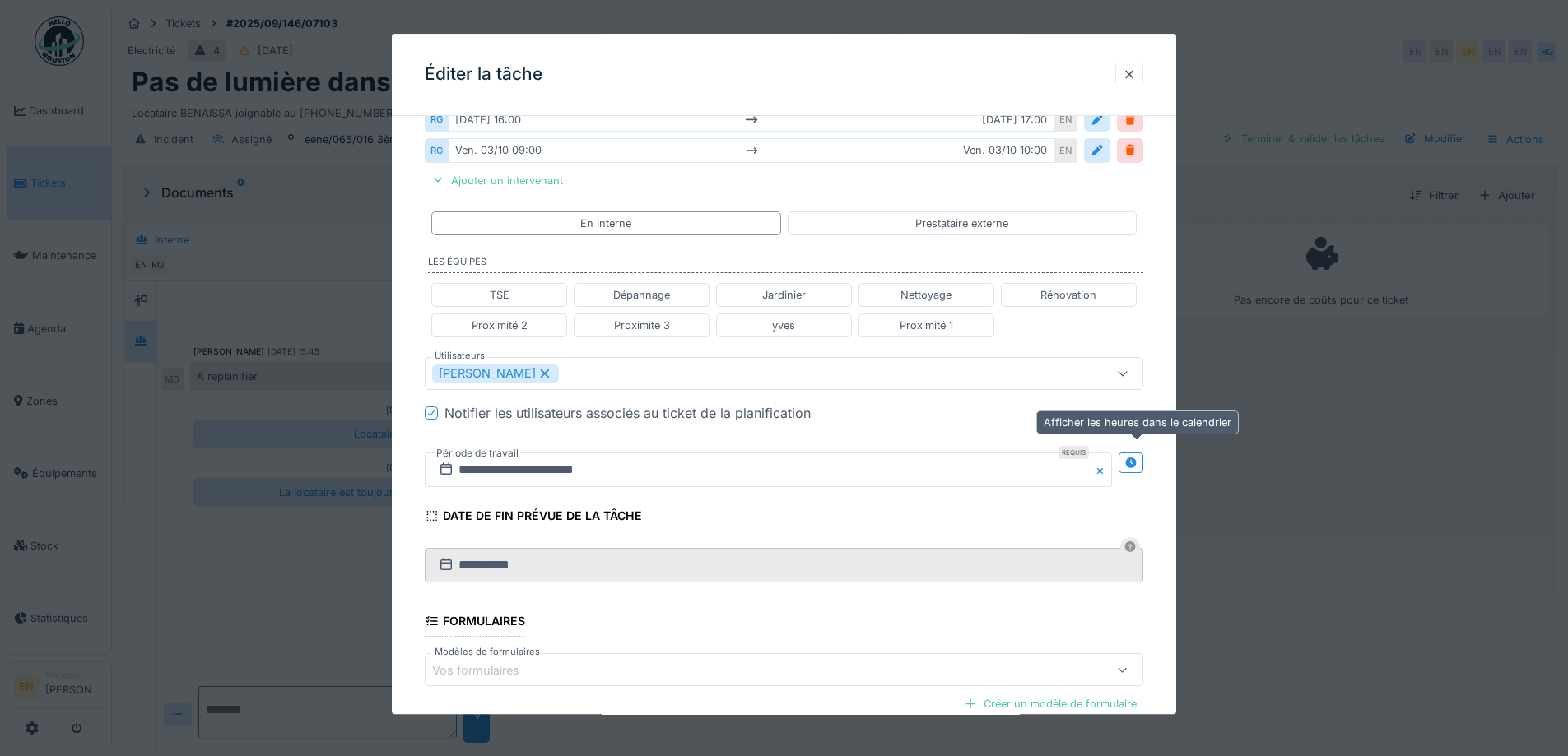
click at [1132, 462] on icon at bounding box center [1130, 462] width 11 height 11
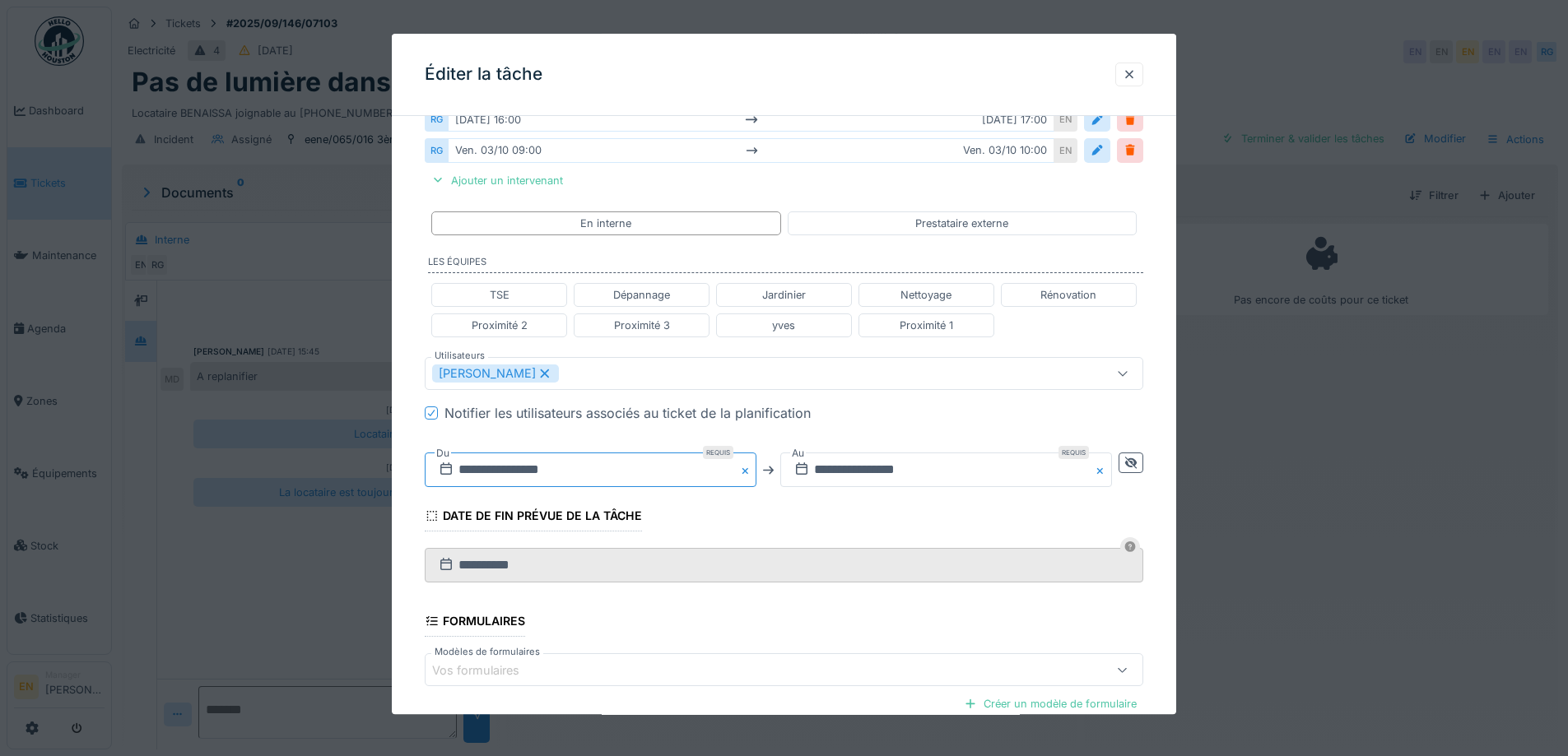
click at [569, 463] on input "**********" at bounding box center [590, 469] width 332 height 35
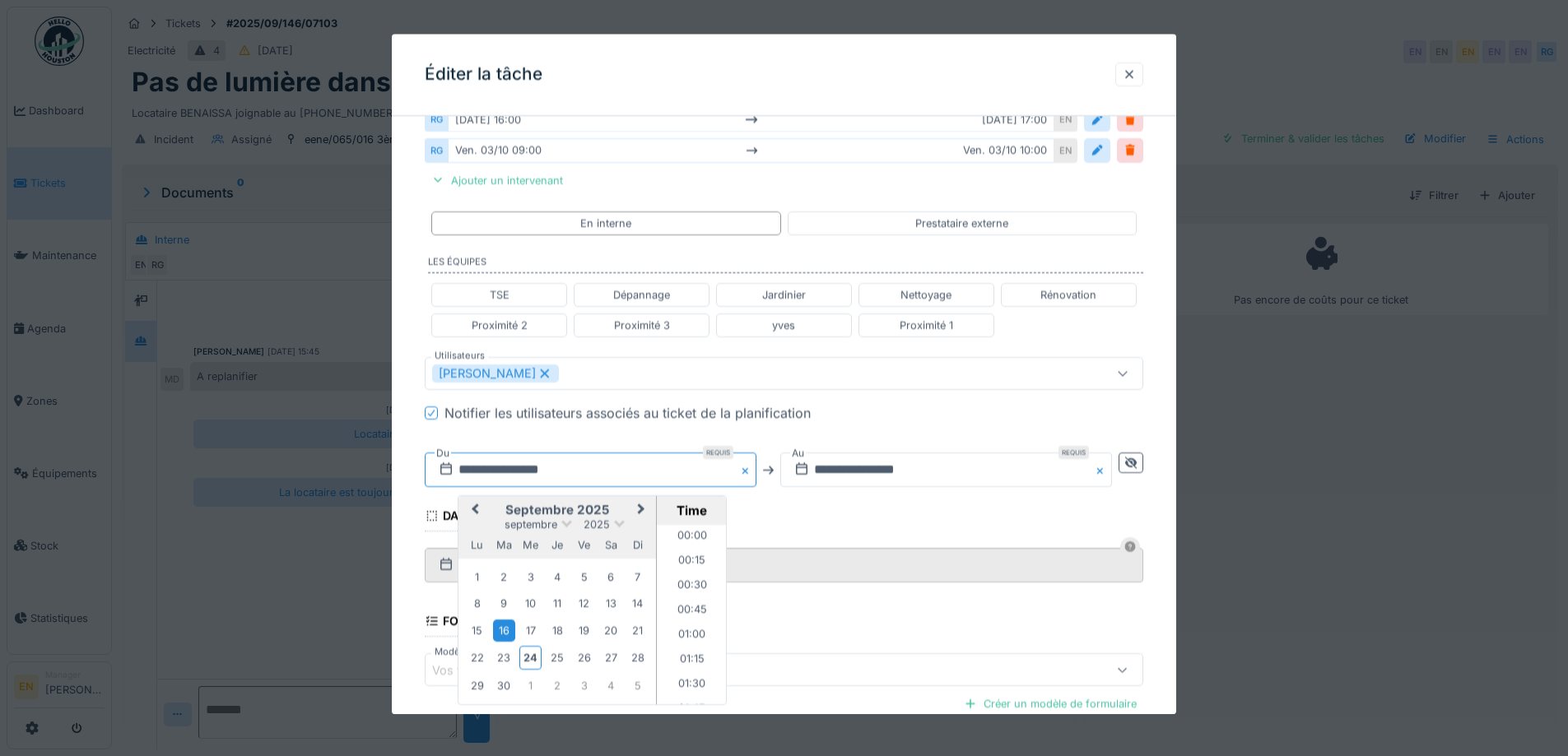
scroll to position [1502, 0]
click at [641, 505] on span "Next Month" at bounding box center [641, 510] width 0 height 20
click at [480, 504] on button "Previous Month" at bounding box center [473, 510] width 27 height 27
click at [586, 576] on div "3" at bounding box center [584, 576] width 23 height 23
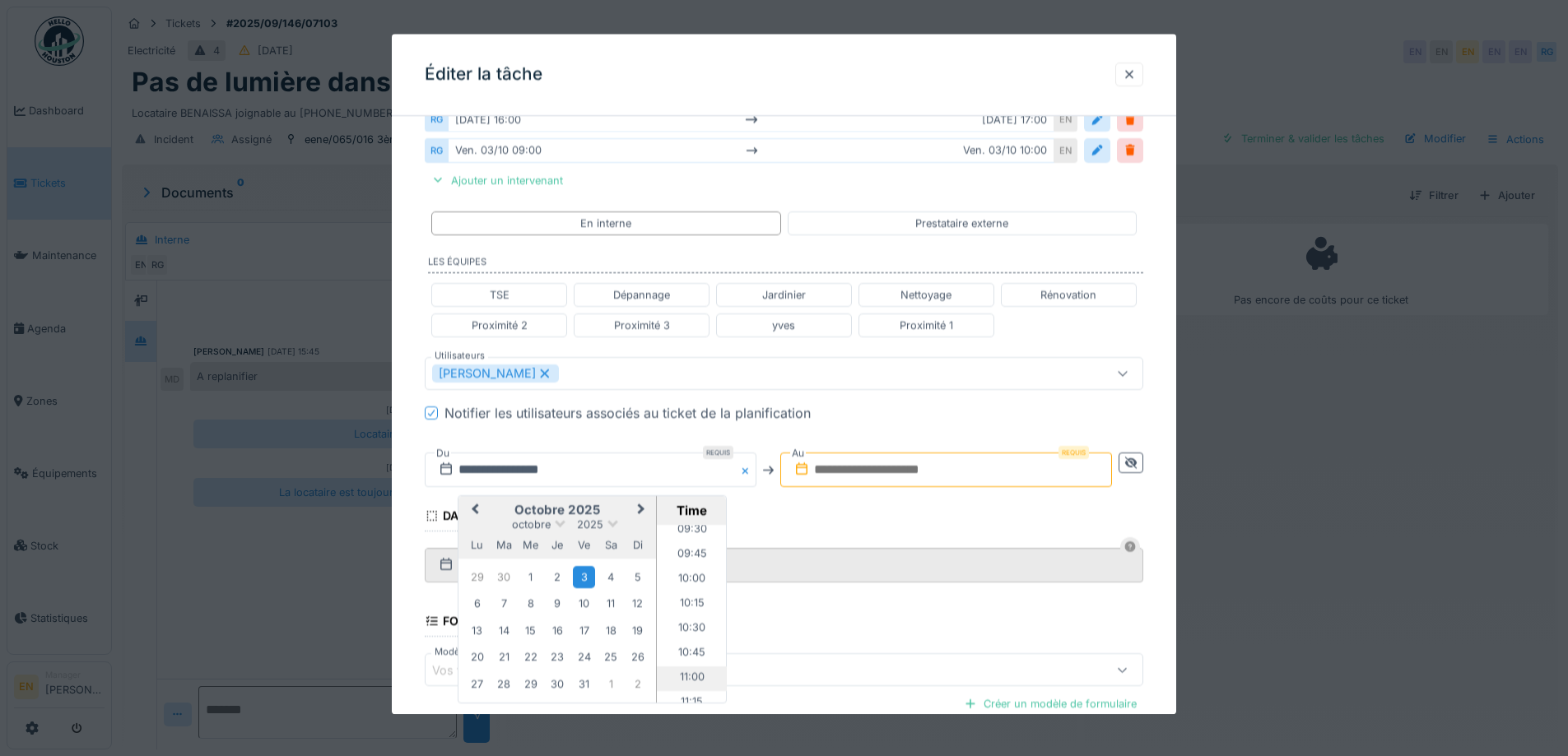
scroll to position [927, 0]
click at [686, 596] on li "10:00" at bounding box center [691, 597] width 70 height 25
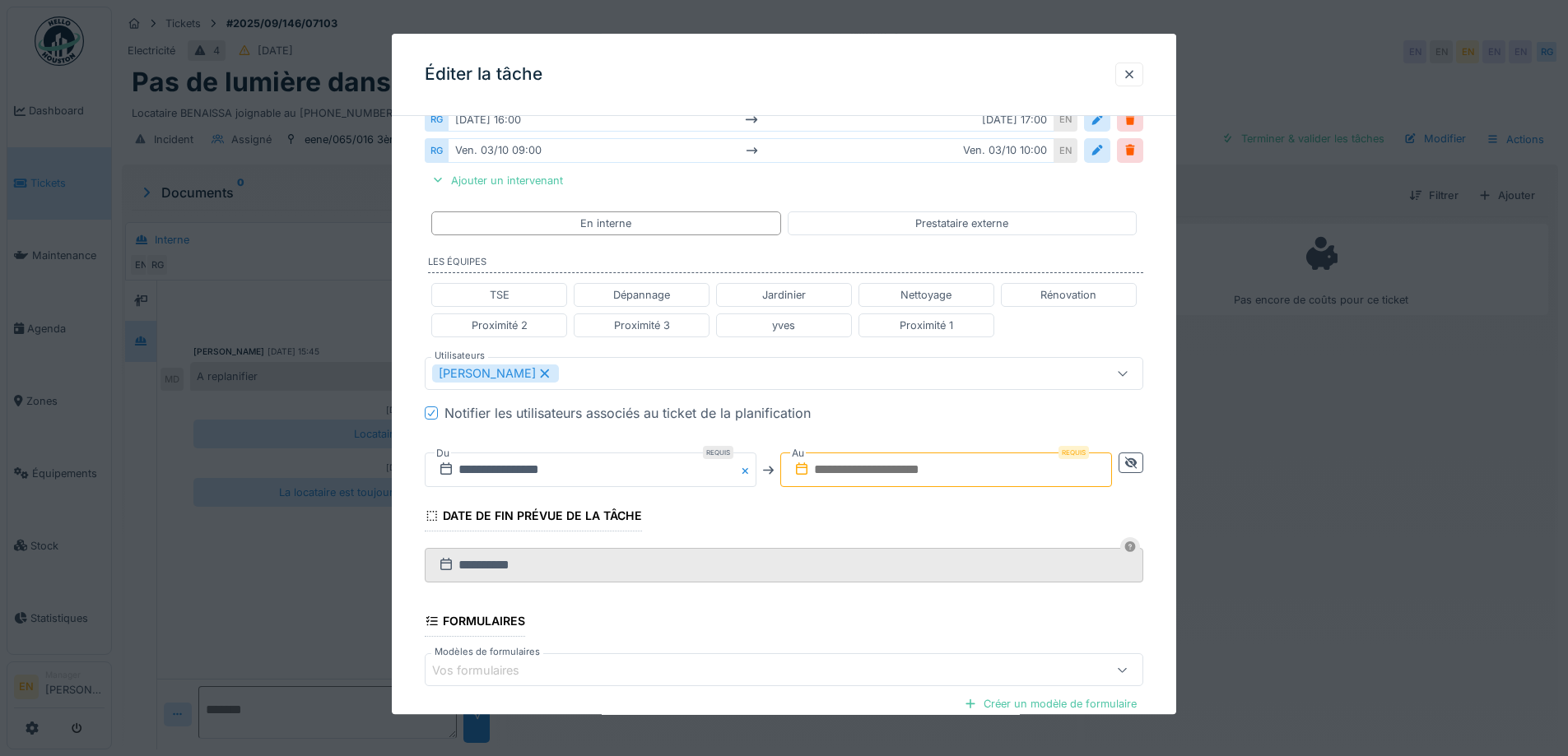
click at [893, 477] on input "text" at bounding box center [946, 469] width 332 height 35
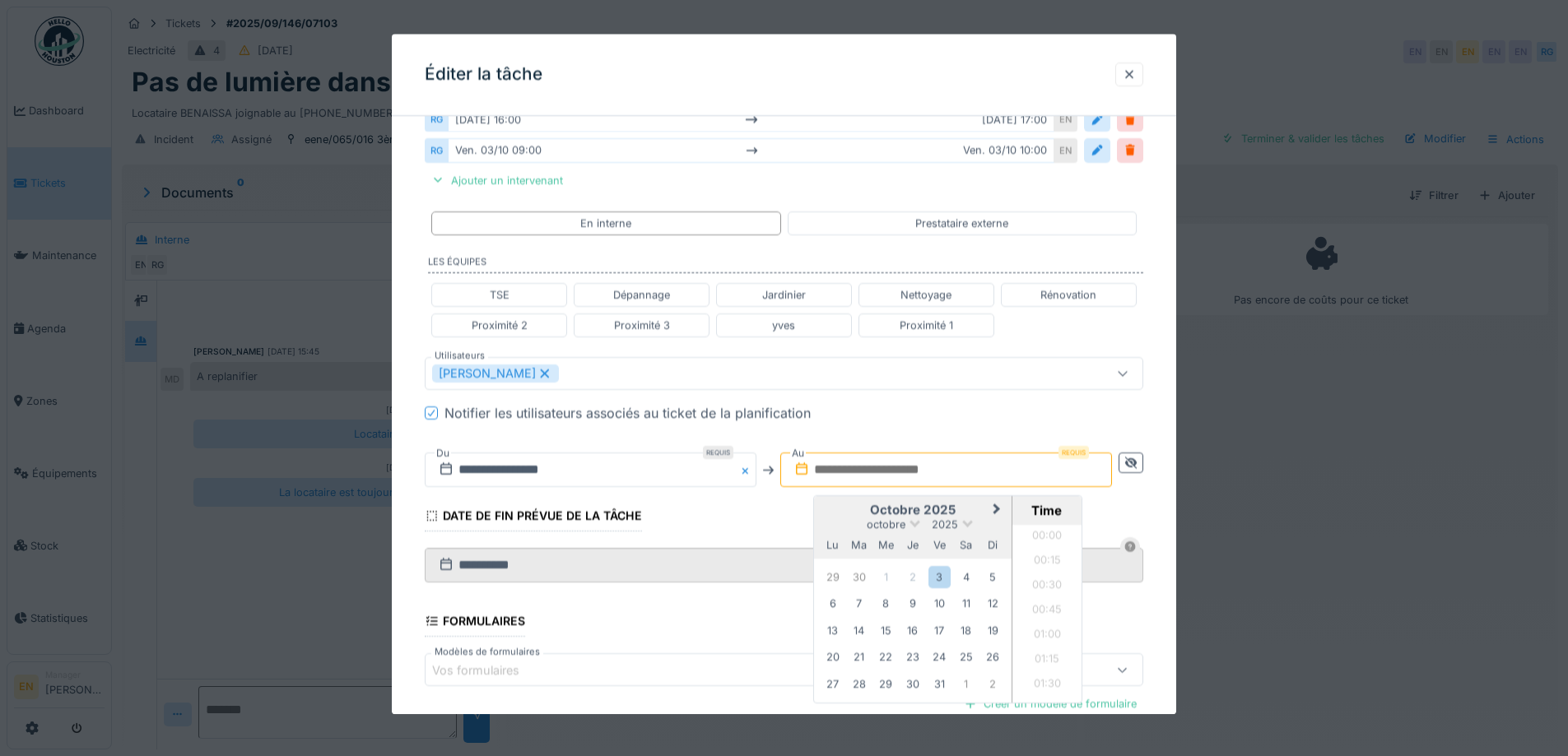
scroll to position [1651, 0]
click at [938, 574] on div "3" at bounding box center [939, 576] width 23 height 23
click at [1051, 546] on li "11:00" at bounding box center [1047, 548] width 70 height 25
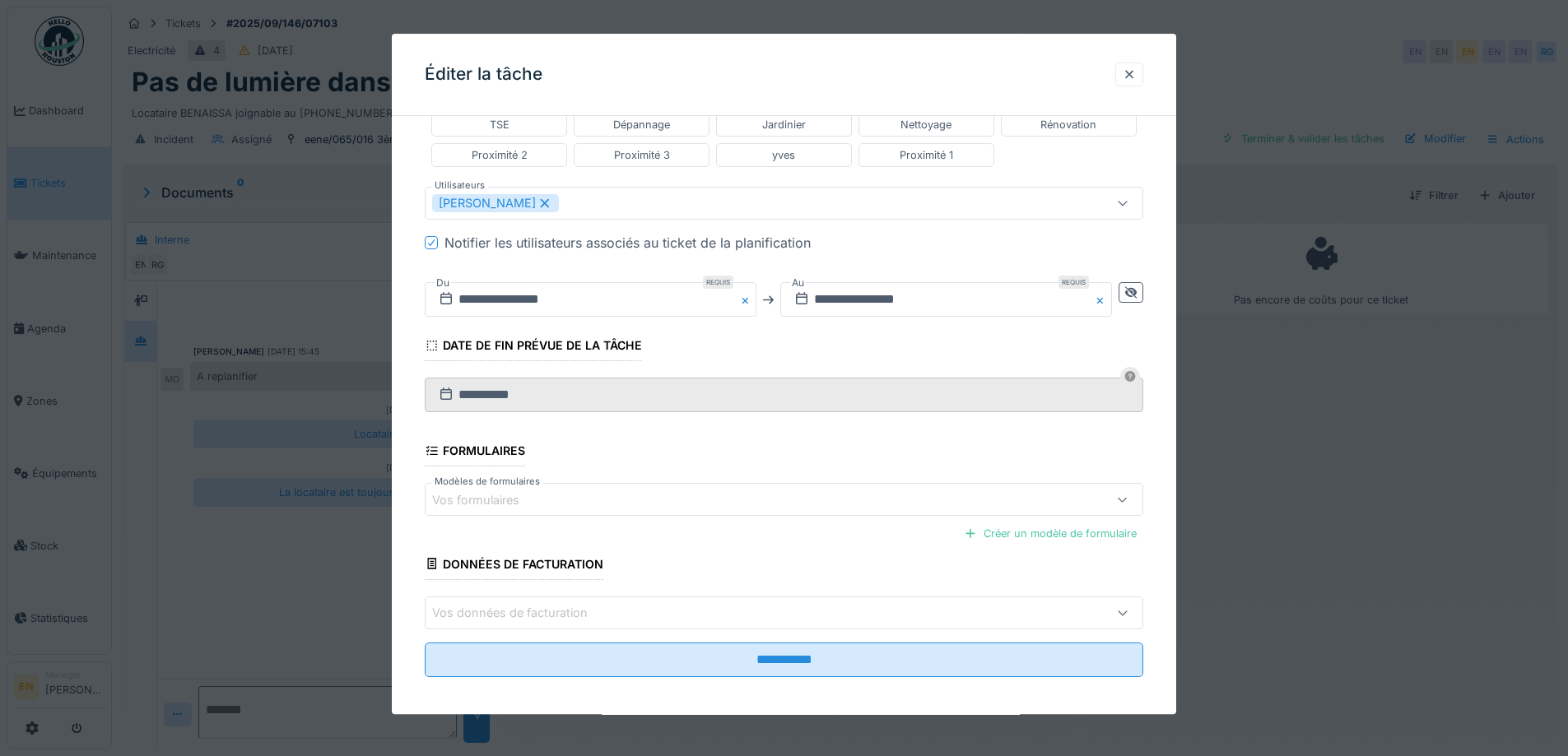
scroll to position [501, 0]
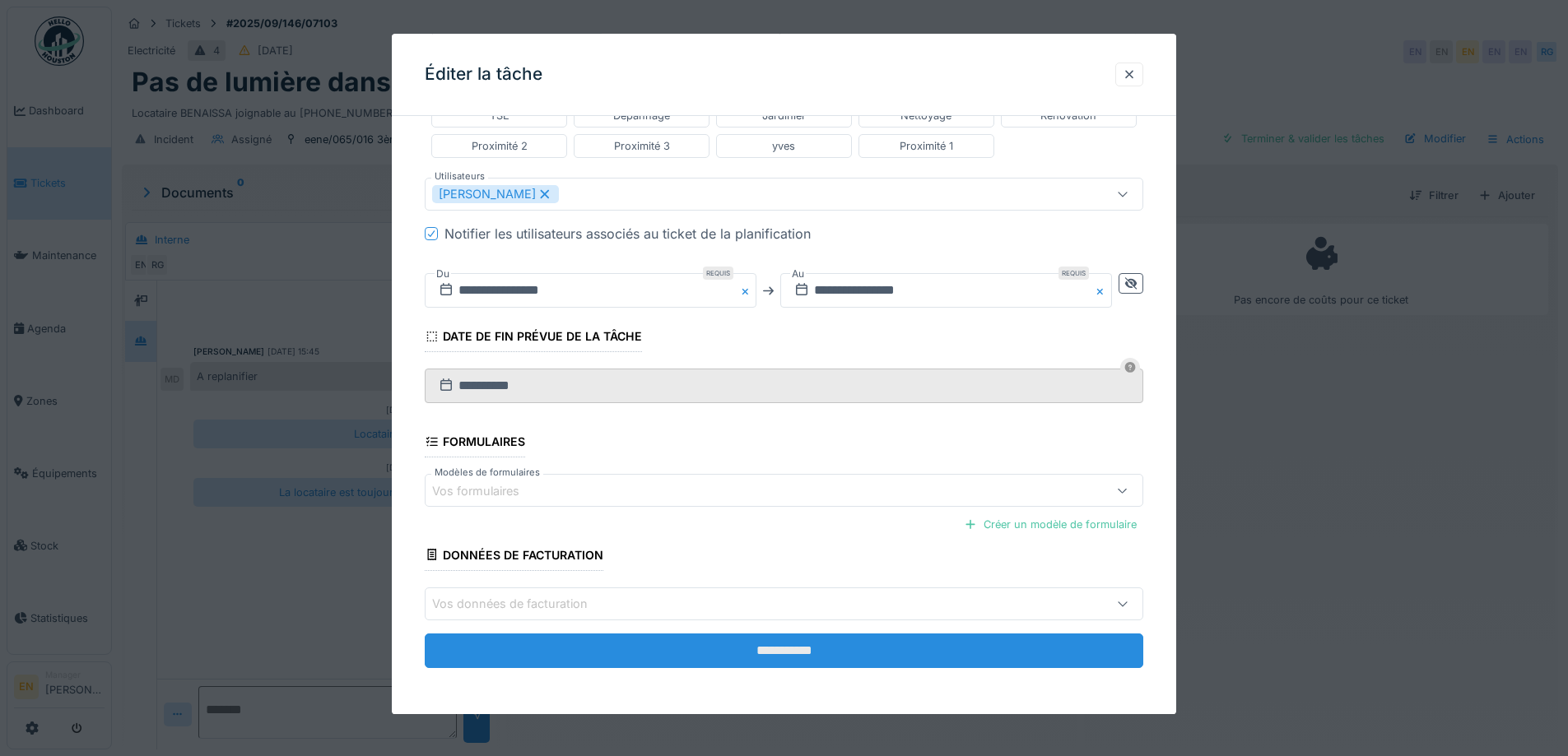
click at [791, 649] on input "**********" at bounding box center [784, 650] width 719 height 35
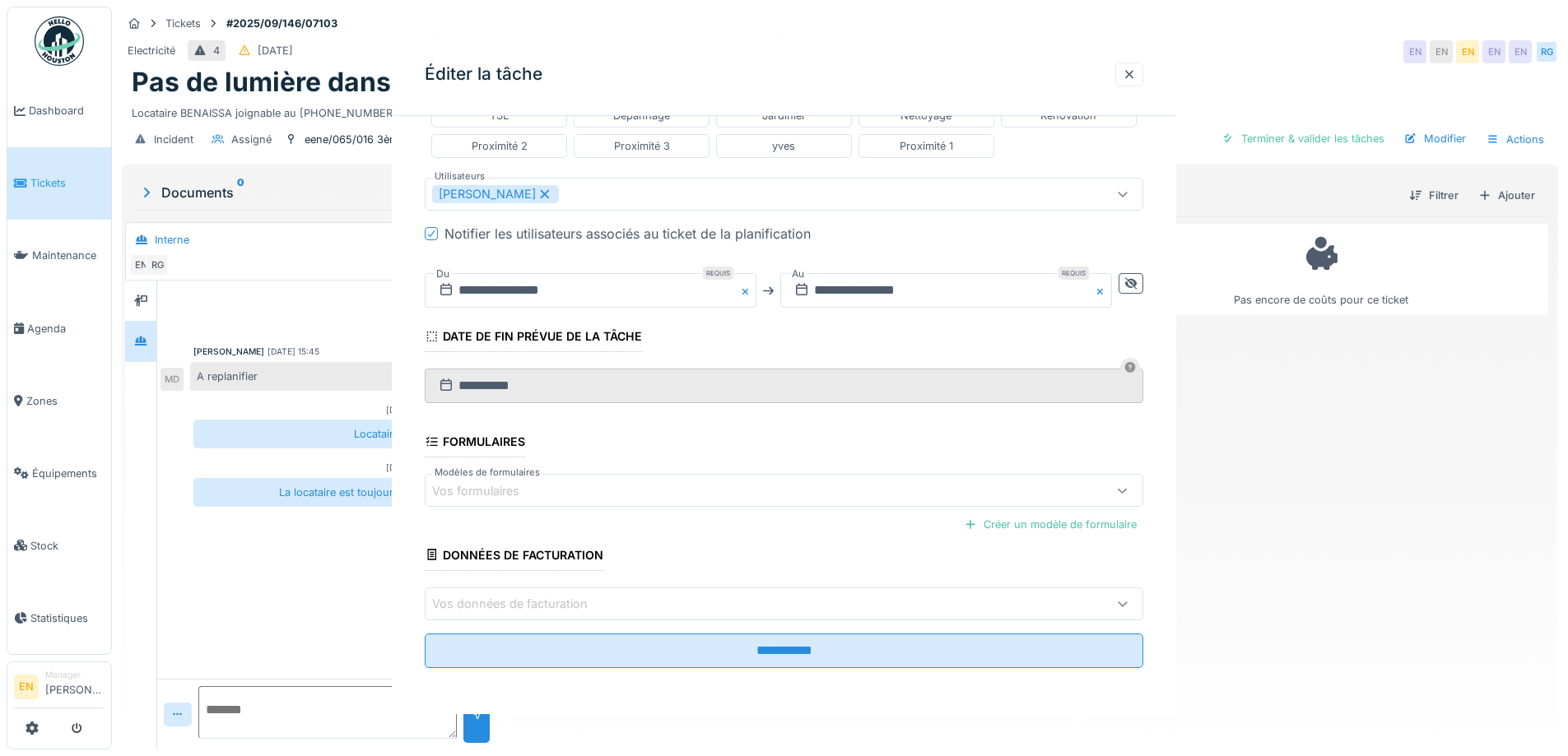
scroll to position [0, 0]
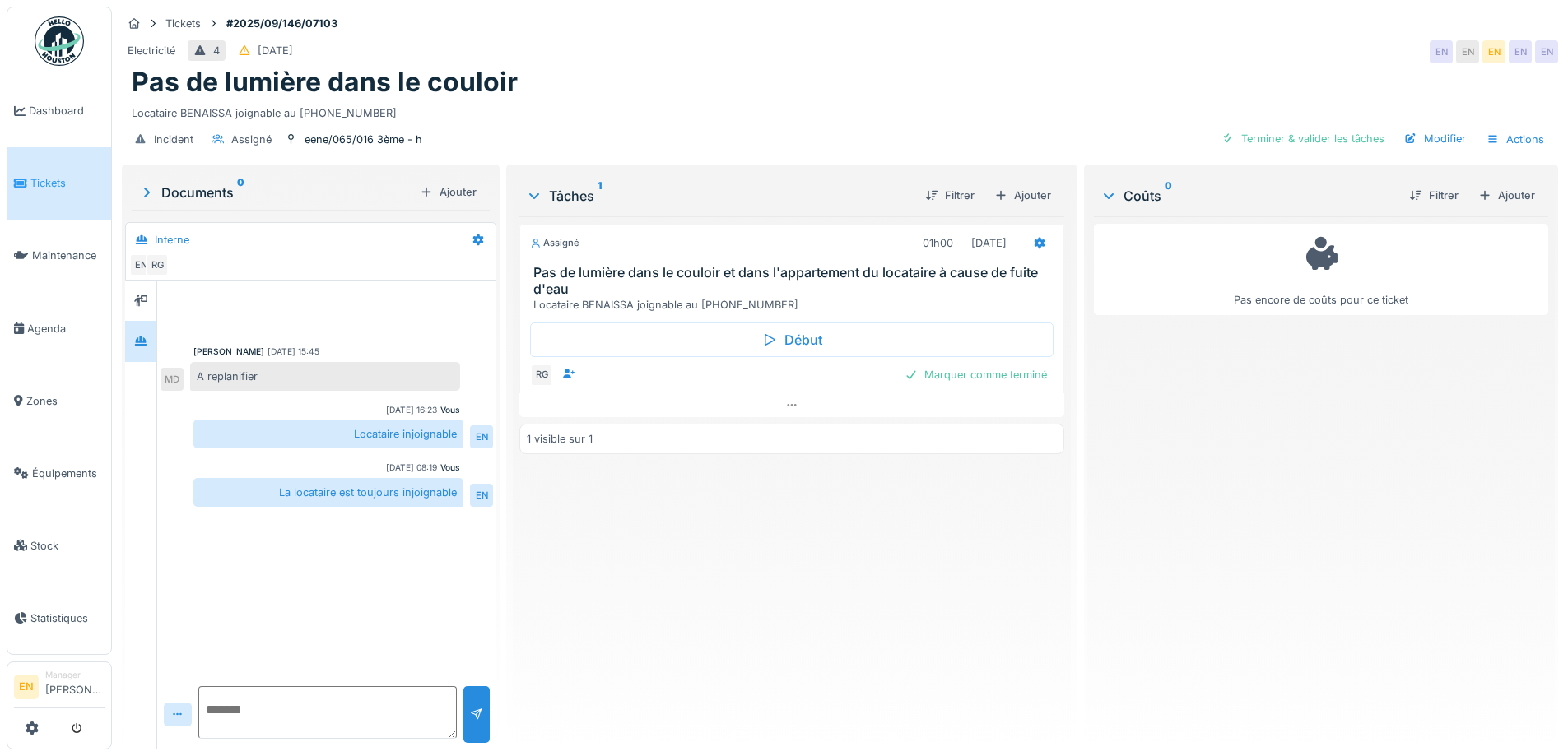
click at [595, 89] on div "Pas de lumière dans le couloir" at bounding box center [839, 83] width 1416 height 32
click at [786, 408] on icon at bounding box center [791, 405] width 13 height 11
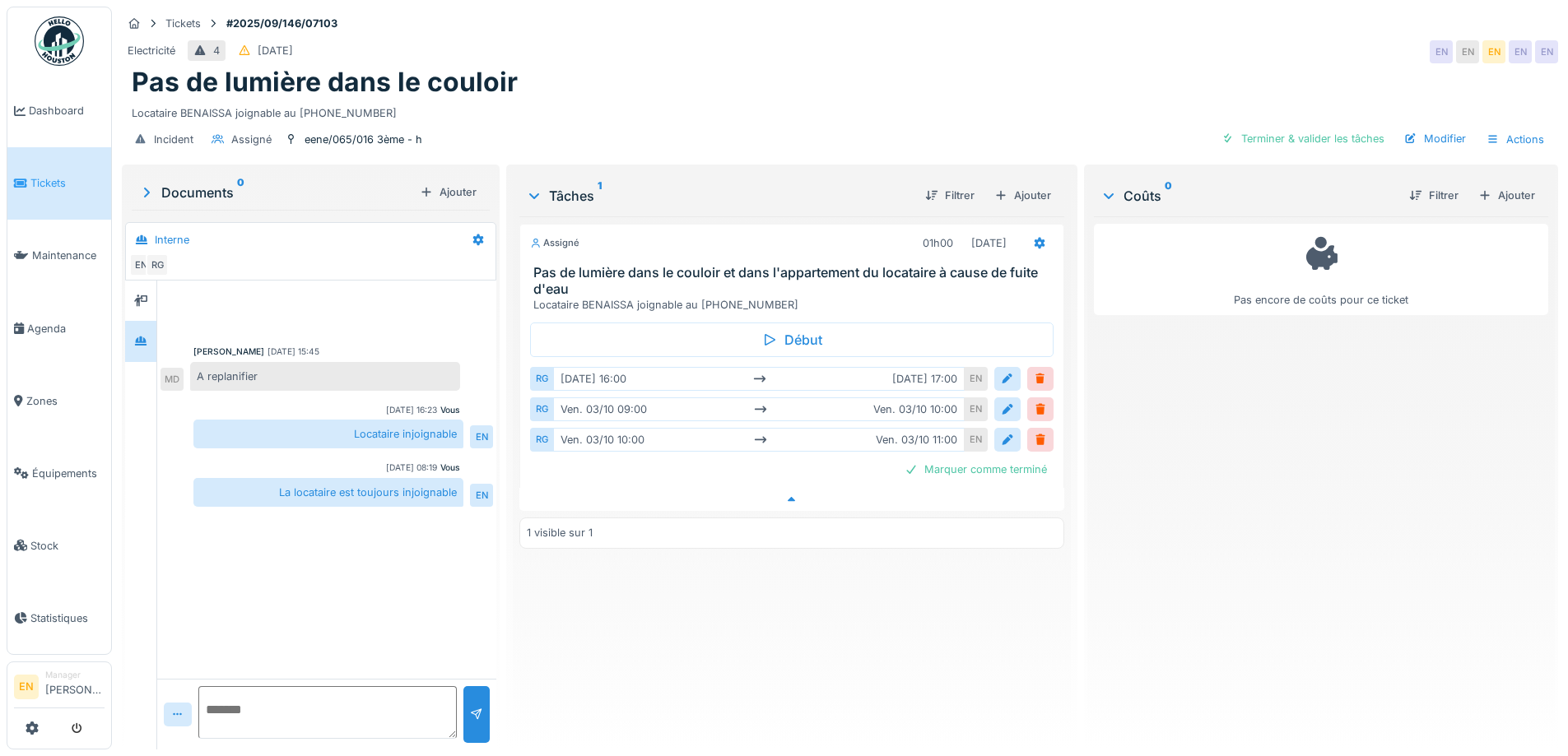
scroll to position [13, 0]
click at [814, 99] on div "Locataire BENAISSA joignable au 0477.41.96.71" at bounding box center [839, 110] width 1416 height 23
click at [755, 99] on div "Locataire BENAISSA joignable au 0477.41.96.71" at bounding box center [839, 110] width 1416 height 23
click at [371, 131] on div "eene/065/016 3ème - h" at bounding box center [362, 139] width 118 height 16
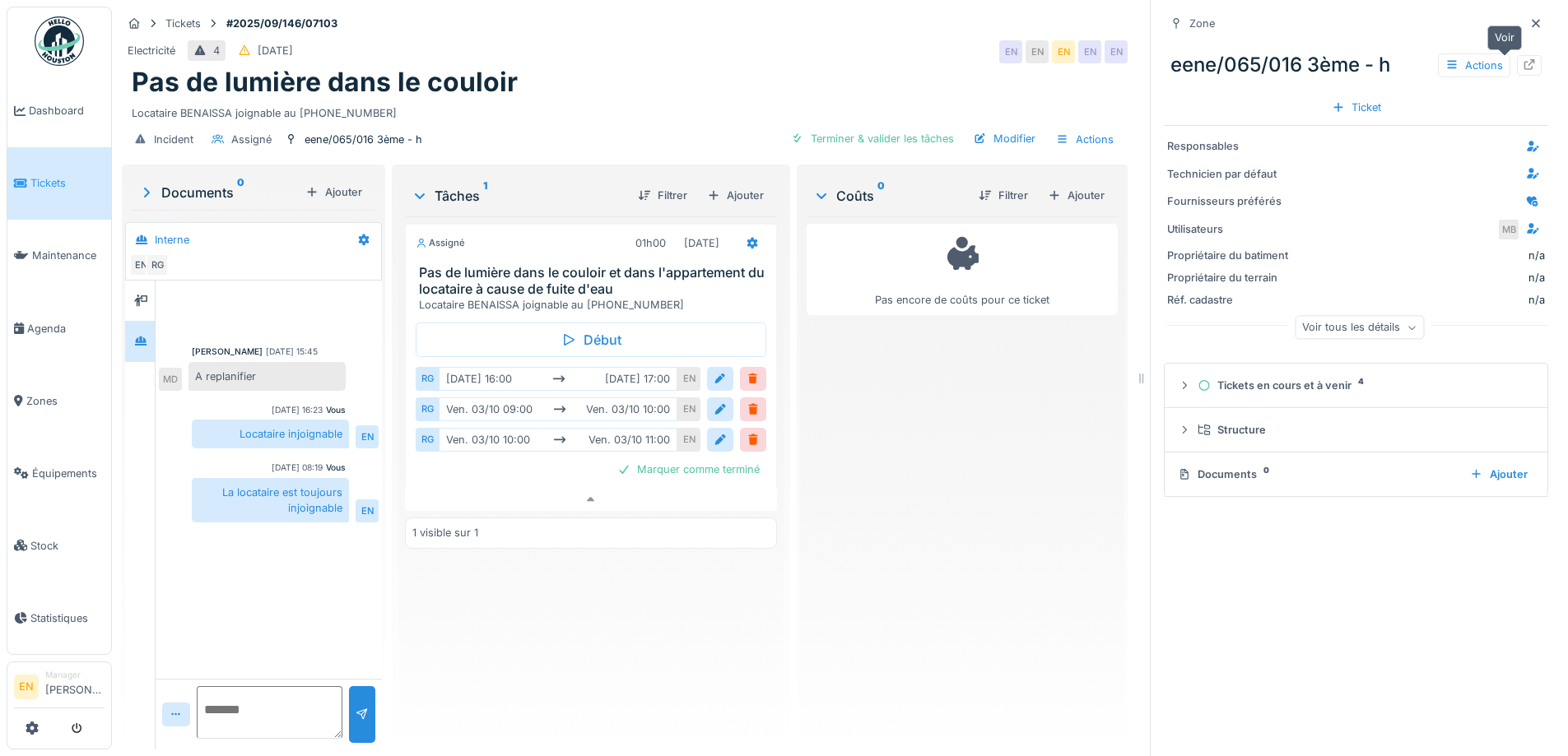
click at [1523, 59] on icon at bounding box center [1529, 64] width 13 height 11
click at [746, 432] on div at bounding box center [752, 440] width 13 height 16
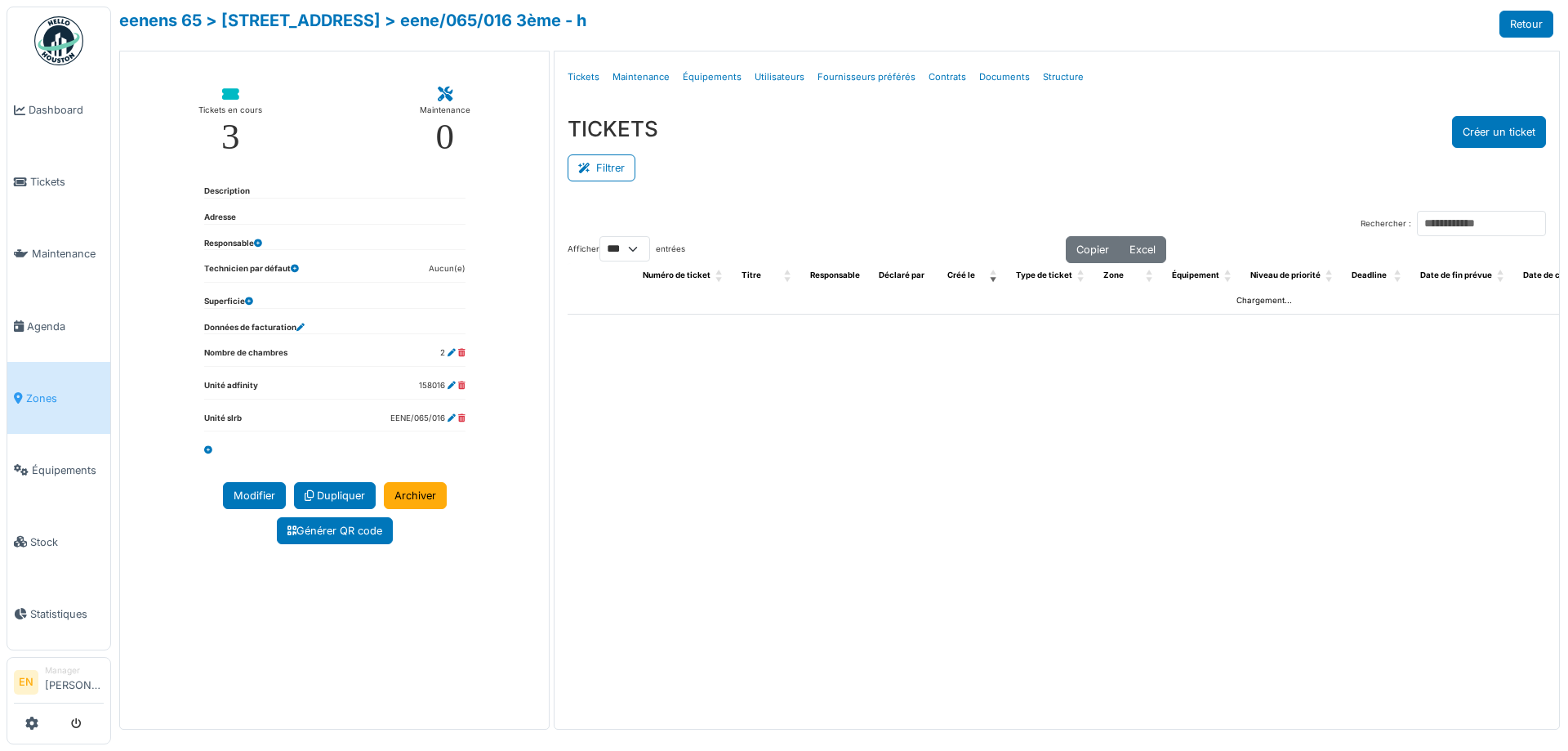
select select "***"
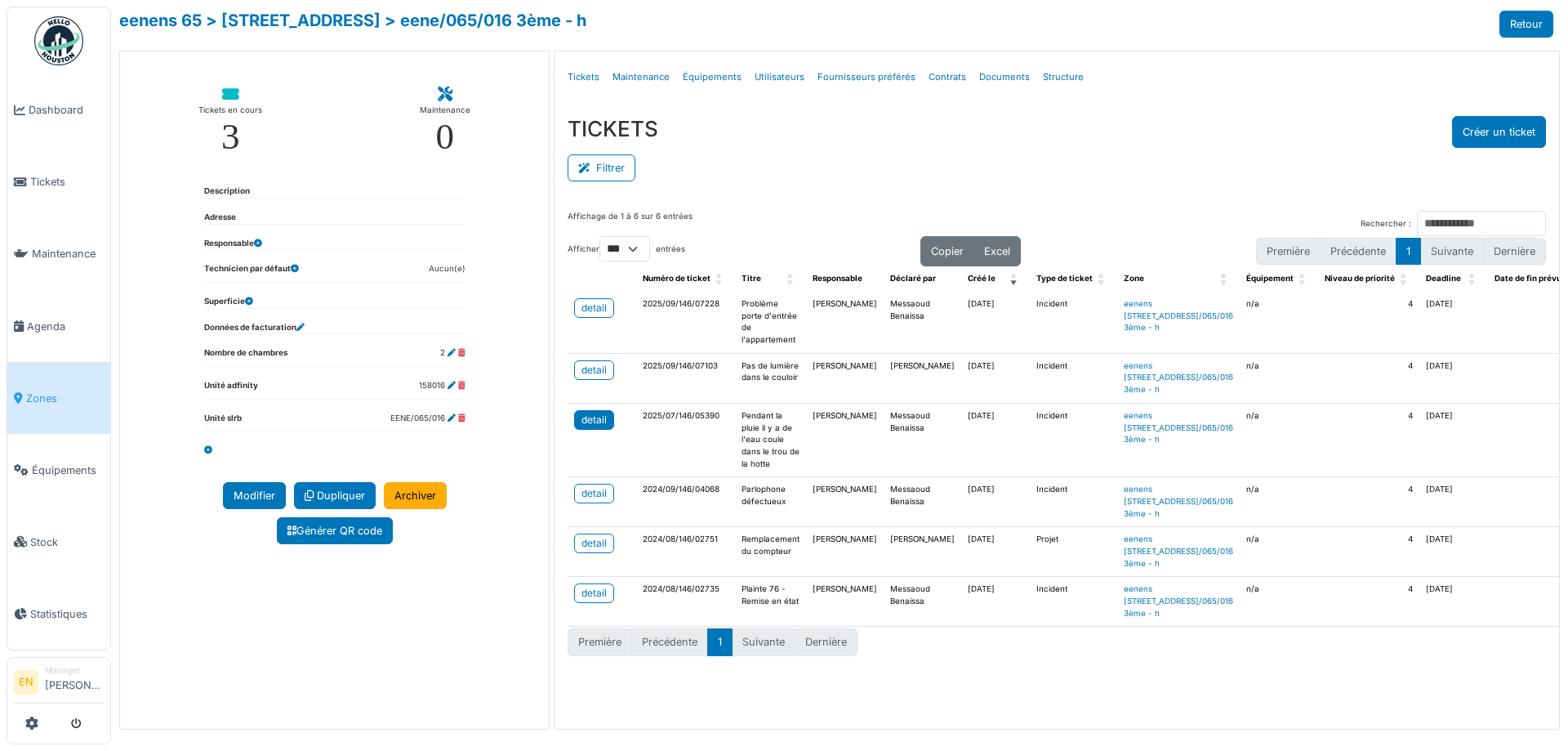
click at [596, 427] on div "detail" at bounding box center [594, 420] width 25 height 15
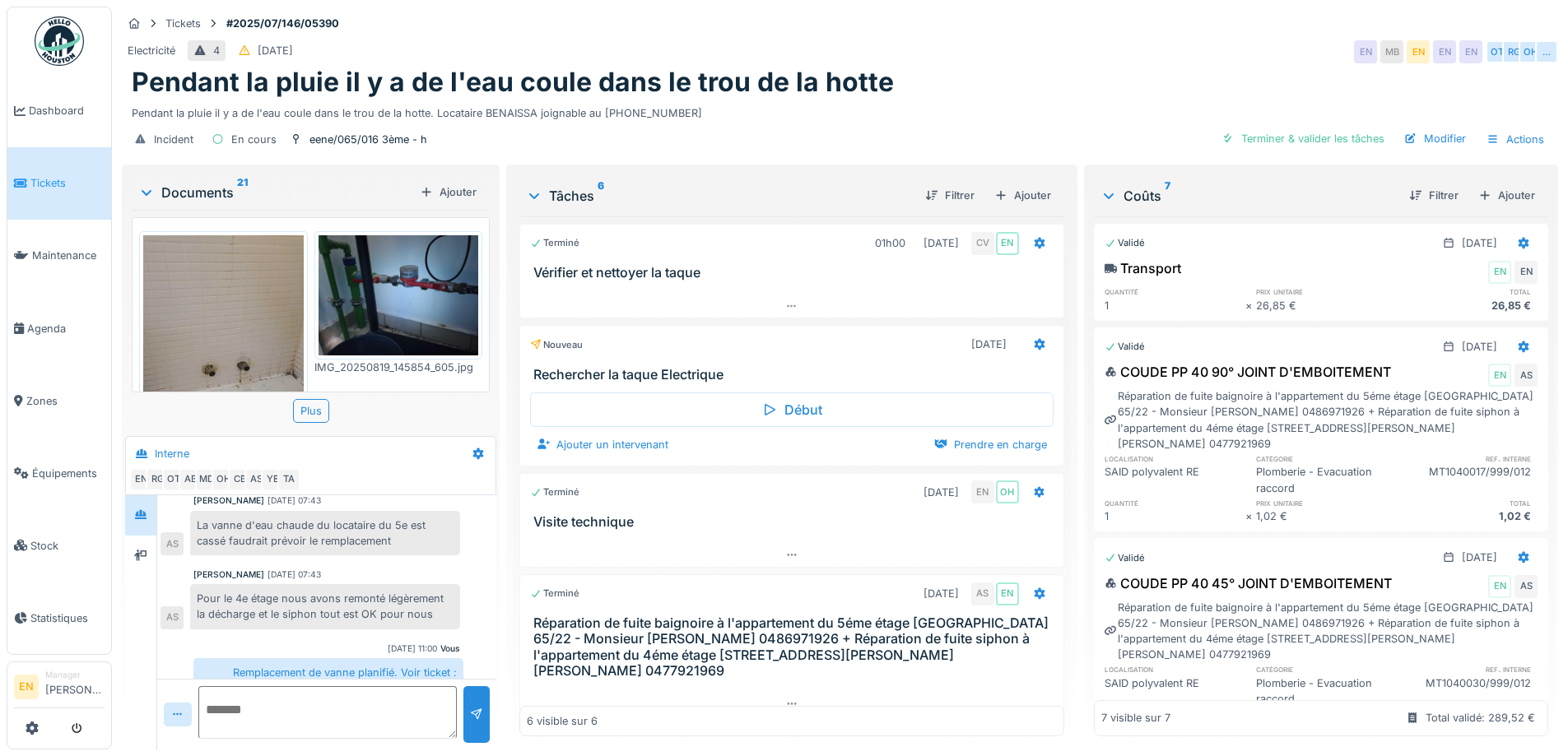
scroll to position [412, 0]
click at [785, 550] on icon at bounding box center [791, 555] width 13 height 11
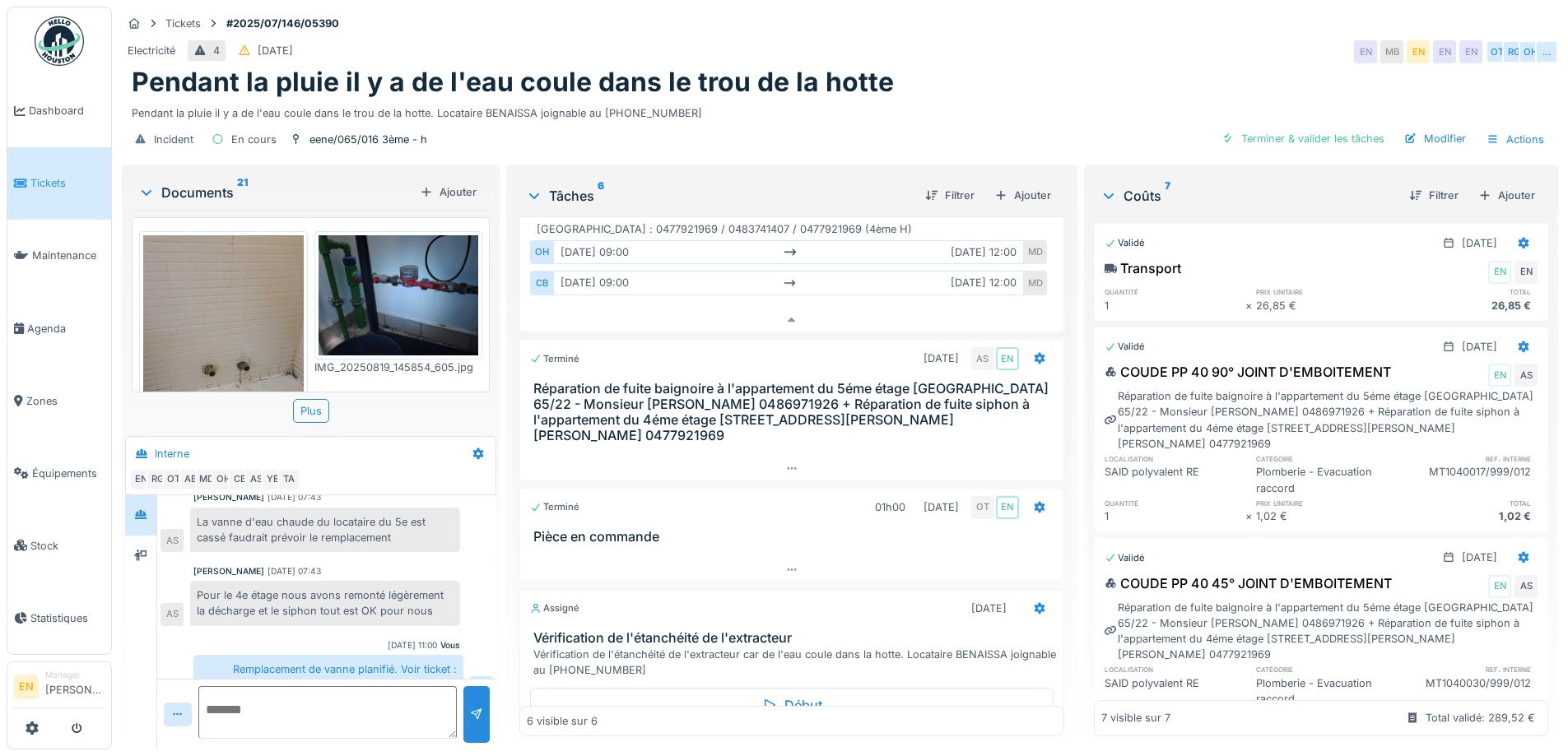
scroll to position [459, 0]
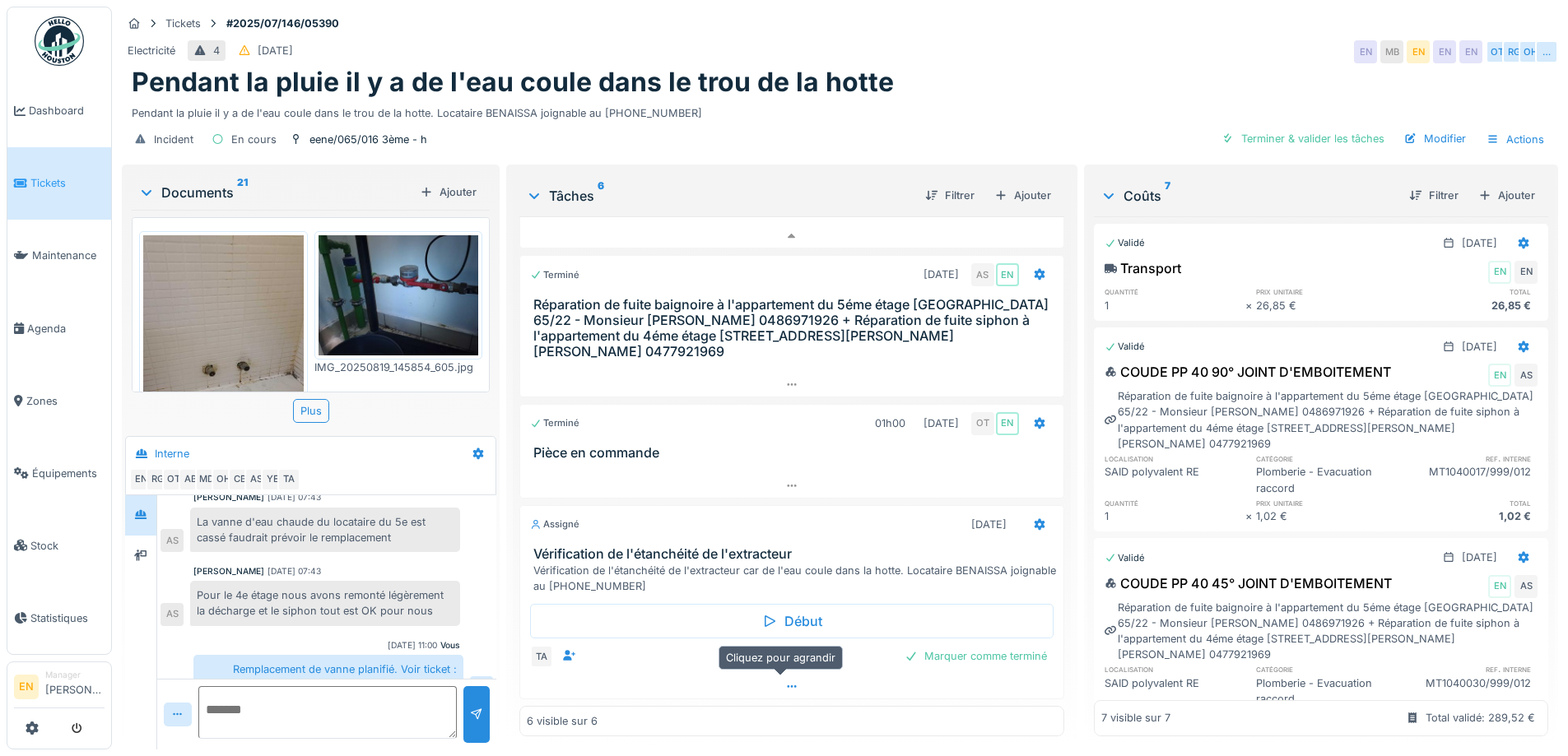
click at [785, 681] on icon at bounding box center [791, 686] width 13 height 11
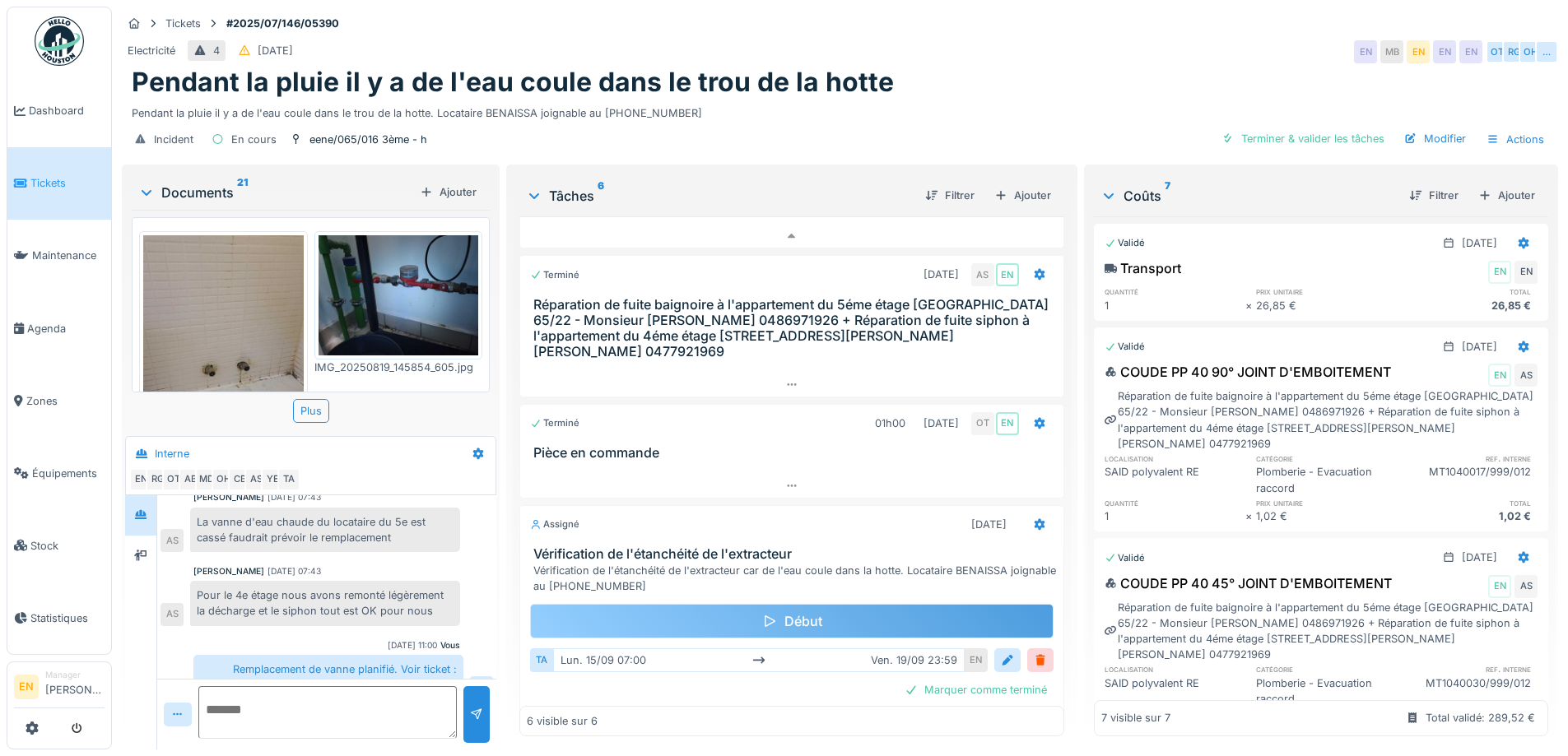
scroll to position [491, 0]
